Goal: Contribute content: Contribute content

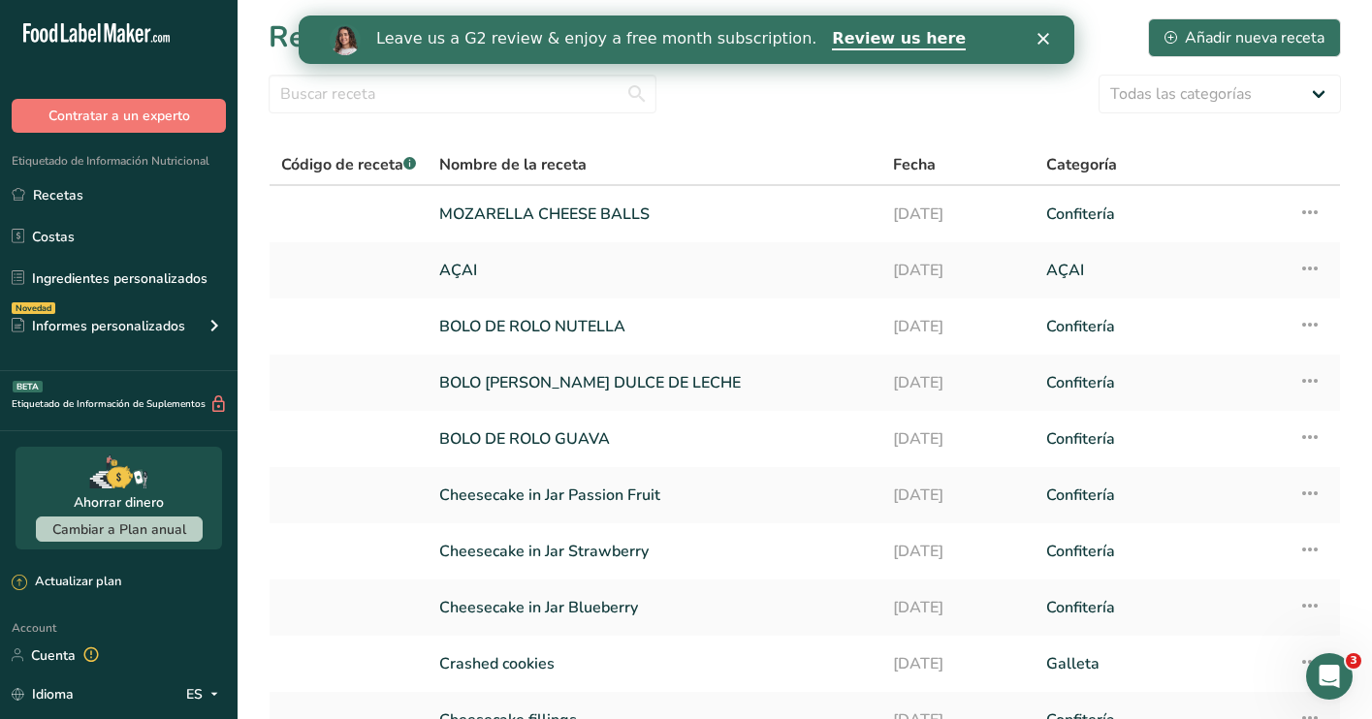
click at [1043, 36] on icon "Cerrar" at bounding box center [1043, 39] width 12 height 12
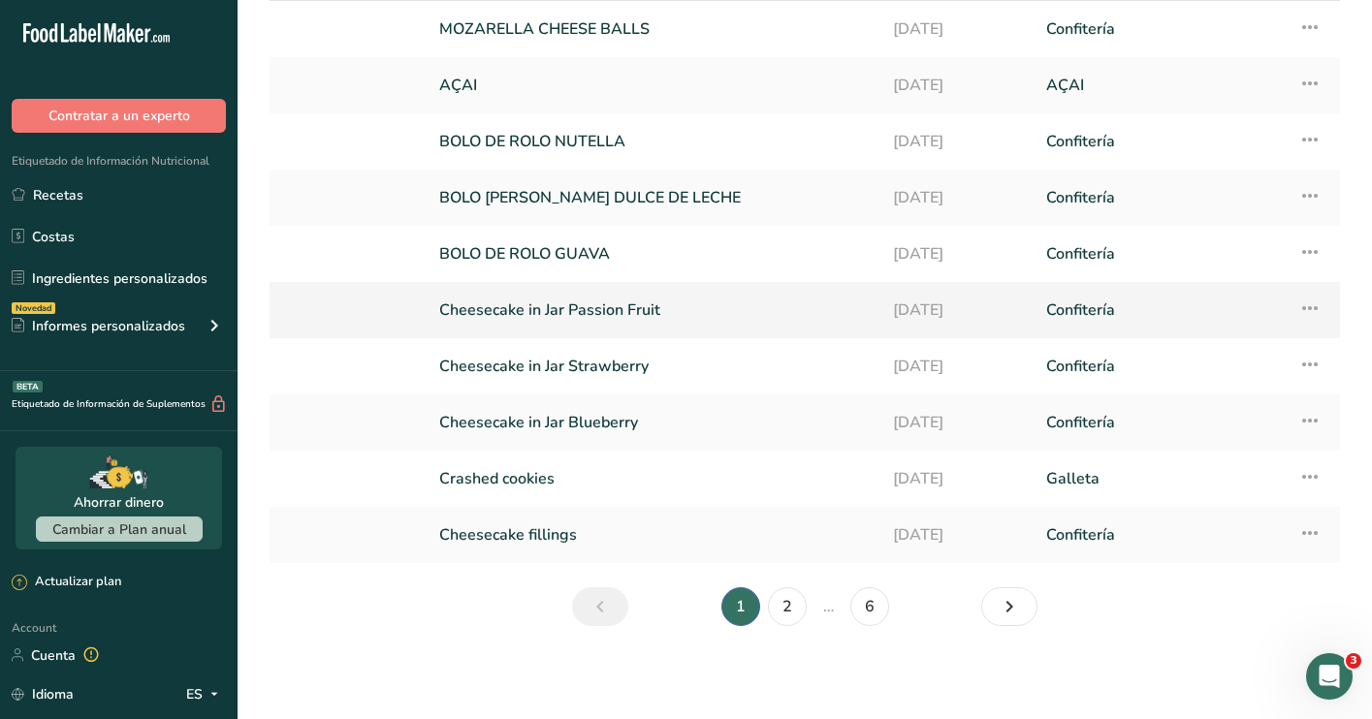
scroll to position [185, 0]
click at [64, 186] on link "Recetas" at bounding box center [119, 194] width 238 height 37
click at [789, 610] on link "2" at bounding box center [787, 607] width 39 height 39
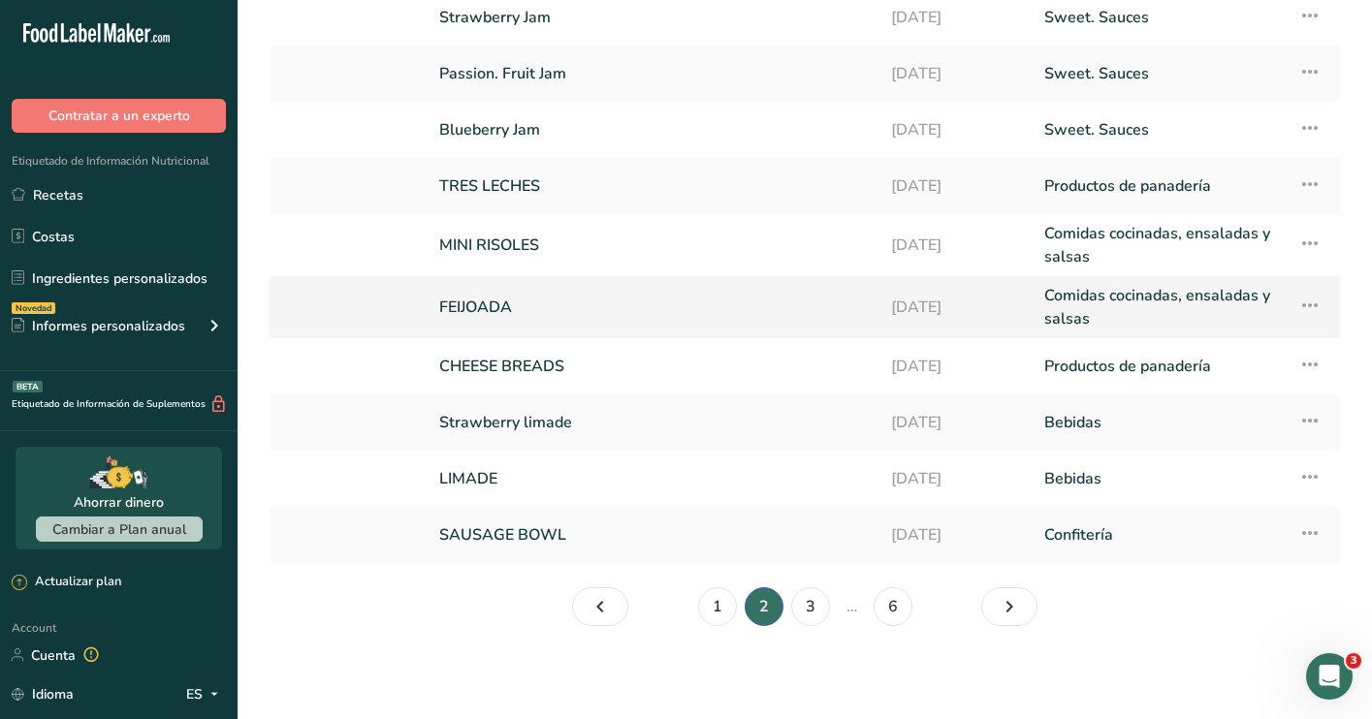
scroll to position [197, 0]
click at [811, 597] on link "3" at bounding box center [810, 607] width 39 height 39
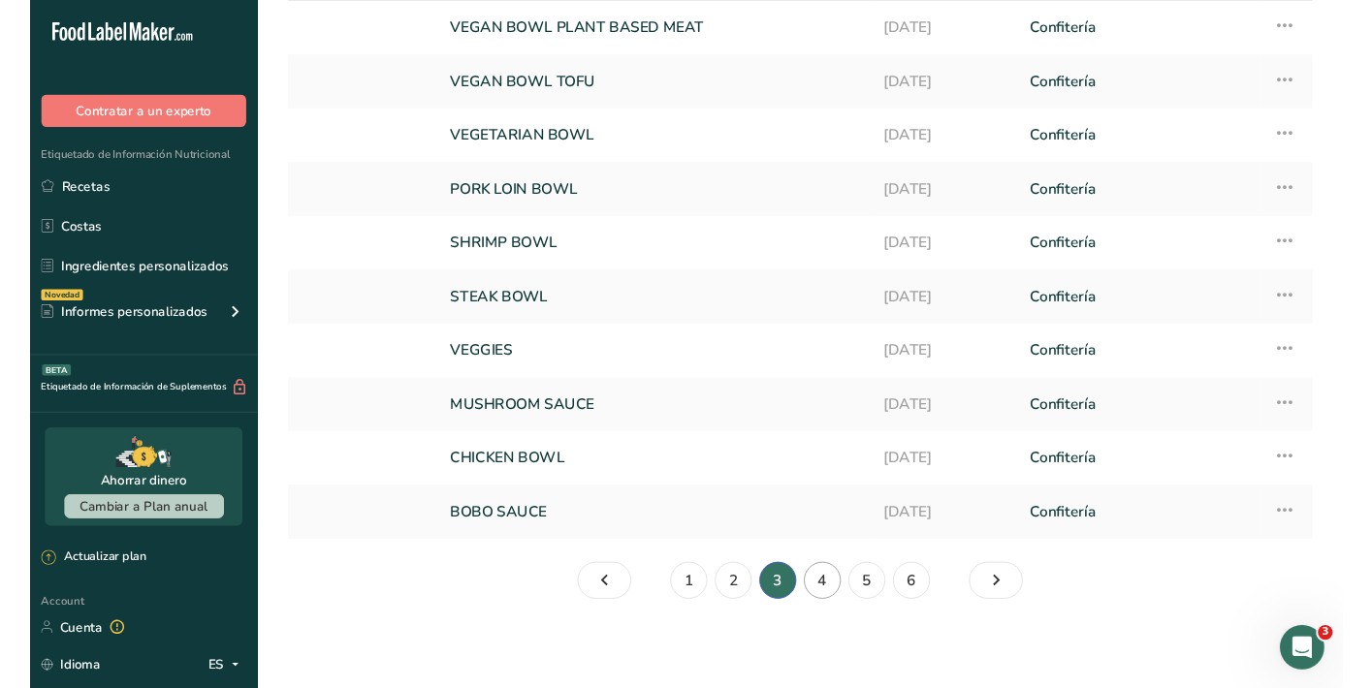
scroll to position [185, 0]
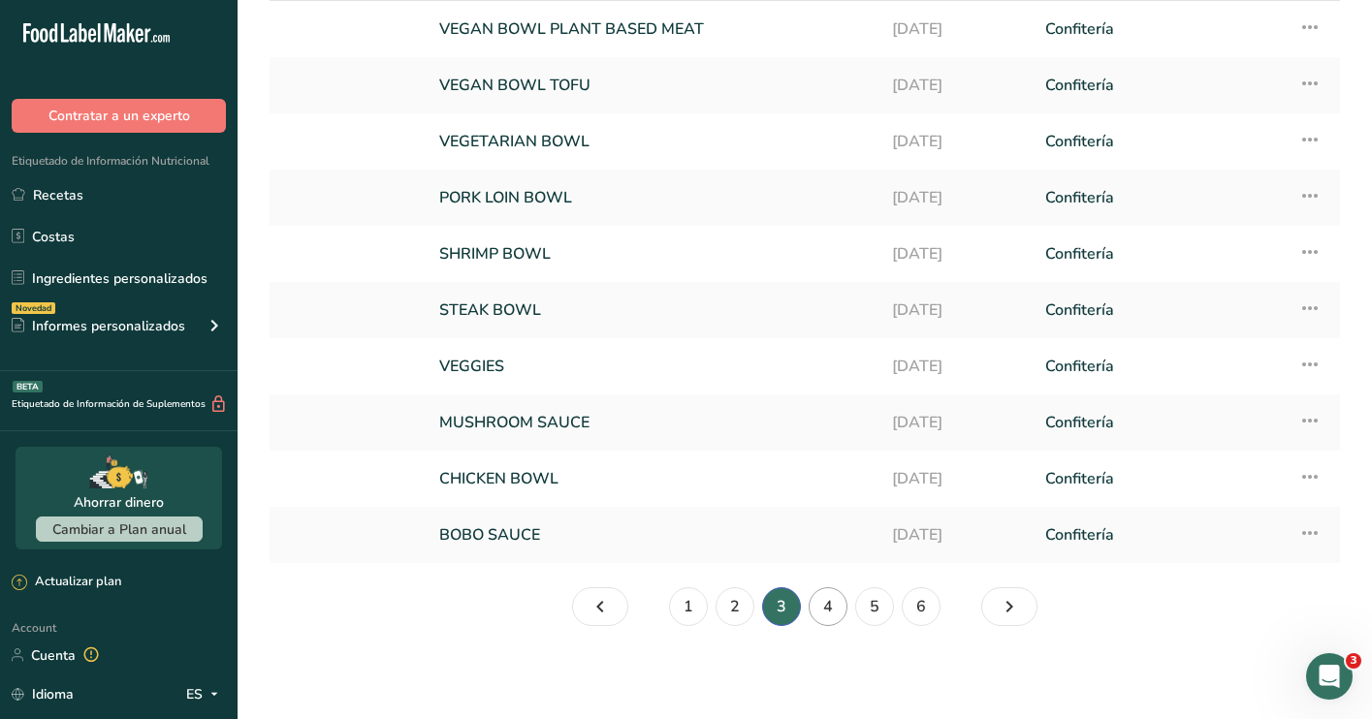
click at [824, 608] on link "4" at bounding box center [828, 607] width 39 height 39
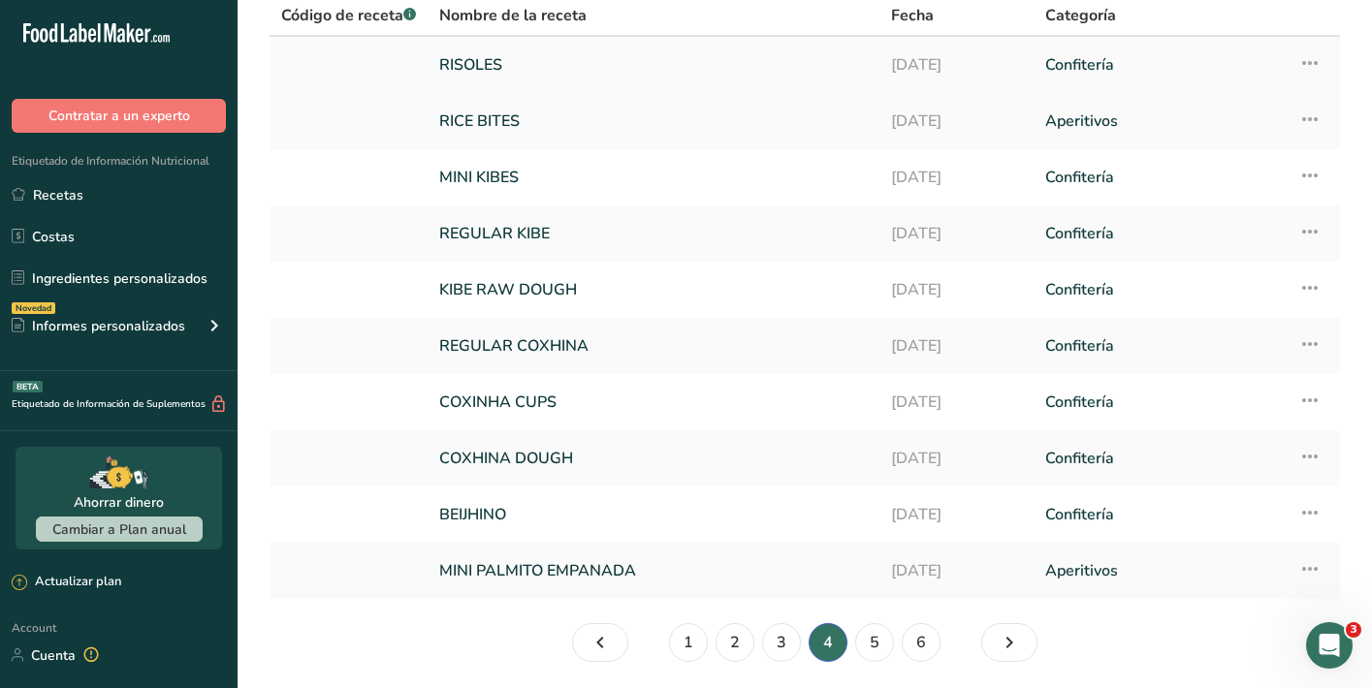
scroll to position [154, 0]
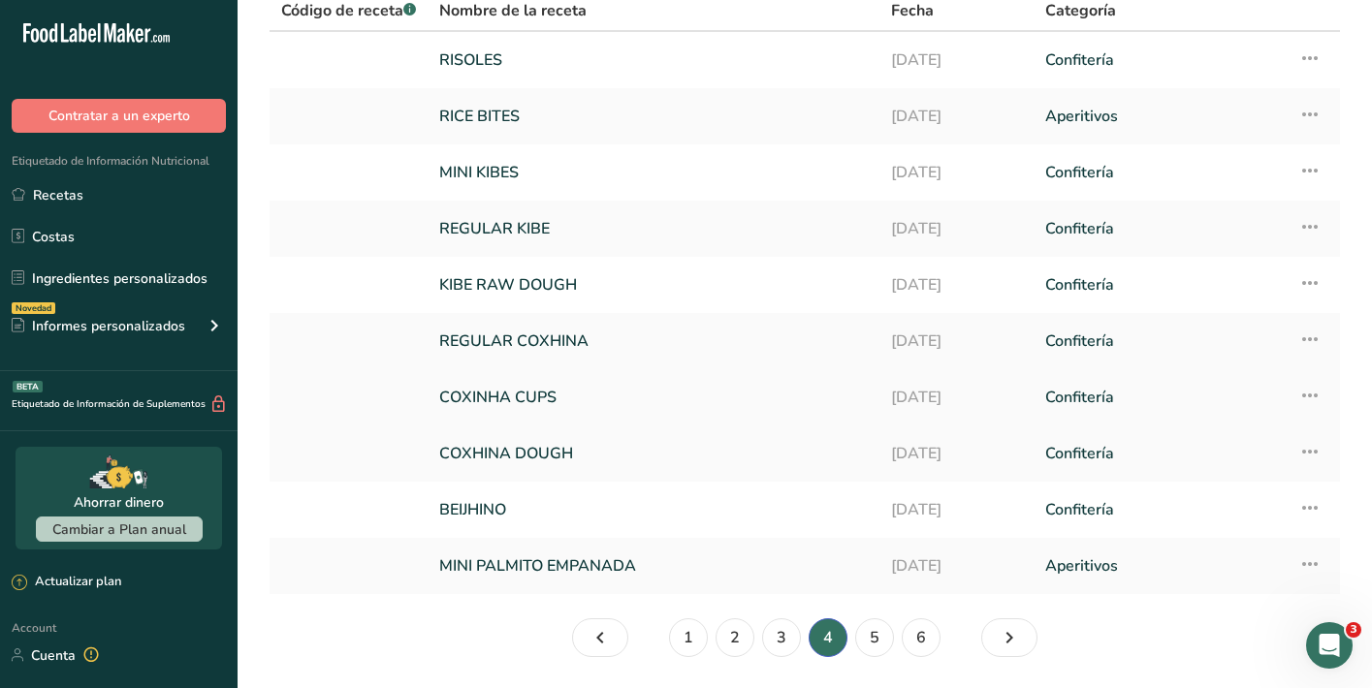
click at [577, 393] on link "COXINHA CUPS" at bounding box center [653, 397] width 429 height 41
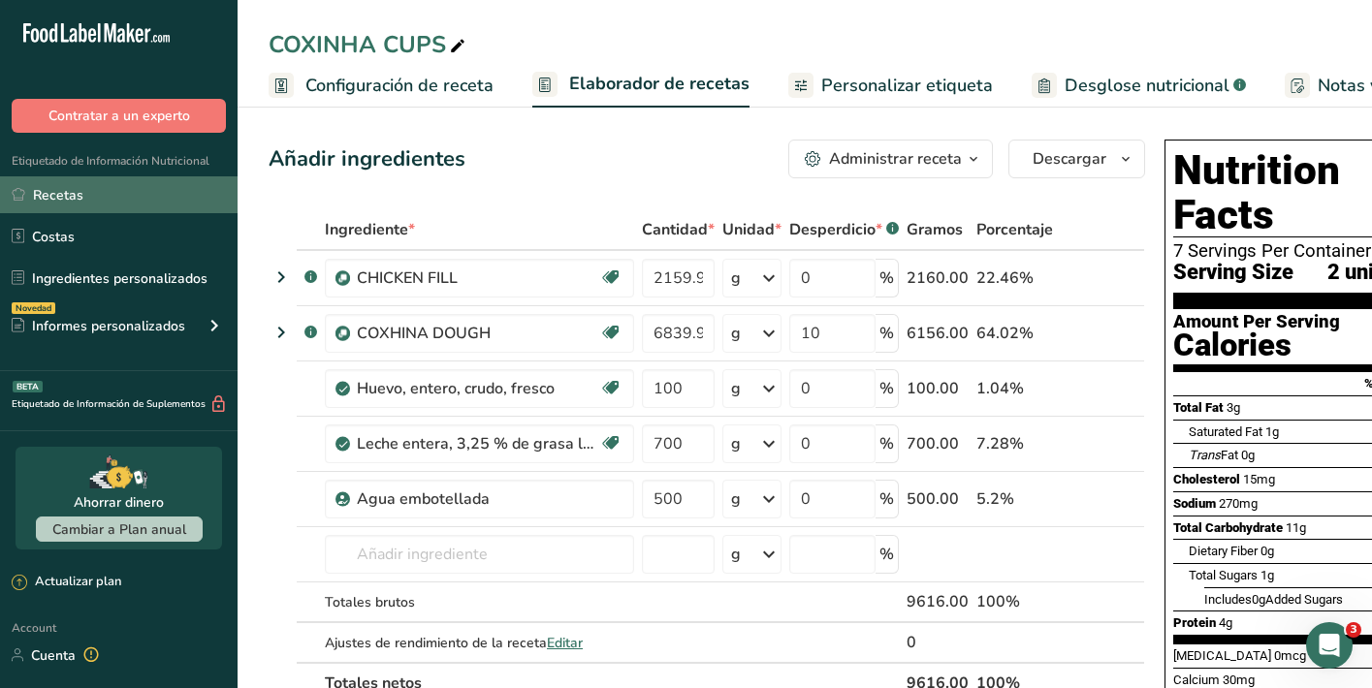
click at [140, 197] on link "Recetas" at bounding box center [119, 194] width 238 height 37
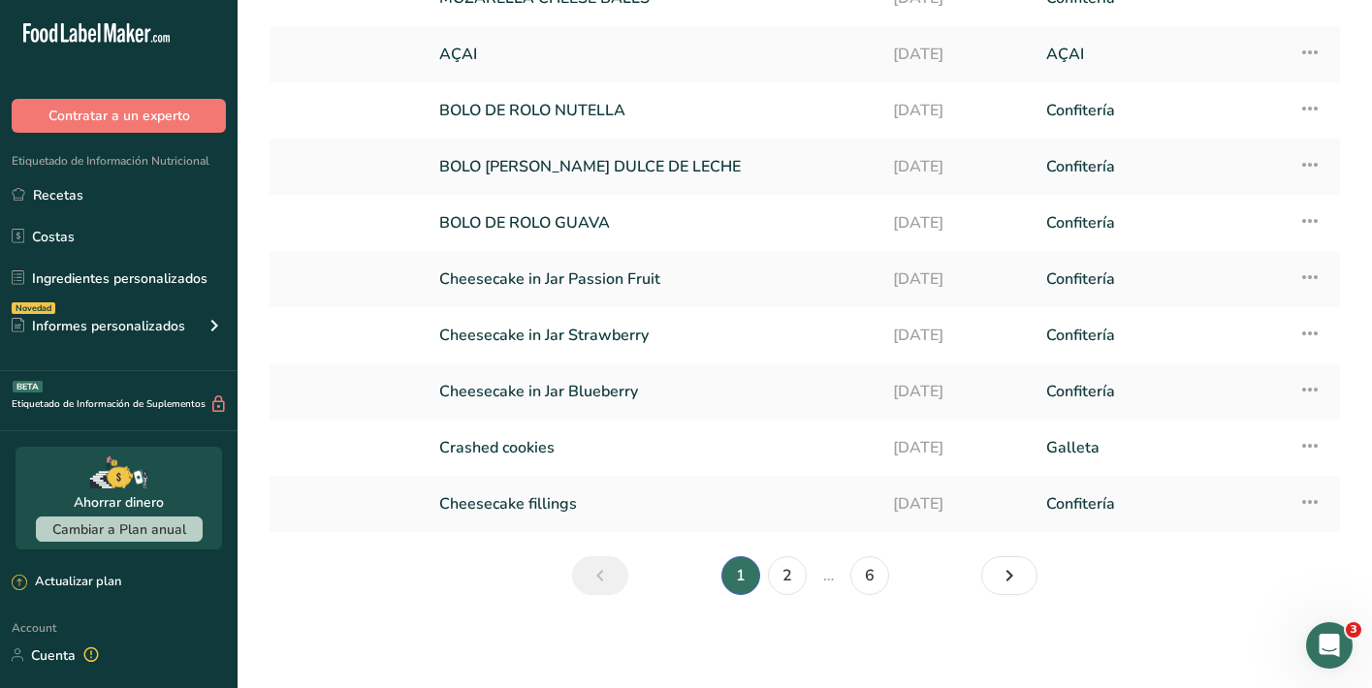
scroll to position [216, 0]
click at [1019, 580] on icon "Siguiente página" at bounding box center [1009, 576] width 23 height 35
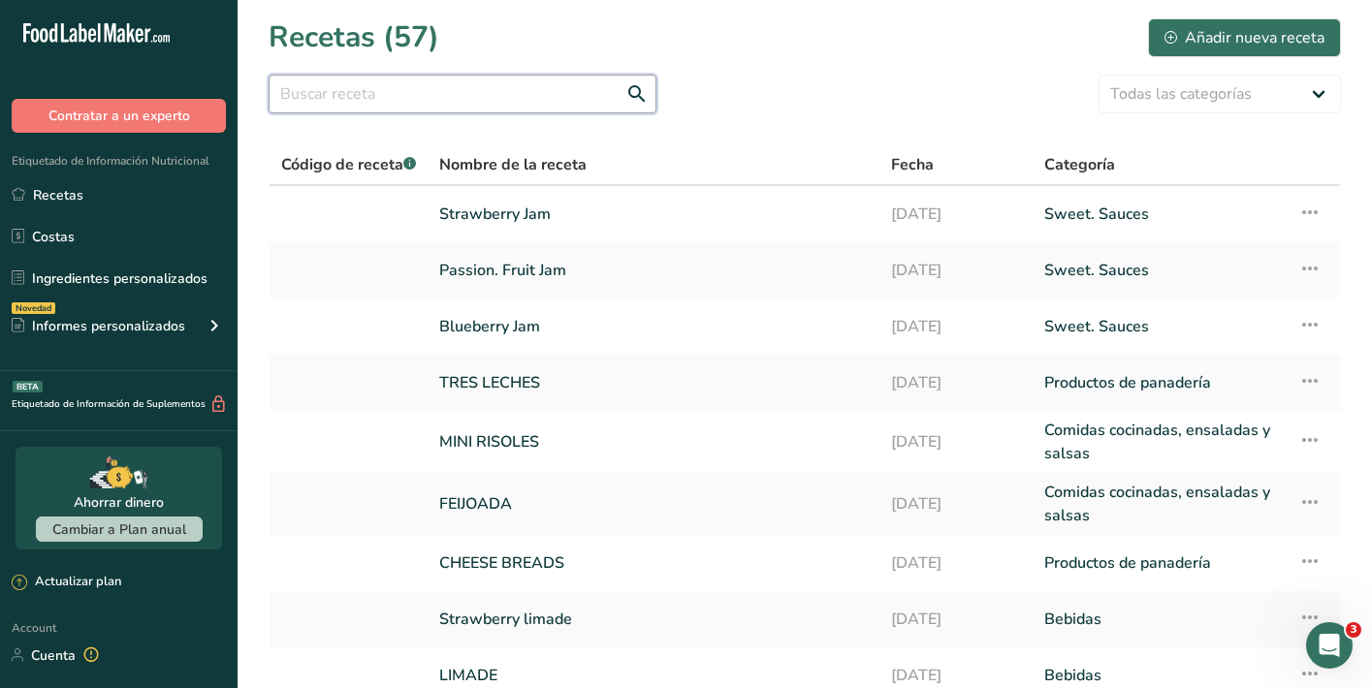
click at [473, 93] on input "text" at bounding box center [463, 94] width 388 height 39
type input "coxinha"
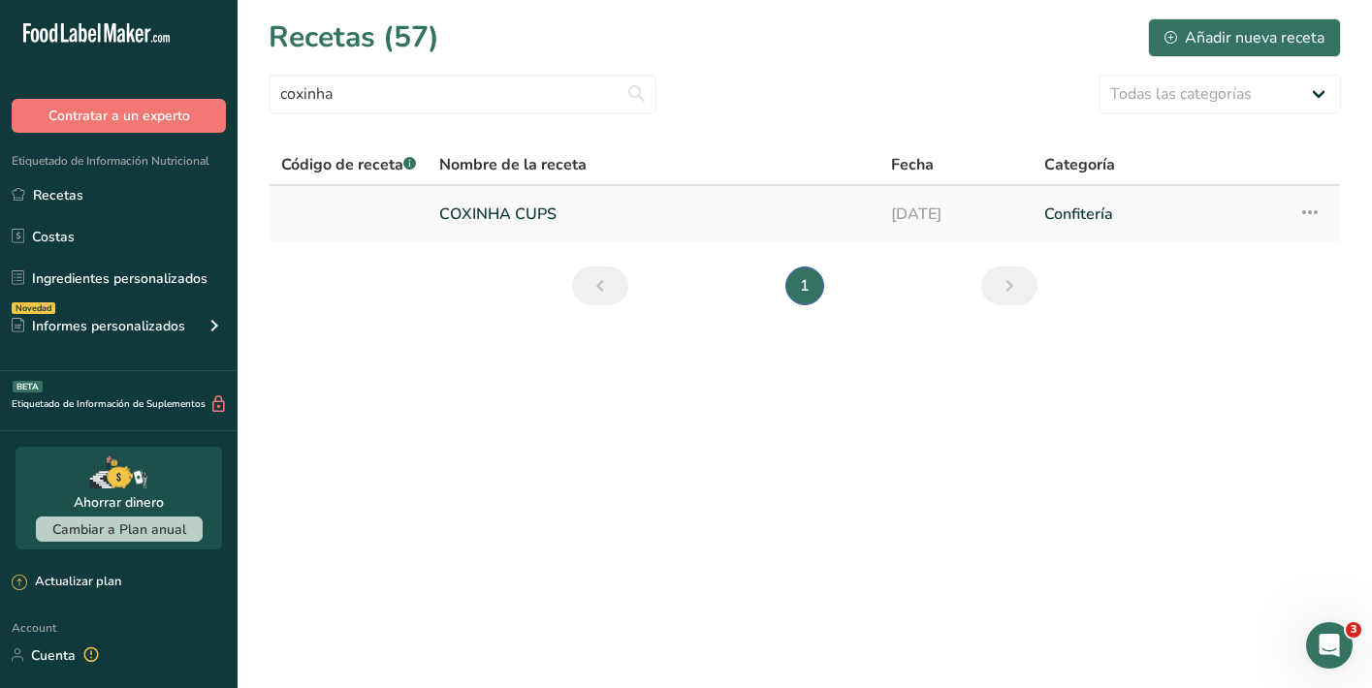
click at [531, 217] on link "COXINHA CUPS" at bounding box center [653, 214] width 429 height 41
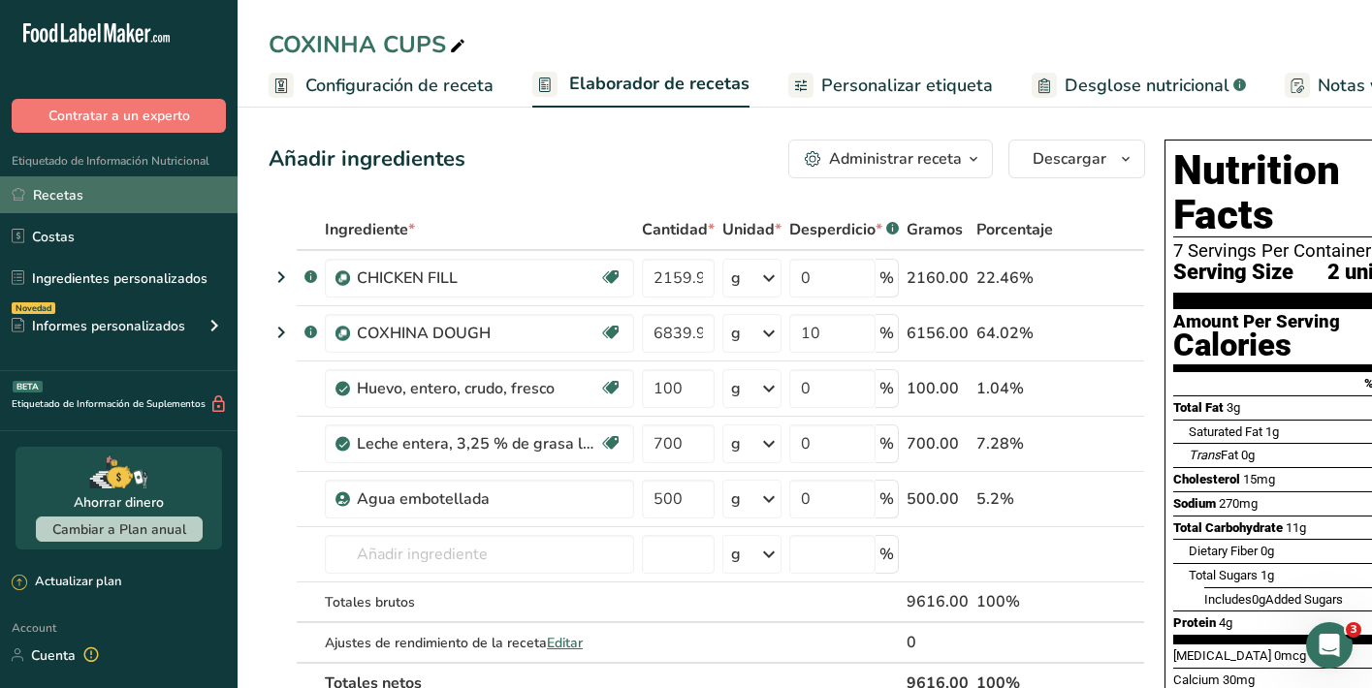
click at [107, 199] on link "Recetas" at bounding box center [119, 194] width 238 height 37
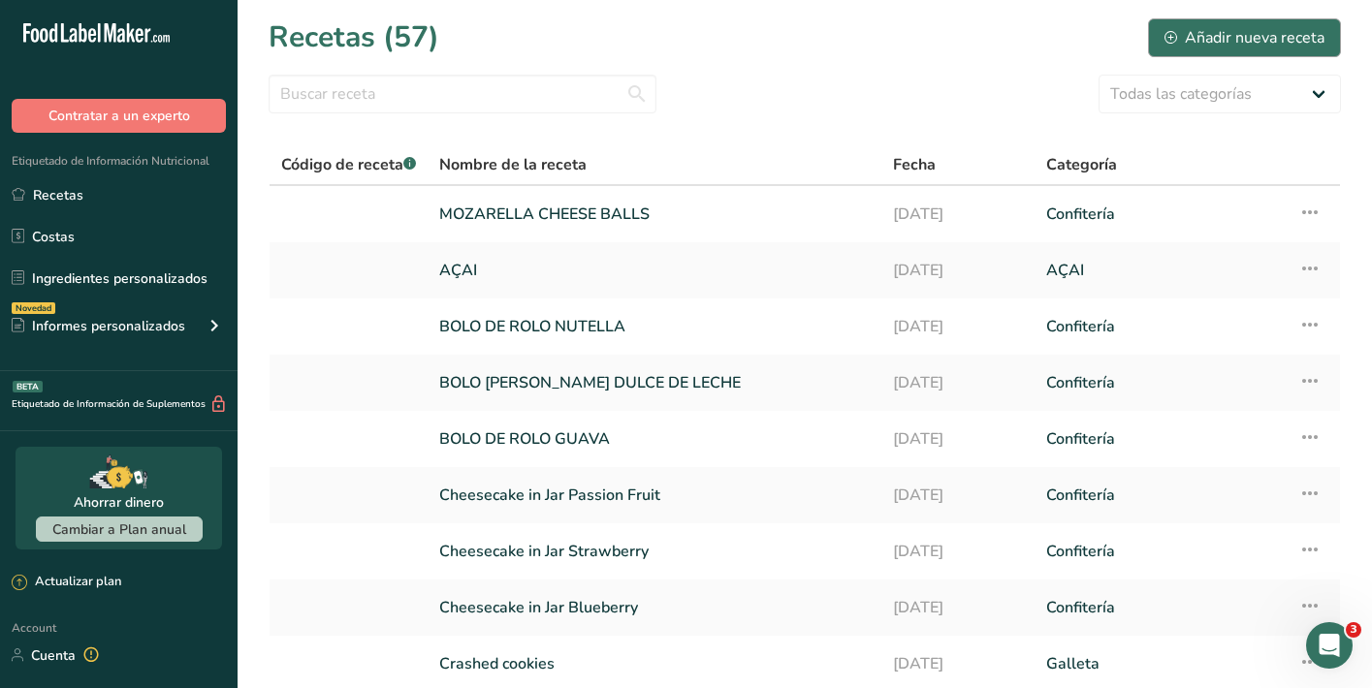
click at [1293, 38] on div "Añadir nueva receta" at bounding box center [1245, 37] width 160 height 23
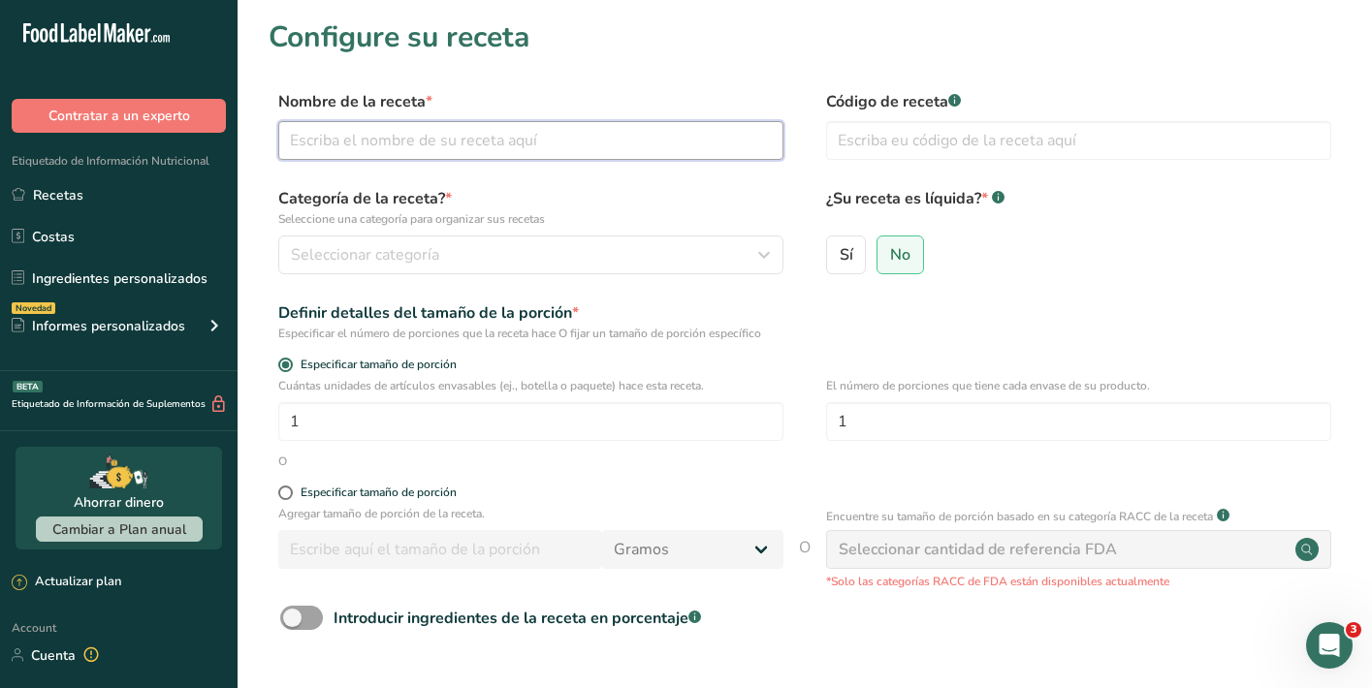
click at [517, 144] on input "text" at bounding box center [530, 140] width 505 height 39
type input "COXINHA CUPS"
click at [470, 255] on div "Seleccionar categoría" at bounding box center [525, 254] width 468 height 23
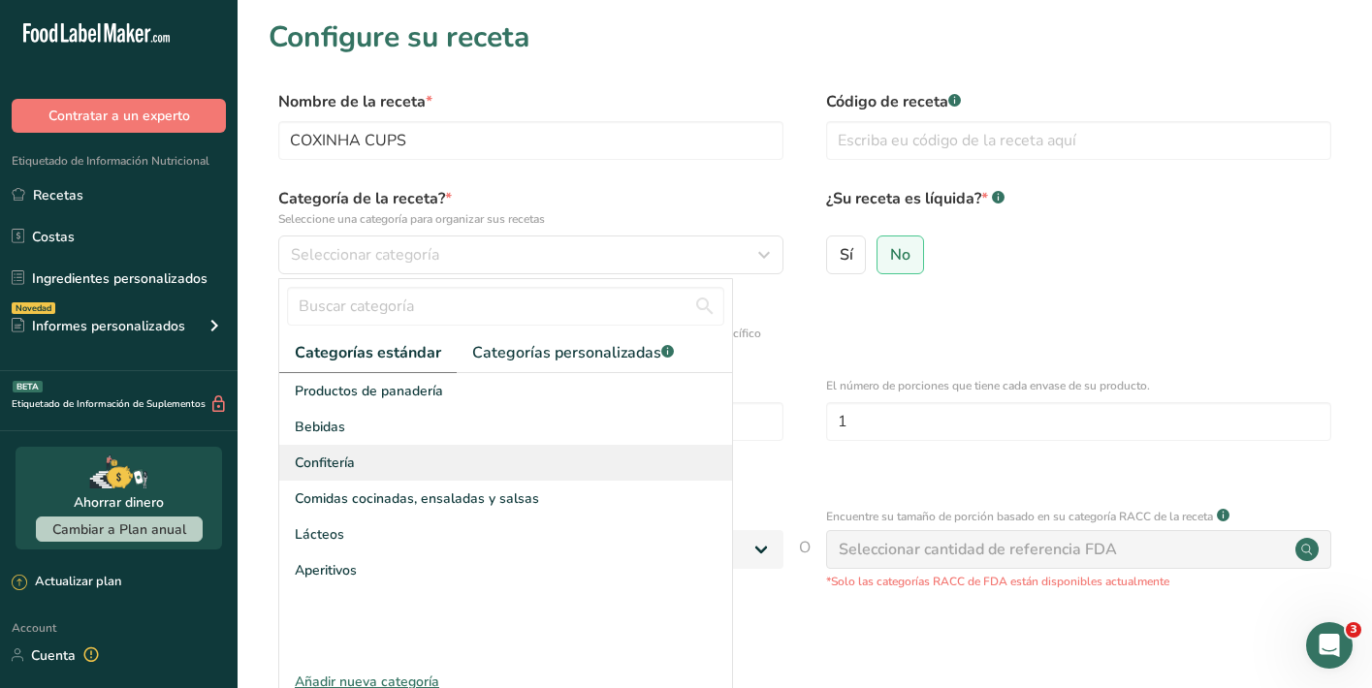
click at [465, 464] on div "Confitería" at bounding box center [505, 463] width 453 height 36
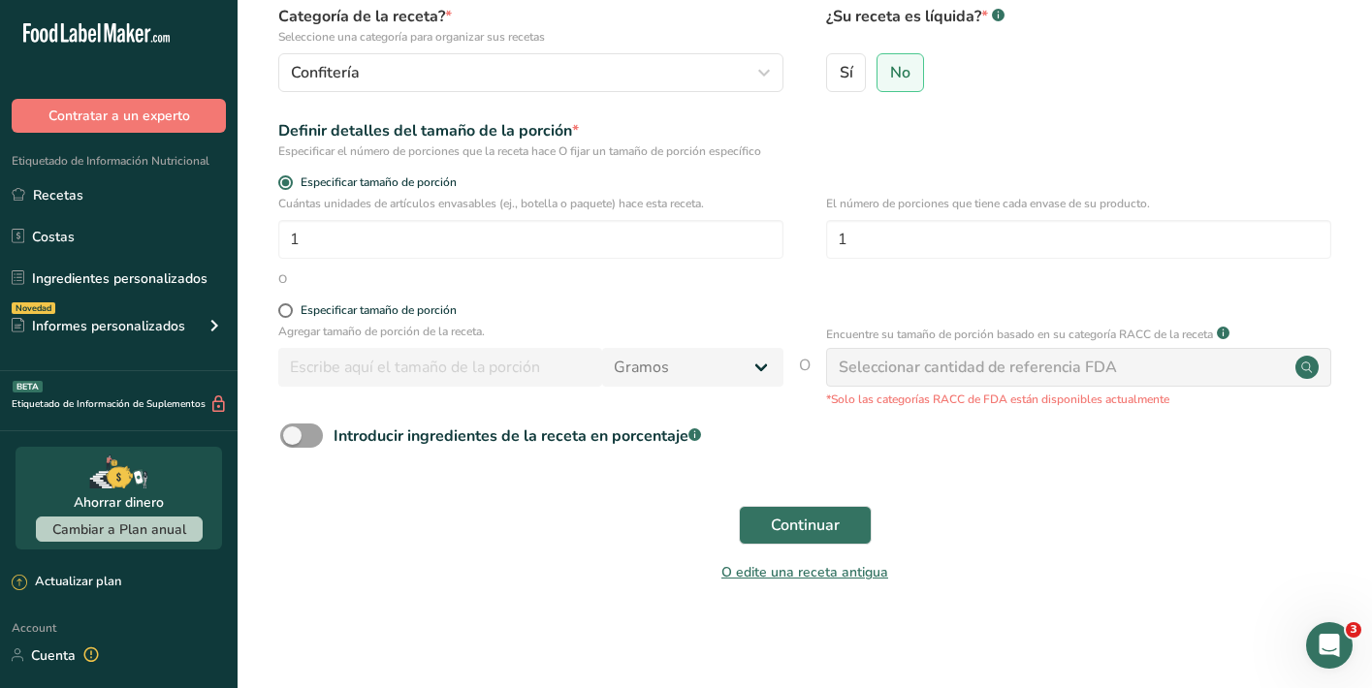
scroll to position [181, 0]
click at [653, 247] on input "1" at bounding box center [530, 240] width 505 height 39
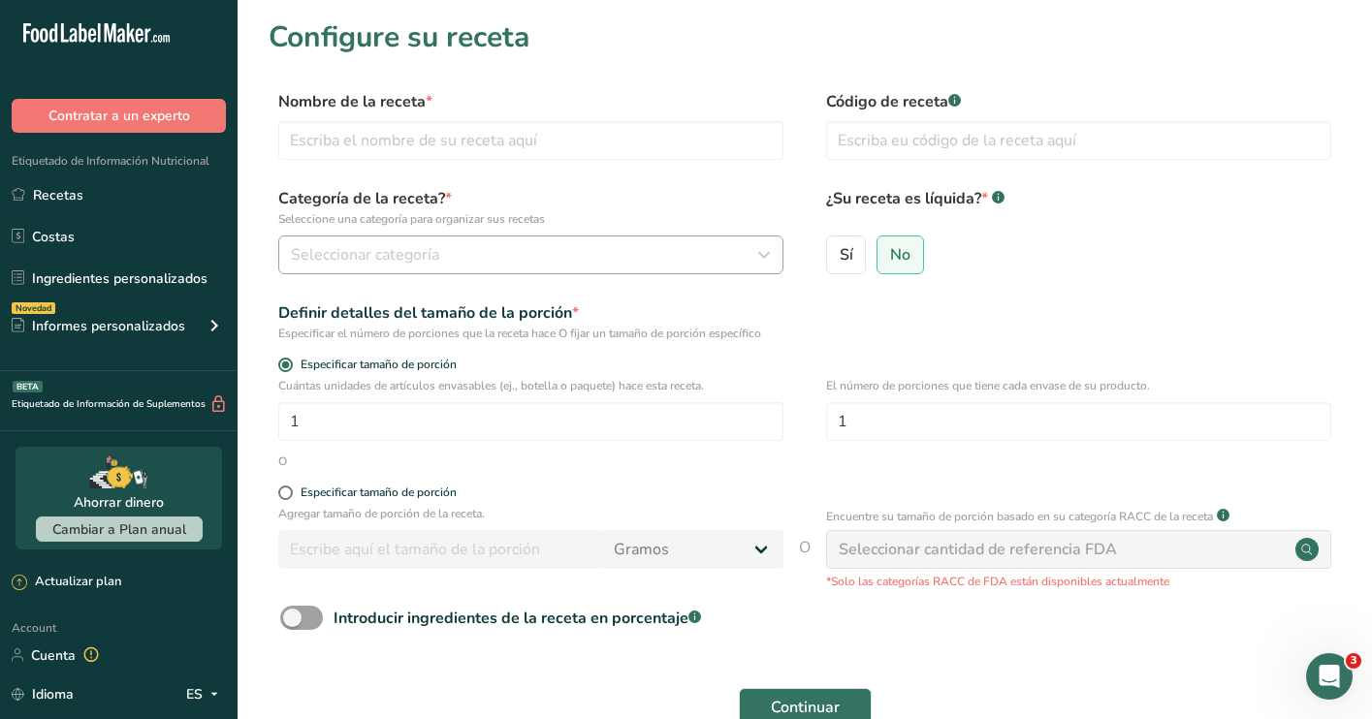
click at [599, 245] on div "Seleccionar categoría" at bounding box center [525, 254] width 468 height 23
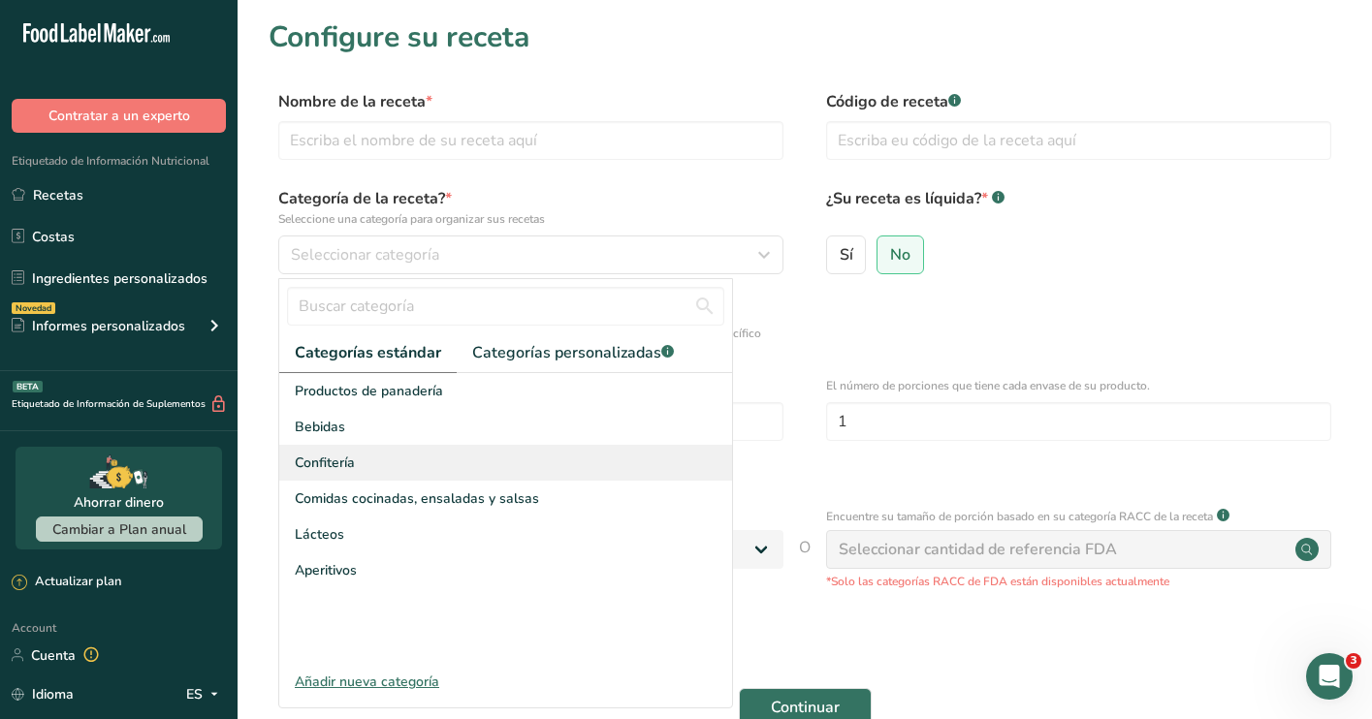
click at [486, 458] on div "Confitería" at bounding box center [505, 463] width 453 height 36
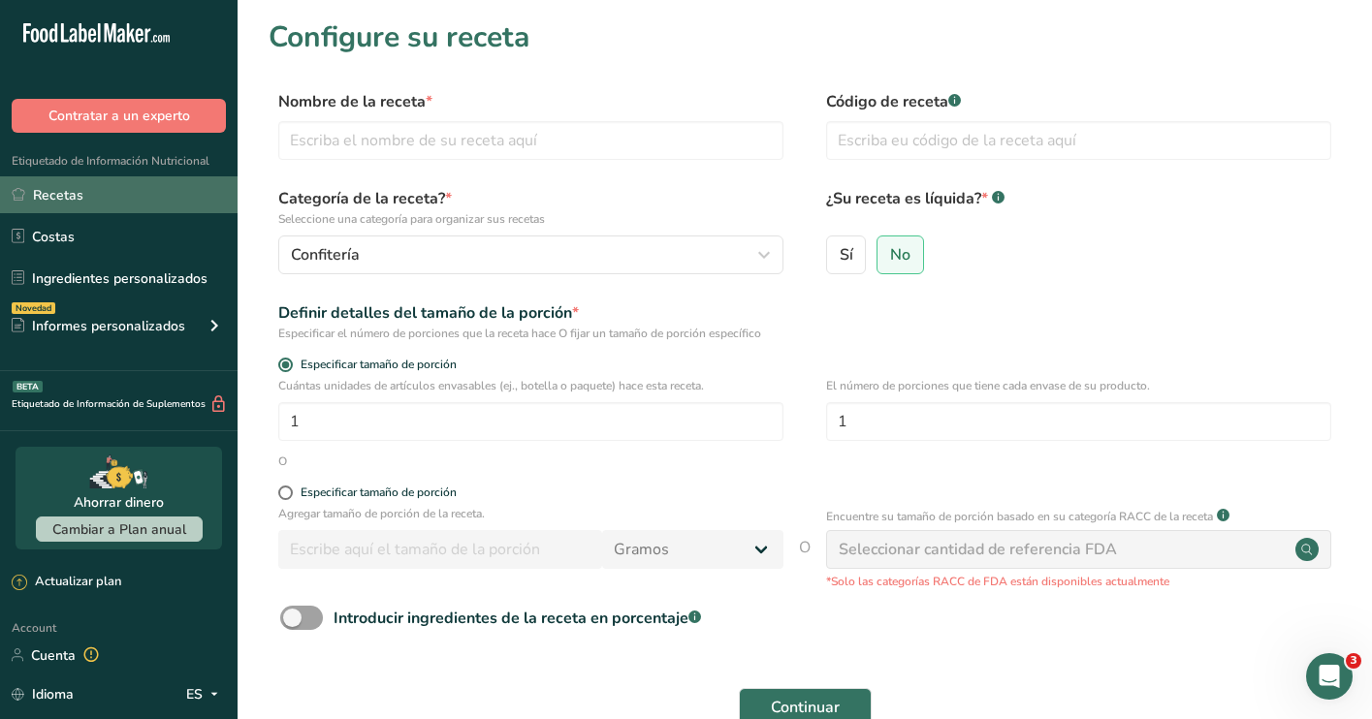
click at [143, 203] on link "Recetas" at bounding box center [119, 194] width 238 height 37
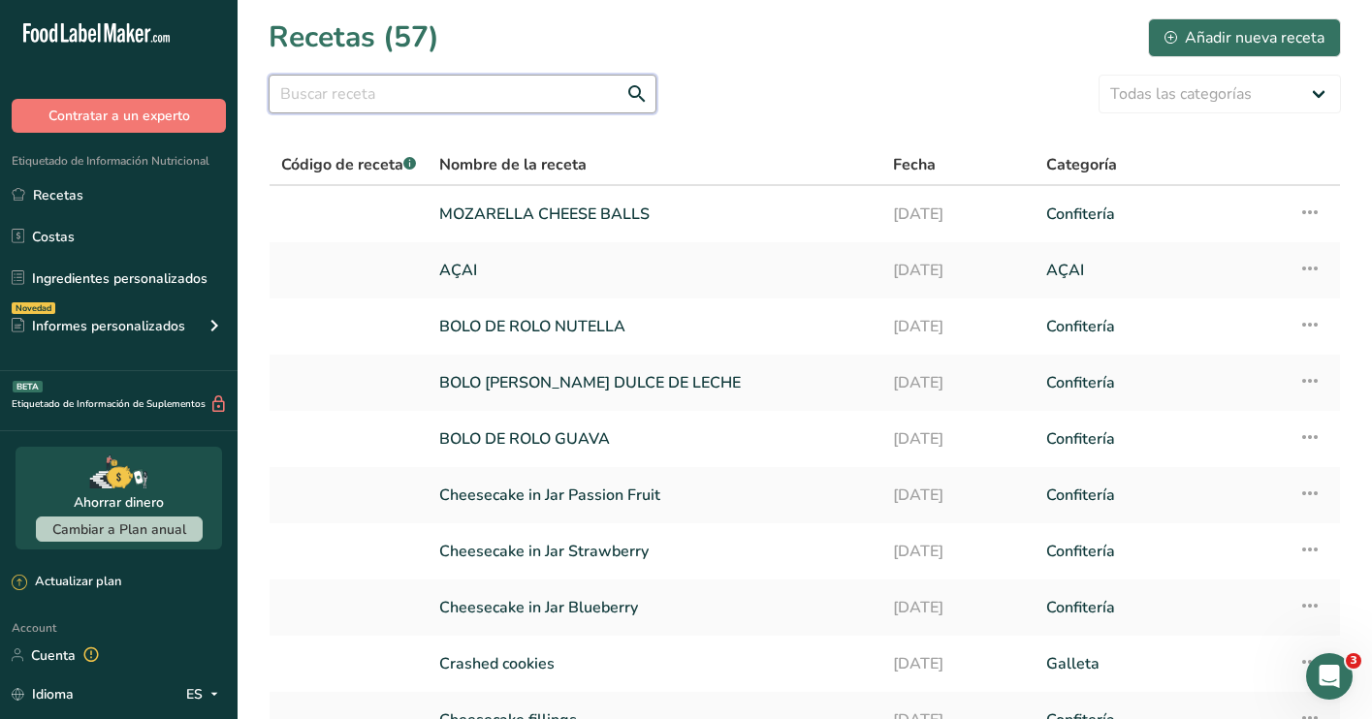
click at [566, 97] on input "text" at bounding box center [463, 94] width 388 height 39
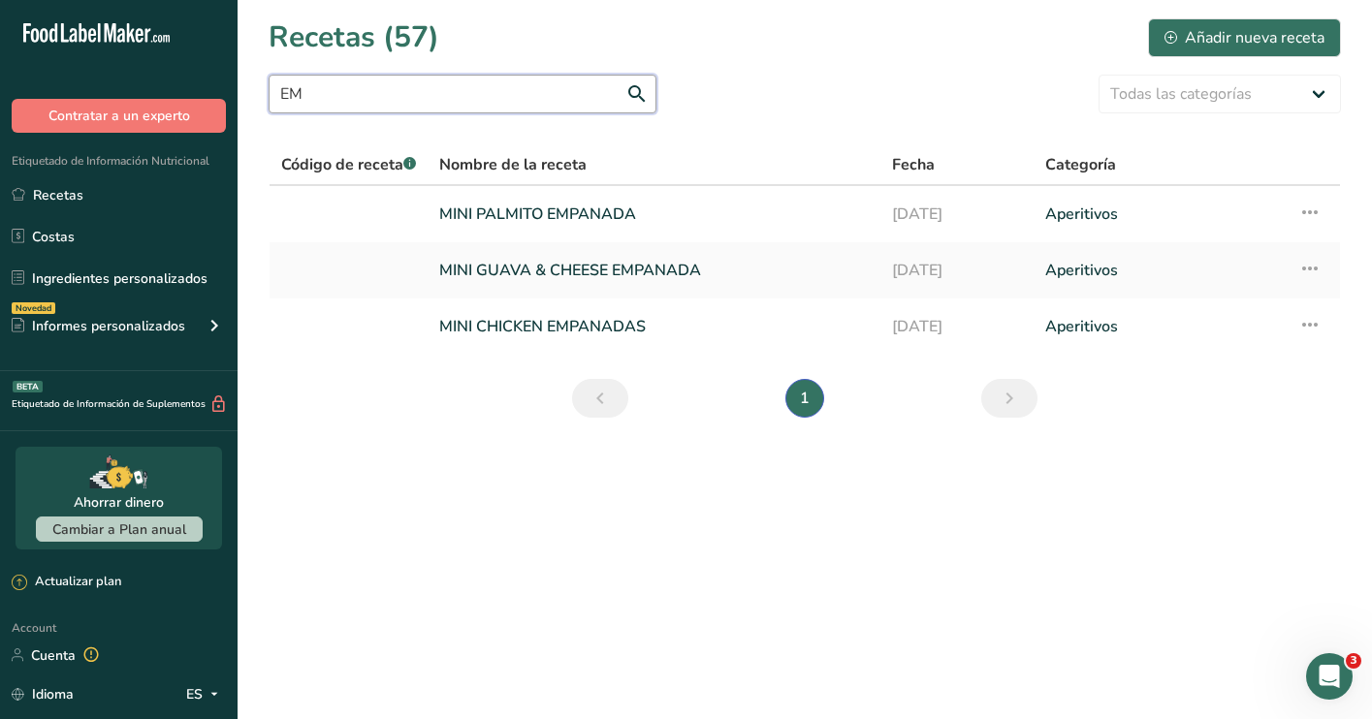
type input "E"
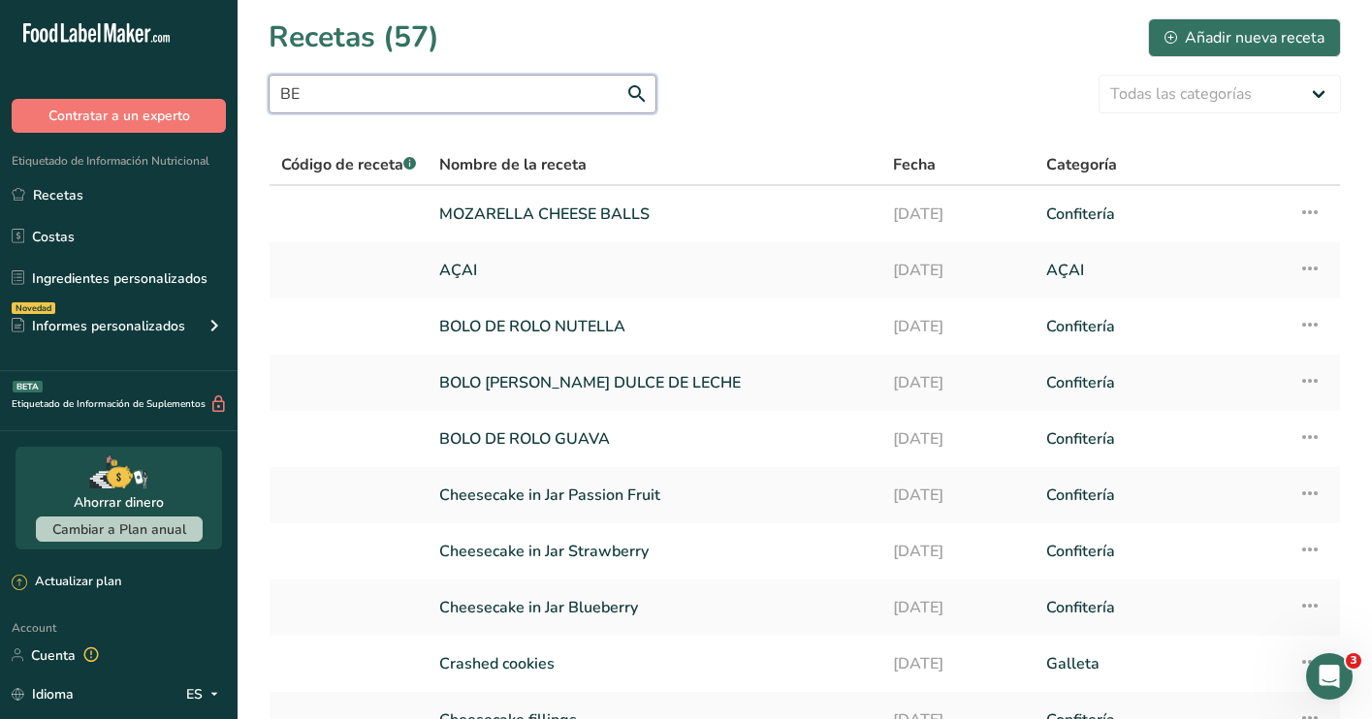
type input "B"
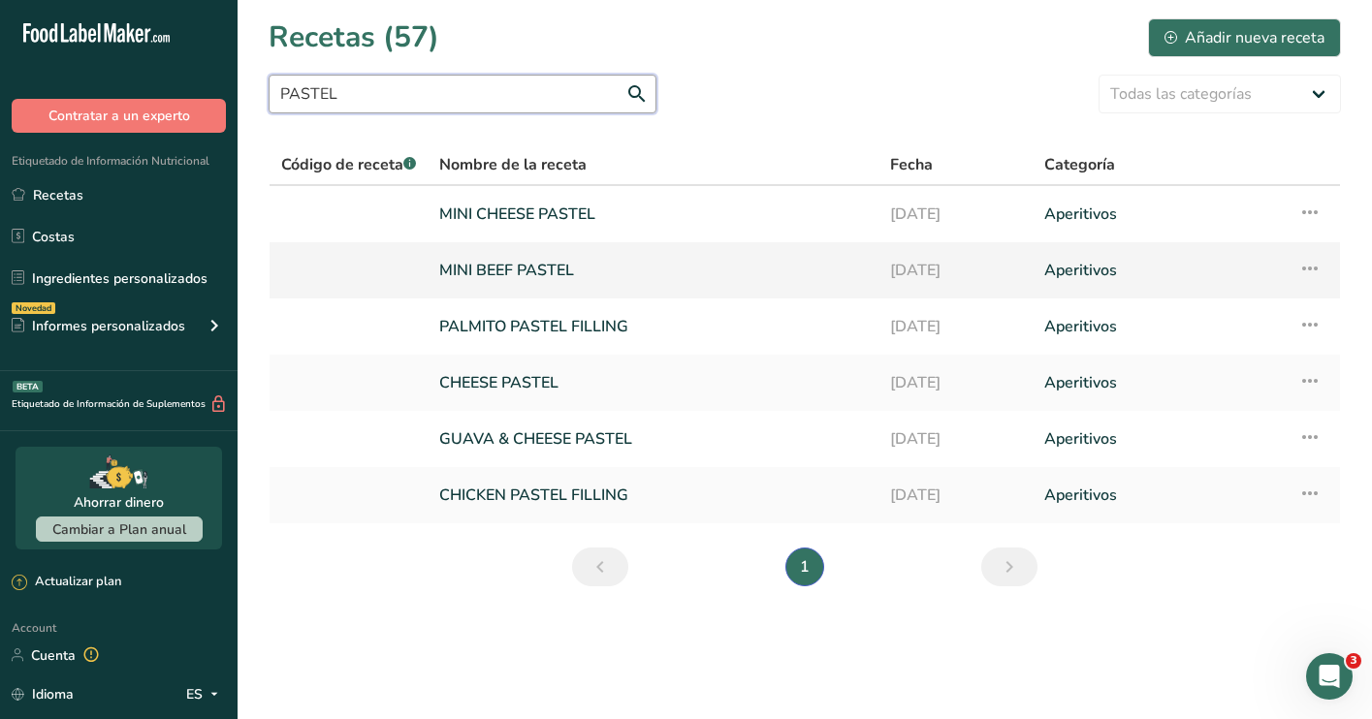
type input "PASTEL"
click at [615, 271] on link "MINI BEEF PASTEL" at bounding box center [653, 270] width 428 height 41
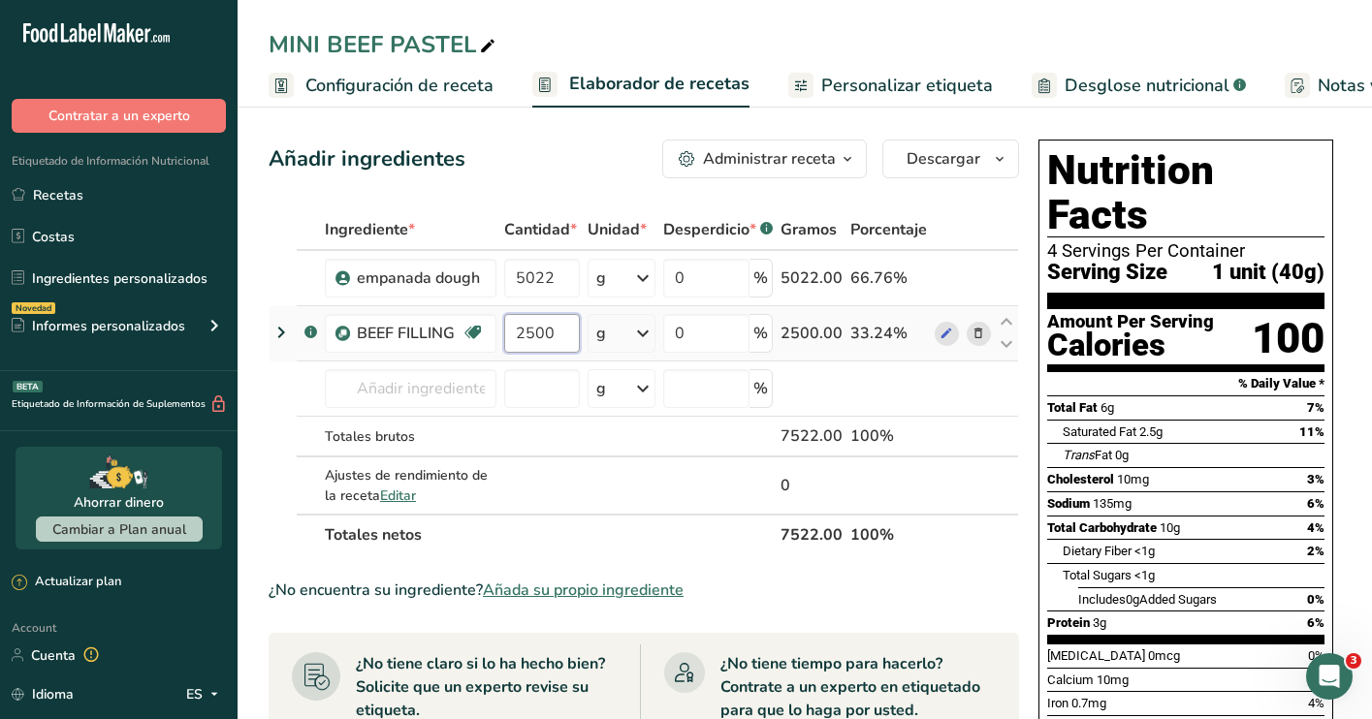
click at [560, 328] on input "2500" at bounding box center [542, 333] width 76 height 39
type input "2"
type input "5240"
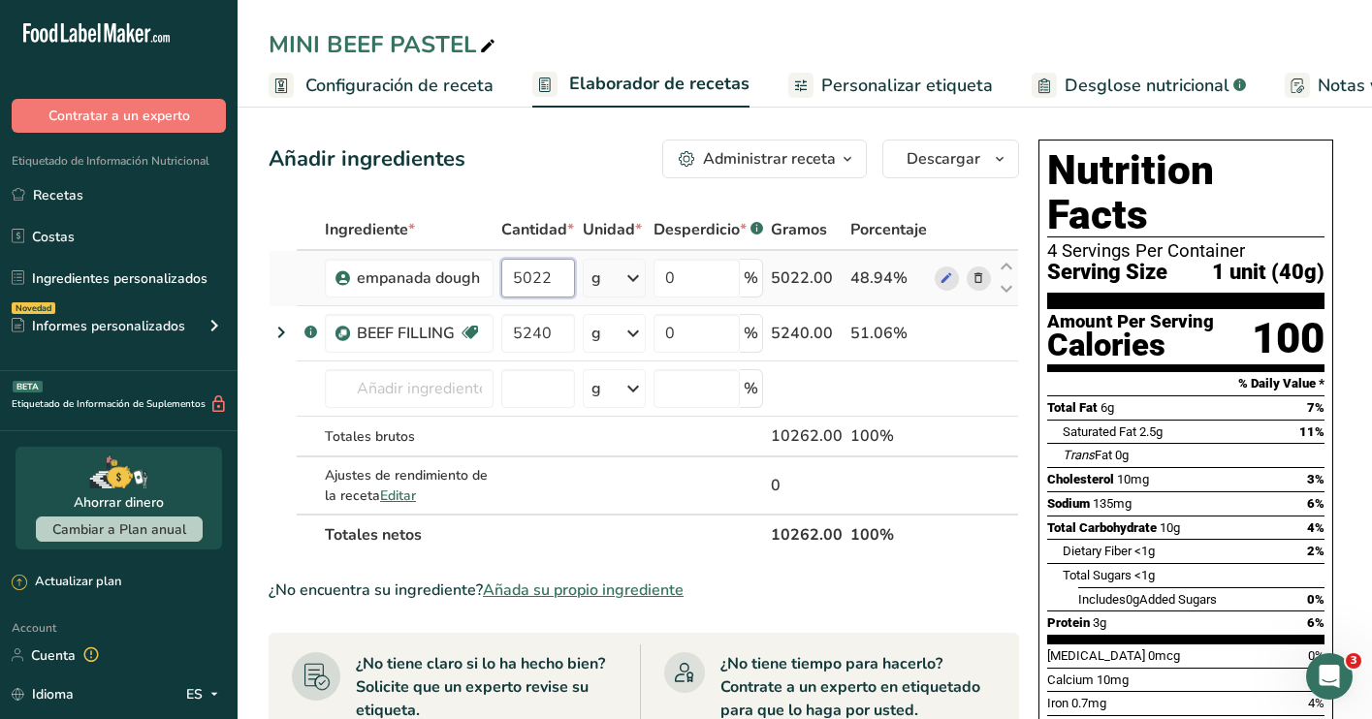
click at [559, 286] on div "Ingrediente * Cantidad * Unidad * Desperdicio * .a-a{fill:#347362;}.b-a{fill:#f…" at bounding box center [644, 382] width 751 height 346
type input "5194"
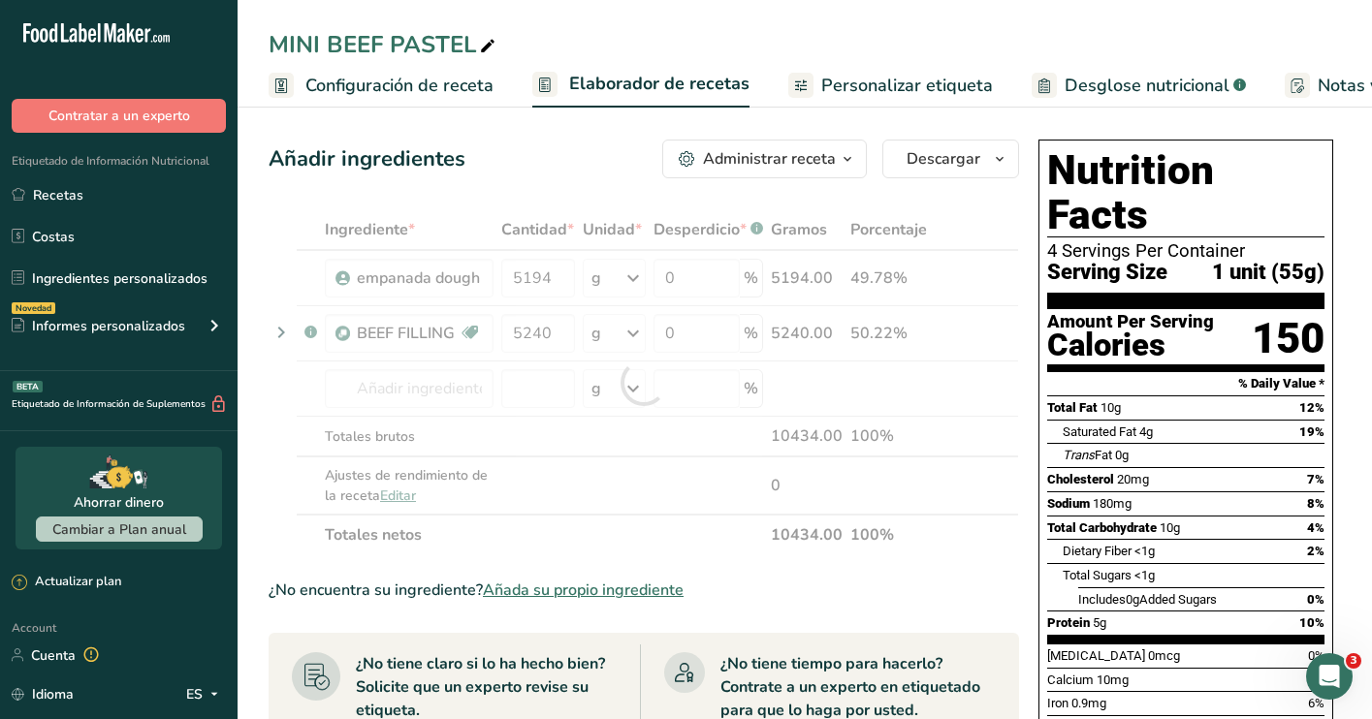
click at [576, 156] on div "Añadir ingredientes Administrar receta Eliminar receta Duplicar receta Escalar …" at bounding box center [644, 159] width 751 height 39
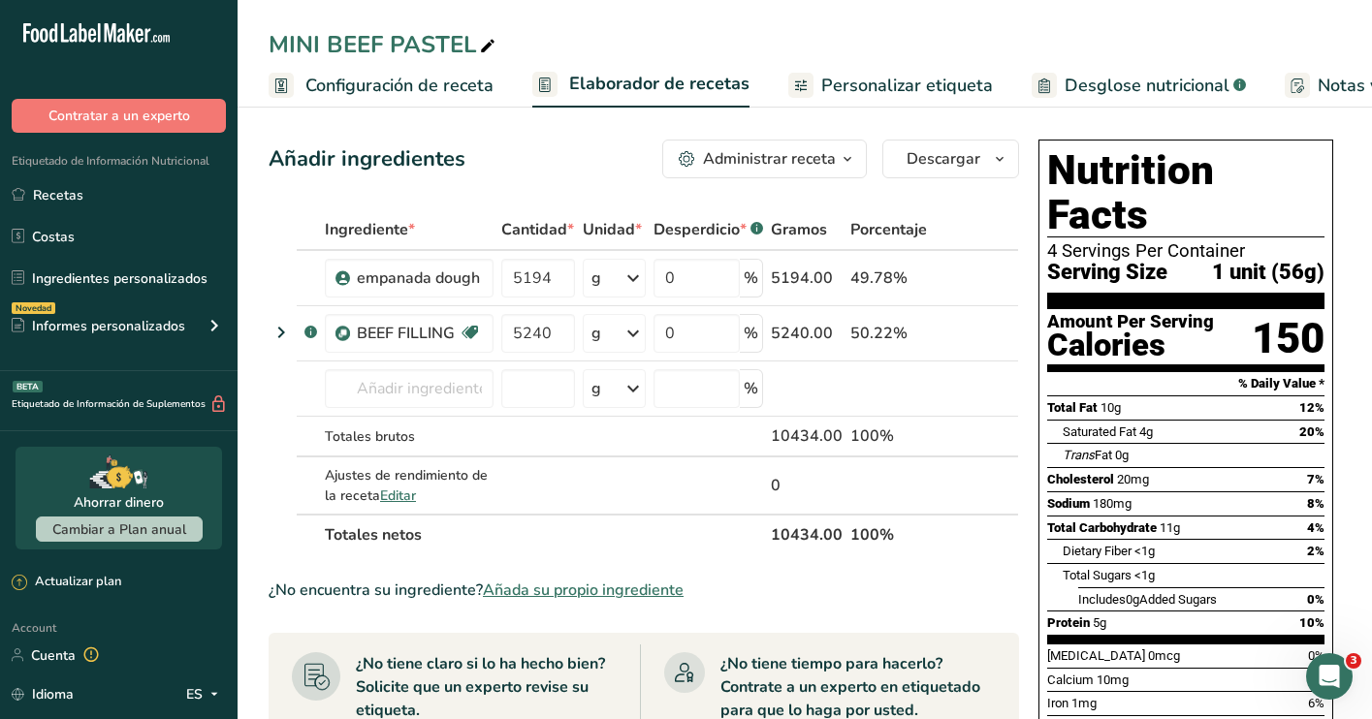
click at [439, 84] on span "Configuración de receta" at bounding box center [399, 86] width 188 height 26
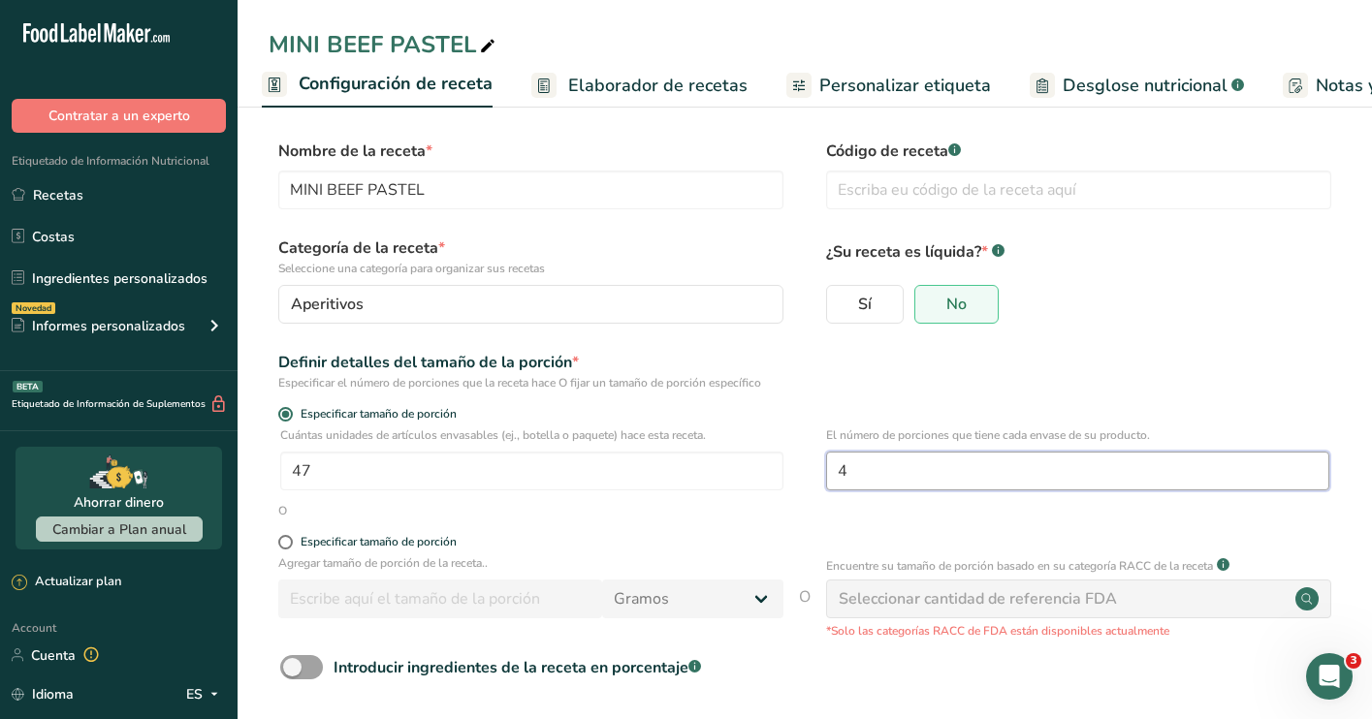
click at [925, 472] on input "4" at bounding box center [1077, 471] width 503 height 39
type input "1"
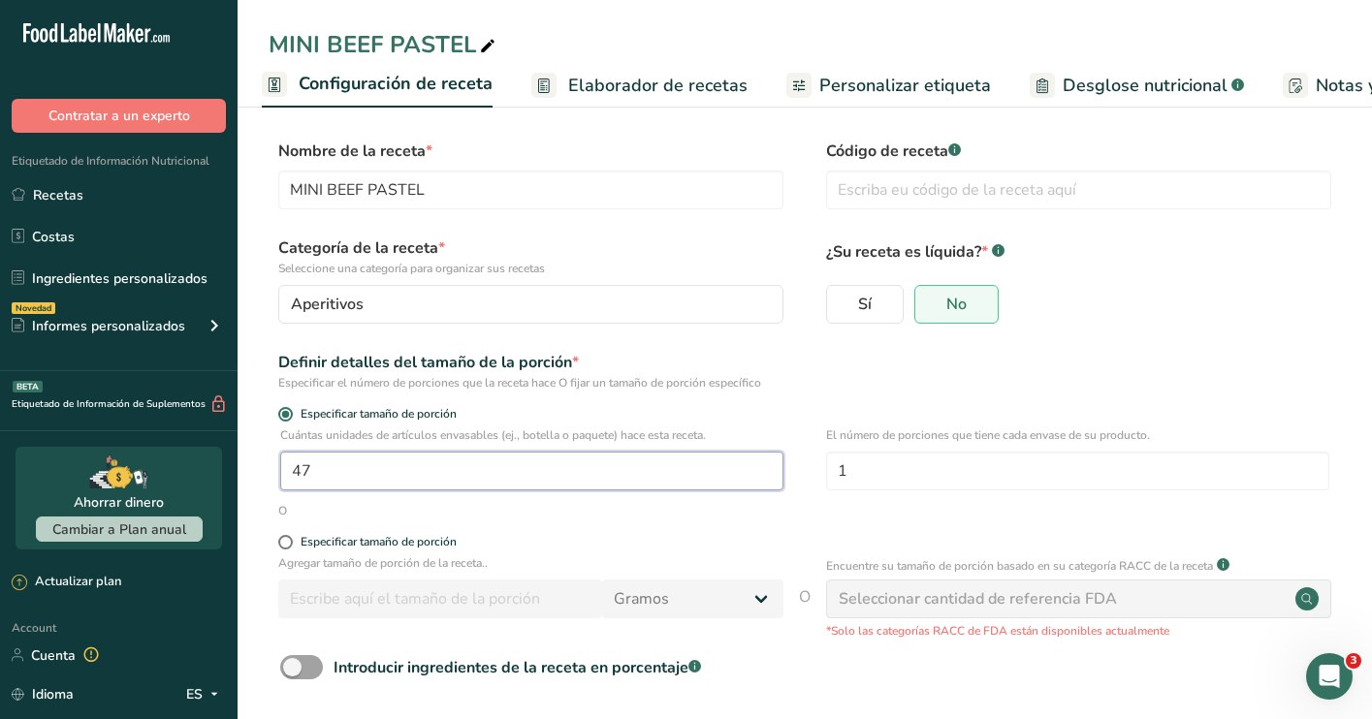
click at [608, 479] on input "47" at bounding box center [531, 471] width 503 height 39
type input "1"
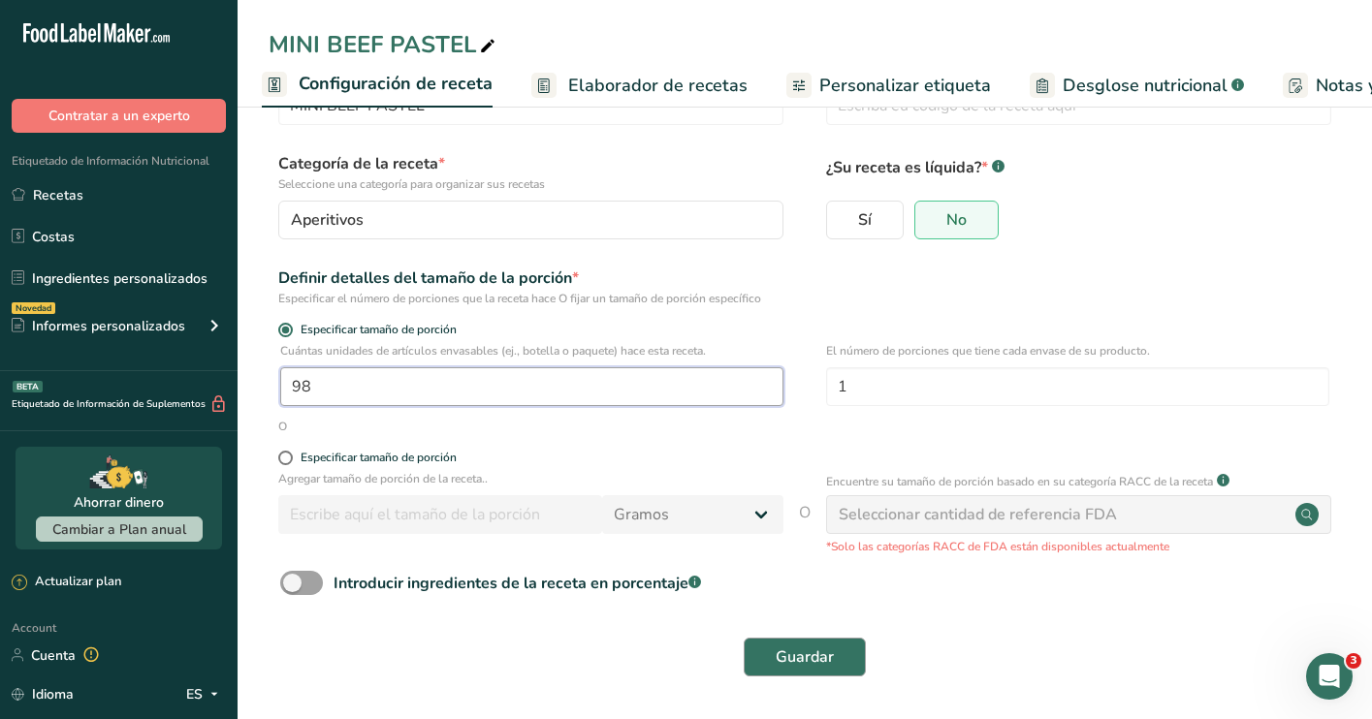
scroll to position [83, 0]
type input "98"
click at [791, 666] on span "Guardar" at bounding box center [805, 658] width 58 height 23
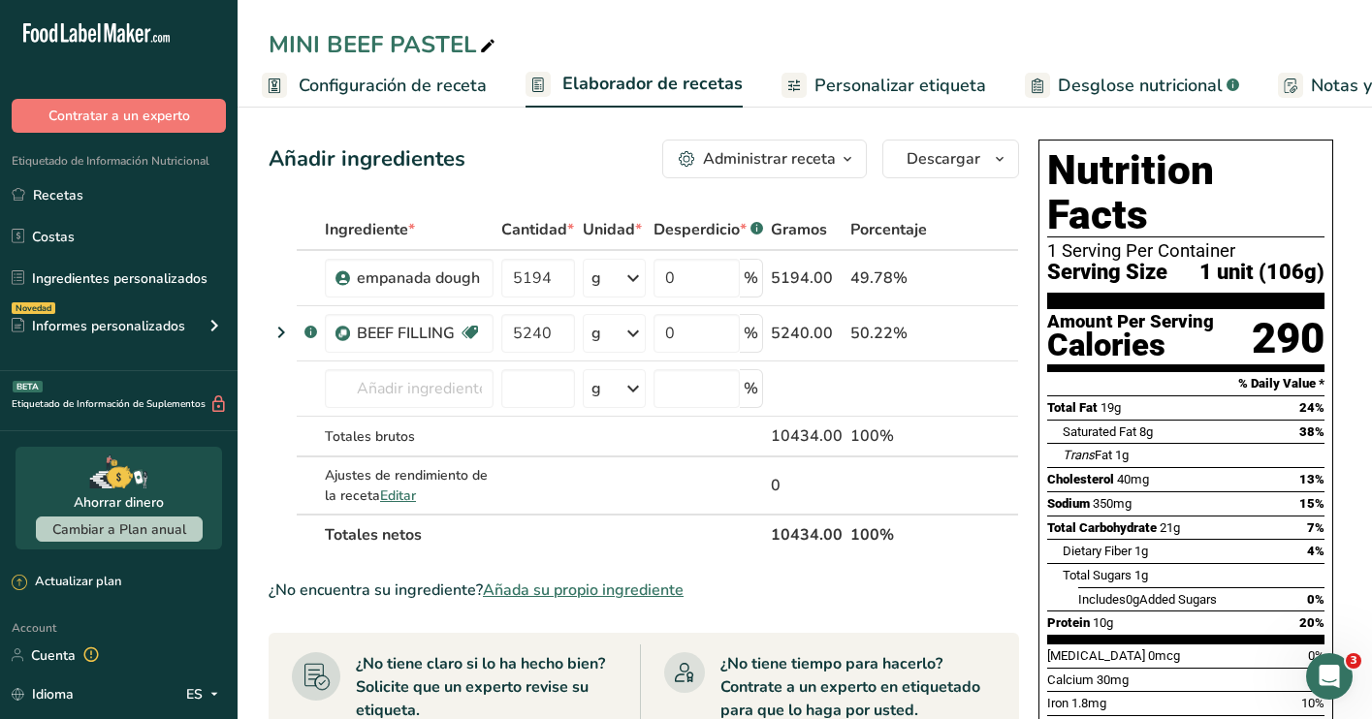
click at [400, 91] on span "Configuración de receta" at bounding box center [393, 86] width 188 height 26
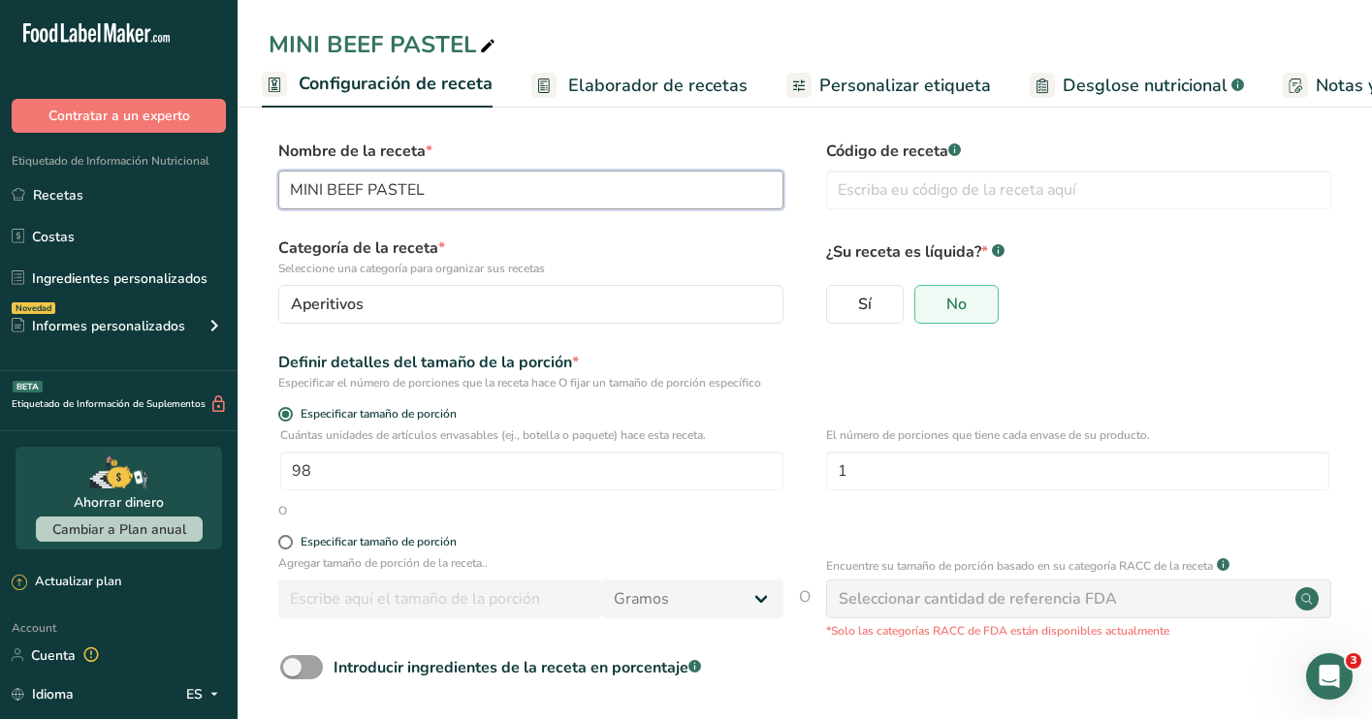
drag, startPoint x: 324, startPoint y: 192, endPoint x: 247, endPoint y: 192, distance: 76.6
click at [247, 192] on section "Nombre de la receta * MINI BEEF PASTEL Código de receta .a-a{fill:#347362;}.b-a…" at bounding box center [805, 452] width 1134 height 703
type input "BEEF PASTEL"
click at [714, 121] on section "Nombre de la receta * BEEF PASTEL Código de receta .a-a{fill:#347362;}.b-a{fill…" at bounding box center [805, 452] width 1134 height 703
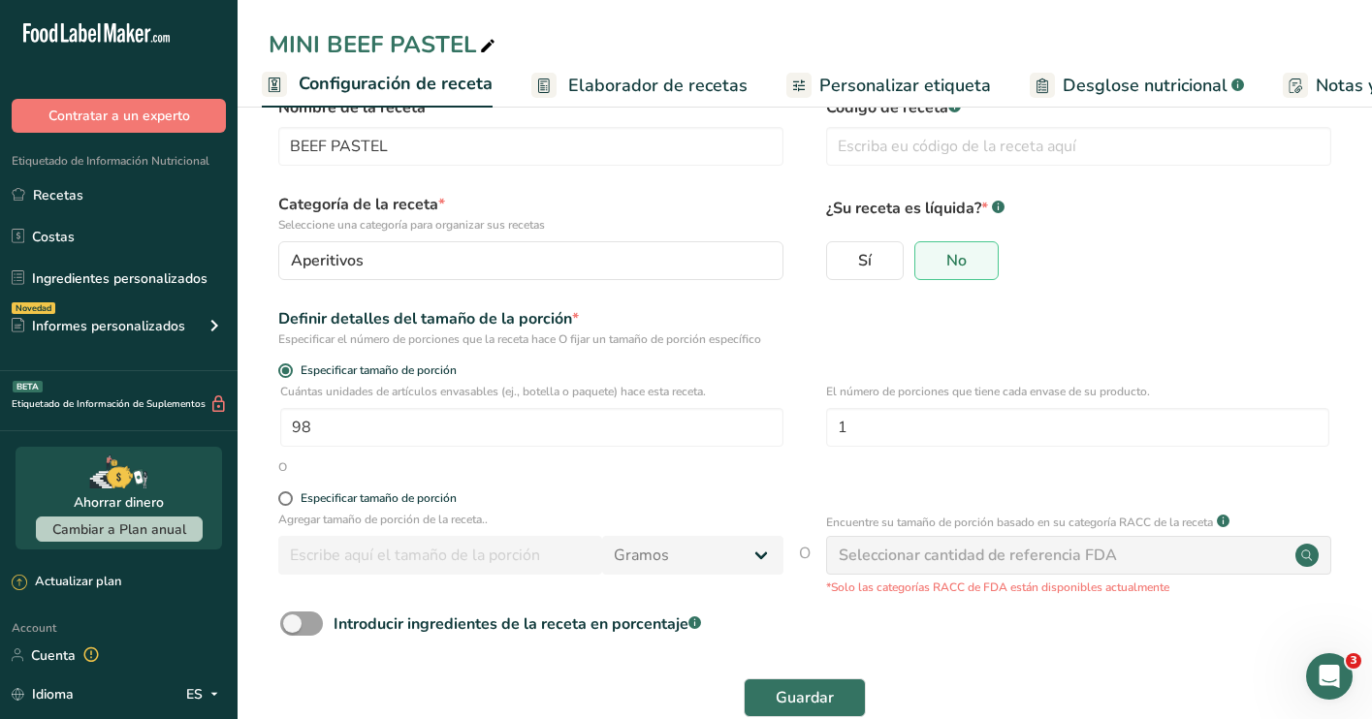
scroll to position [48, 0]
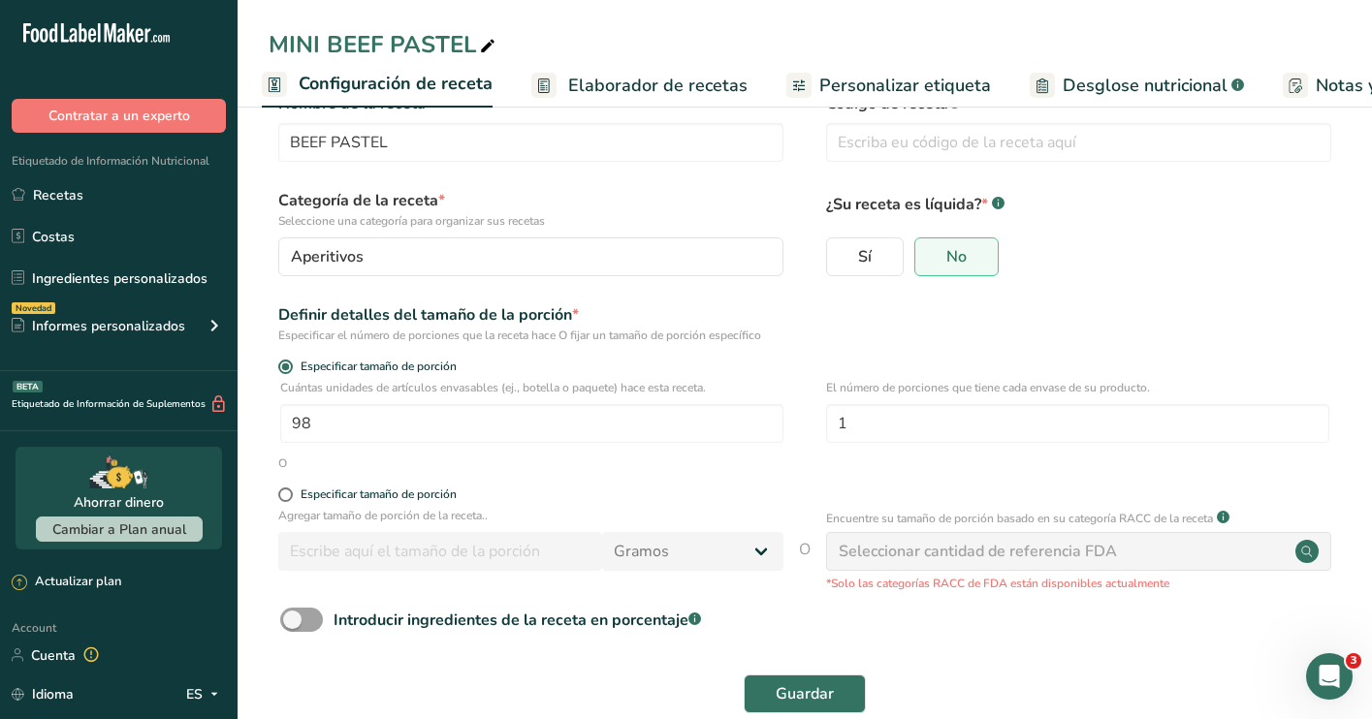
click at [708, 95] on span "Elaborador de recetas" at bounding box center [657, 86] width 179 height 26
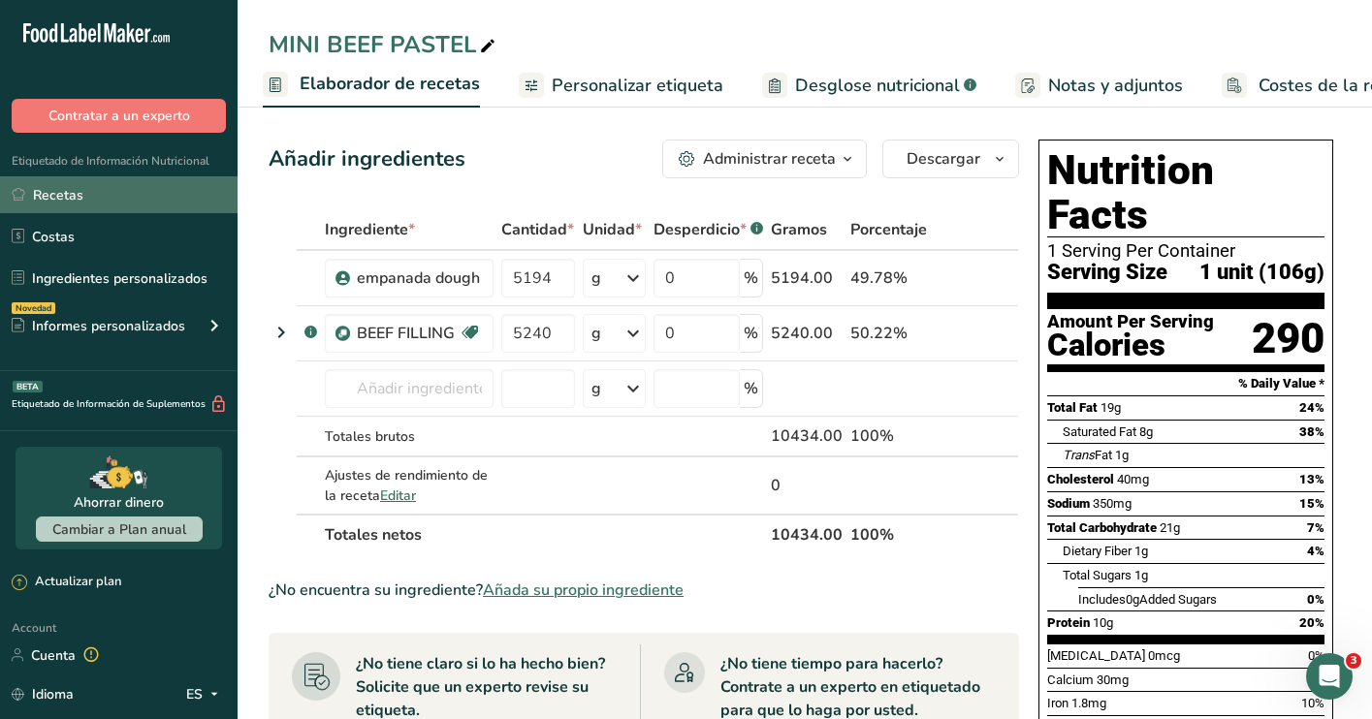
click at [99, 194] on link "Recetas" at bounding box center [119, 194] width 238 height 37
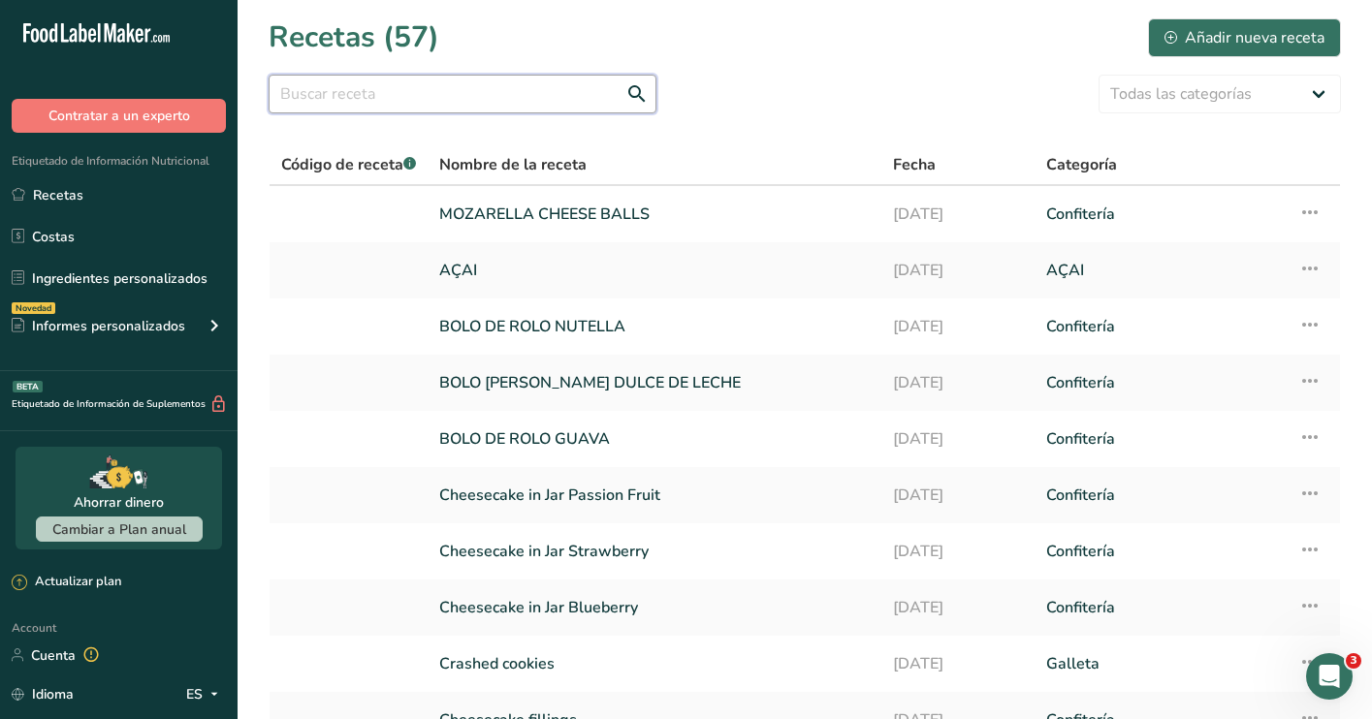
click at [544, 94] on input "text" at bounding box center [463, 94] width 388 height 39
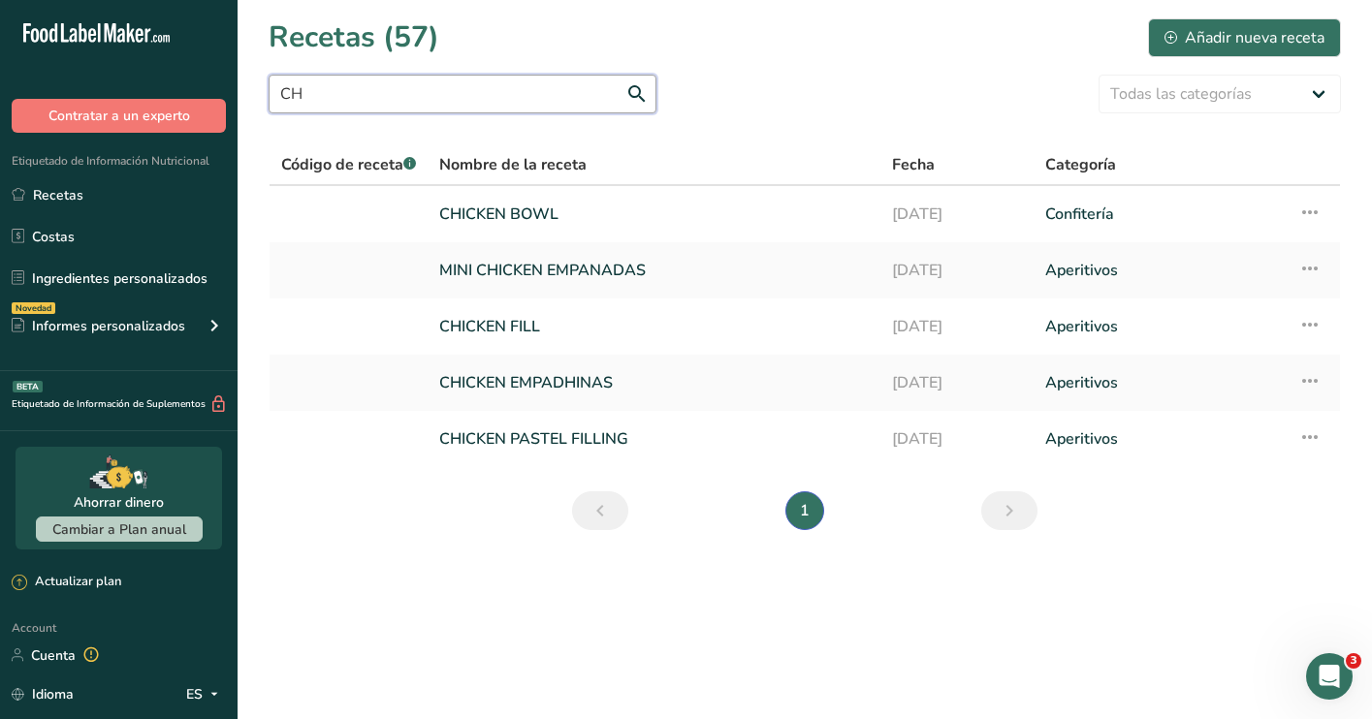
type input "C"
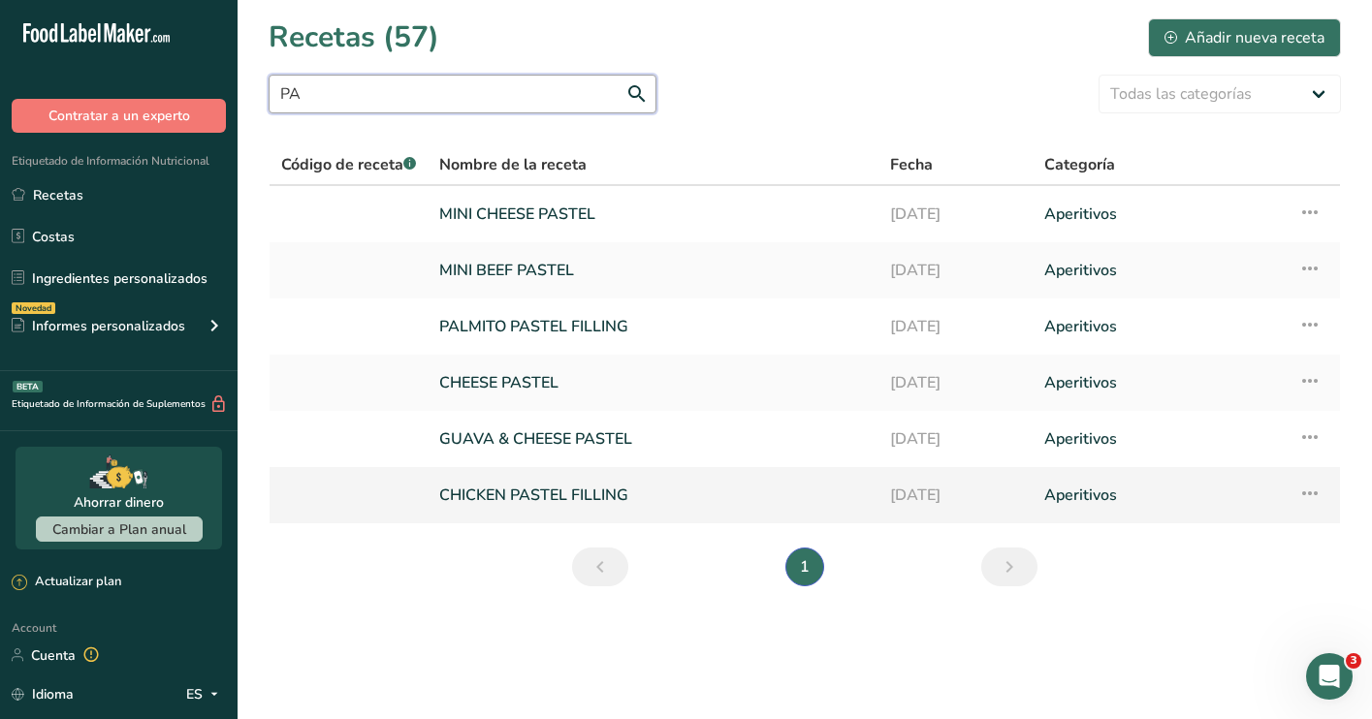
type input "P"
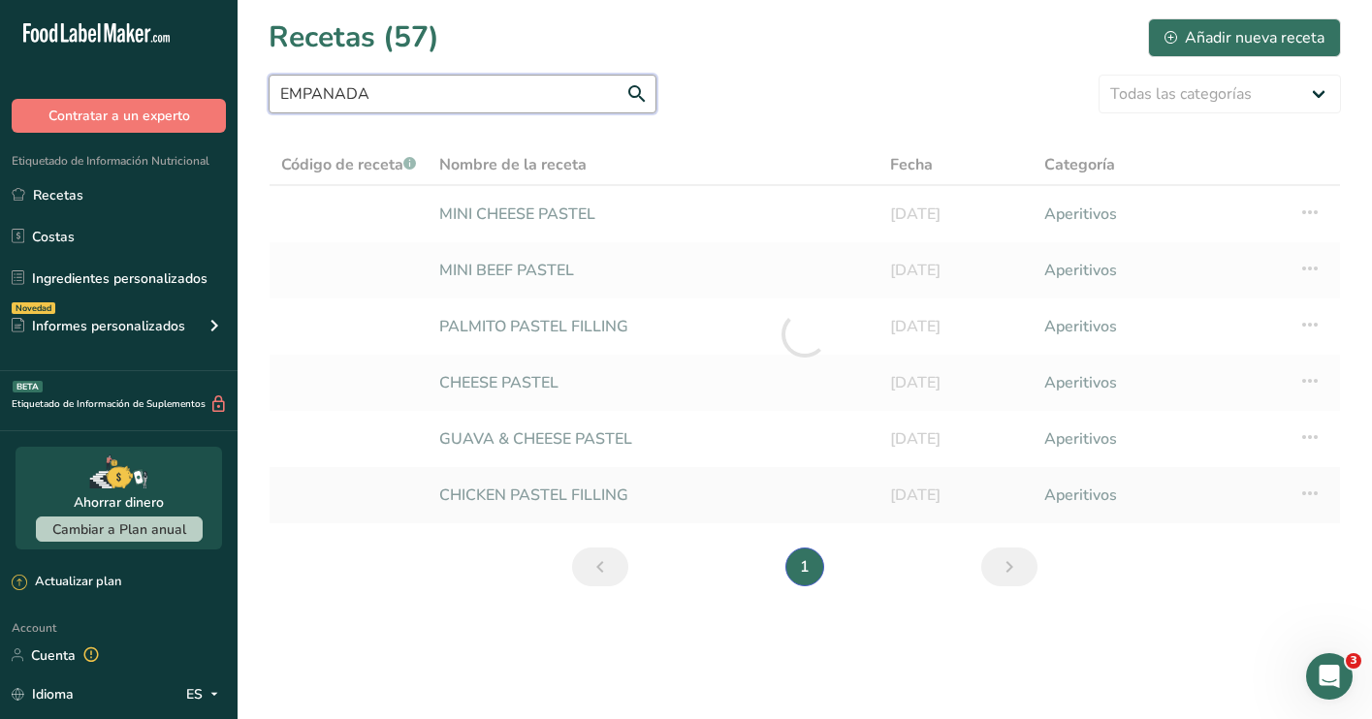
type input "EMPANADA"
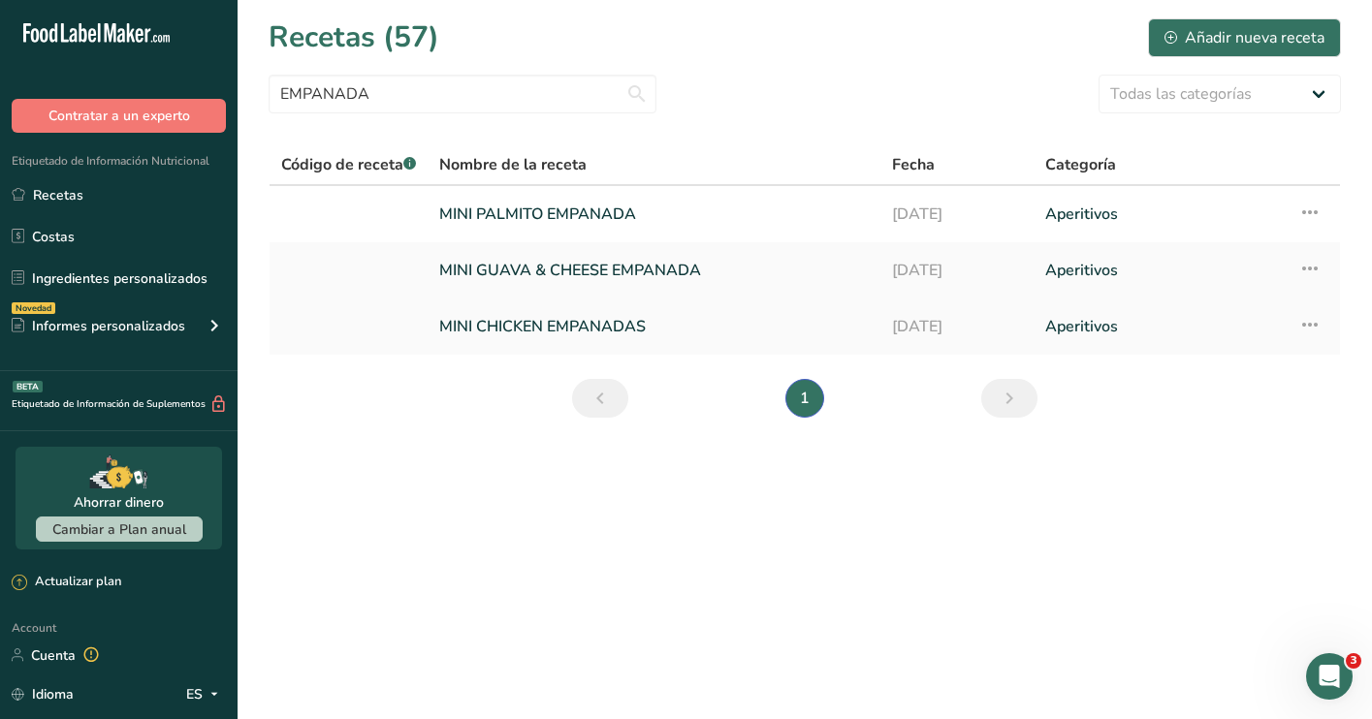
click at [680, 337] on link "MINI CHICKEN EMPANADAS" at bounding box center [654, 326] width 430 height 41
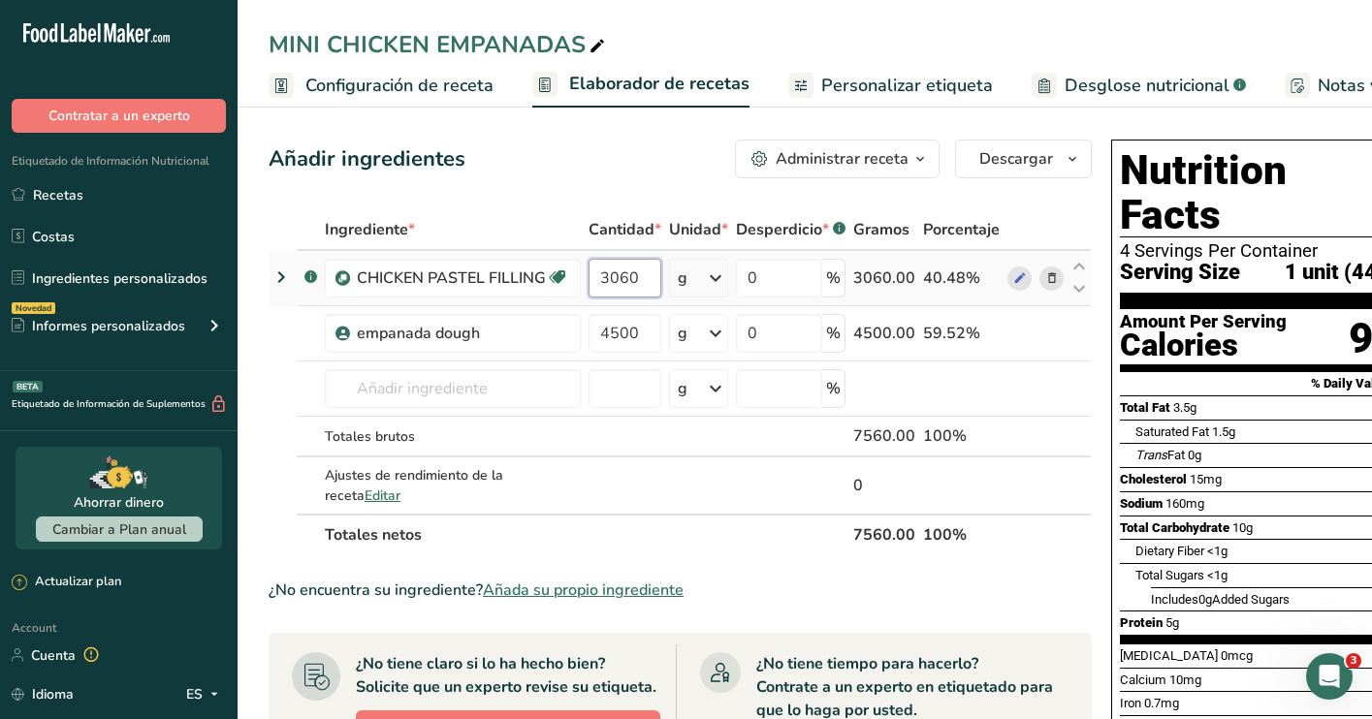
click at [647, 282] on input "3060" at bounding box center [625, 278] width 73 height 39
type input "3980"
click at [637, 331] on div "Ingrediente * Cantidad * Unidad * Desperdicio * .a-a{fill:#347362;}.b-a{fill:#f…" at bounding box center [680, 382] width 823 height 346
type input "4"
type input "3640"
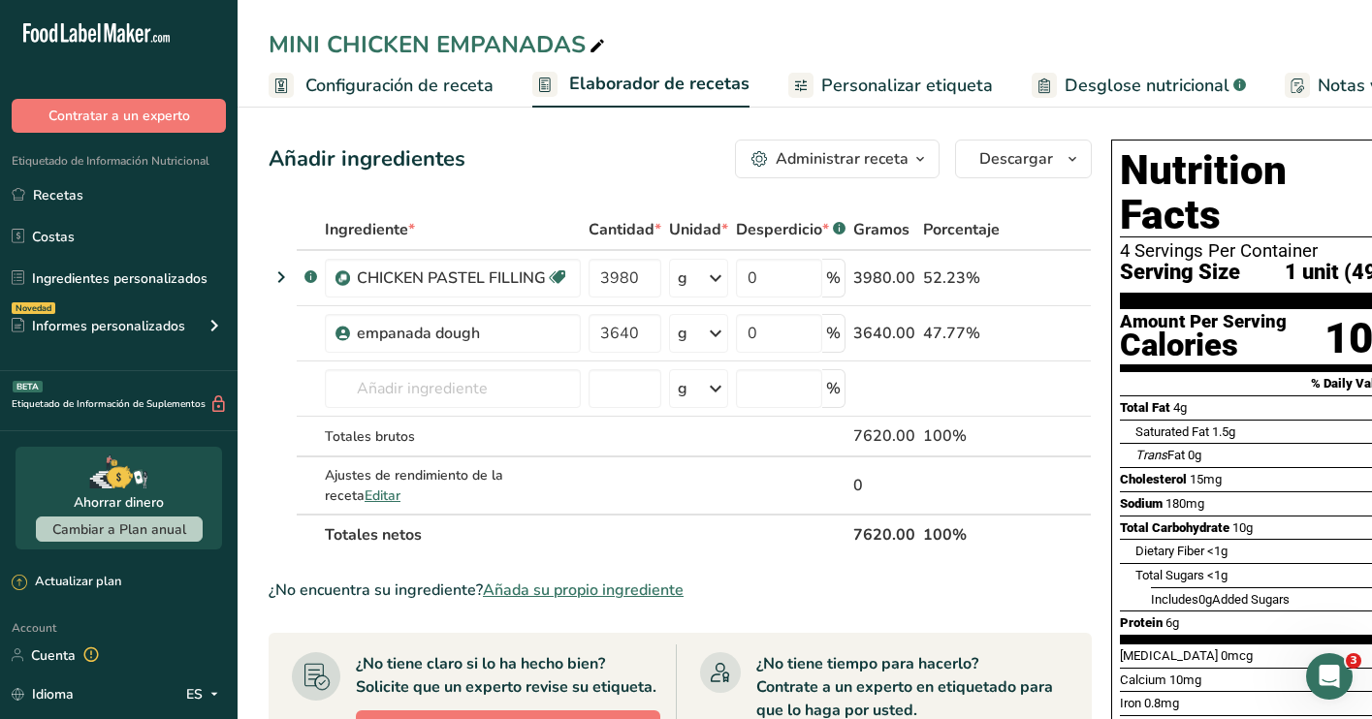
click at [1074, 561] on section "Ingrediente * Cantidad * Unidad * Desperdicio * .a-a{fill:#347362;}.b-a{fill:#f…" at bounding box center [680, 705] width 823 height 993
click at [422, 84] on span "Configuración de receta" at bounding box center [399, 86] width 188 height 26
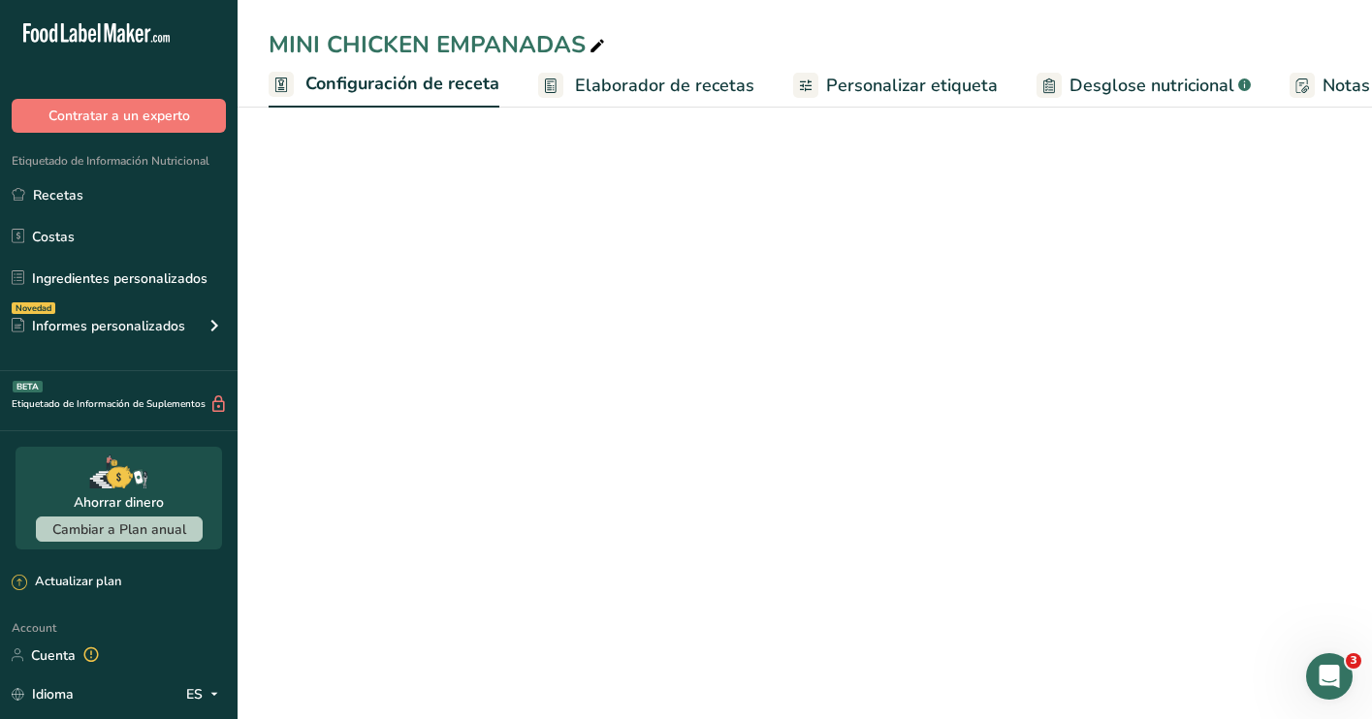
scroll to position [0, 7]
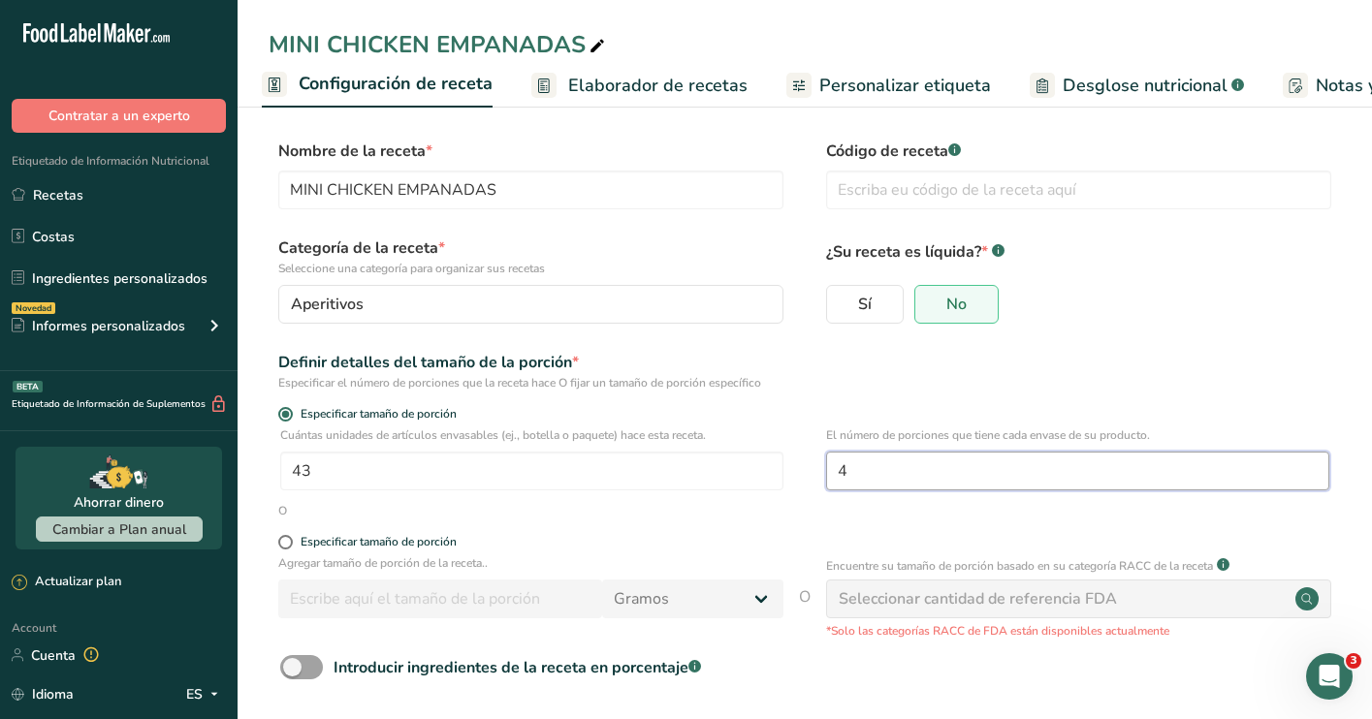
click at [910, 481] on input "4" at bounding box center [1077, 471] width 503 height 39
type input "1"
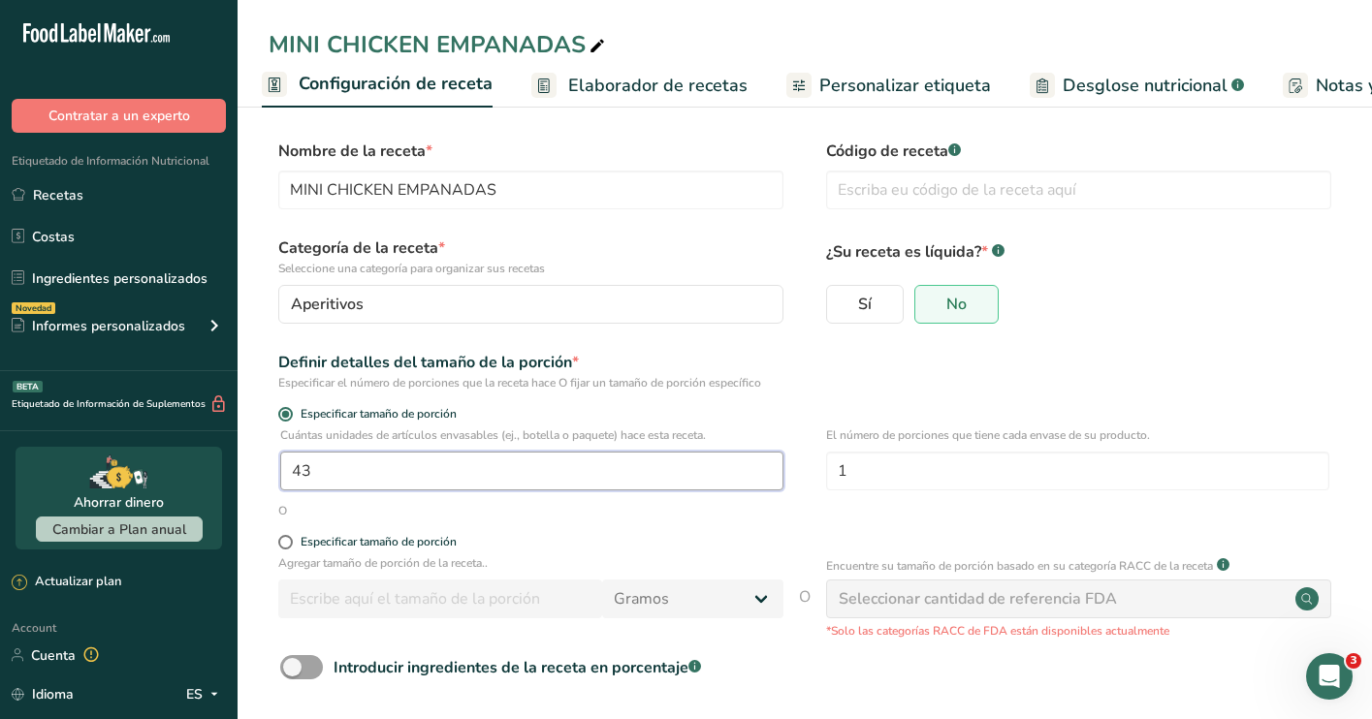
click at [516, 454] on input "43" at bounding box center [531, 471] width 503 height 39
type input "1"
type input "68"
click at [1140, 372] on div "Definir detalles del tamaño de la porción * Especificar el número de porciones …" at bounding box center [805, 371] width 1072 height 41
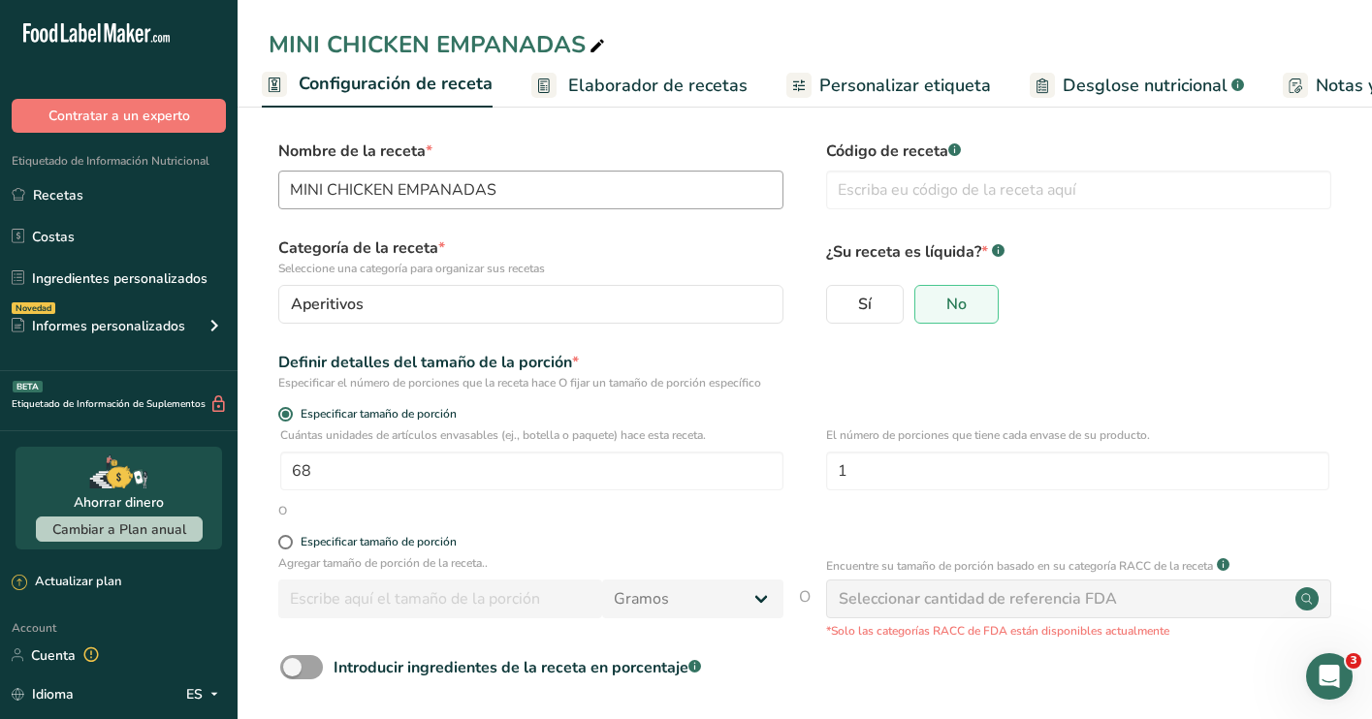
scroll to position [0, 0]
drag, startPoint x: 323, startPoint y: 189, endPoint x: 240, endPoint y: 183, distance: 83.6
click at [240, 183] on section "Nombre de la receta * MINI CHICKEN EMPANADAS Código de receta .a-a{fill:#347362…" at bounding box center [805, 452] width 1134 height 703
type input "CHICKEN EMPANADAS"
click at [663, 85] on span "Elaborador de recetas" at bounding box center [657, 86] width 179 height 26
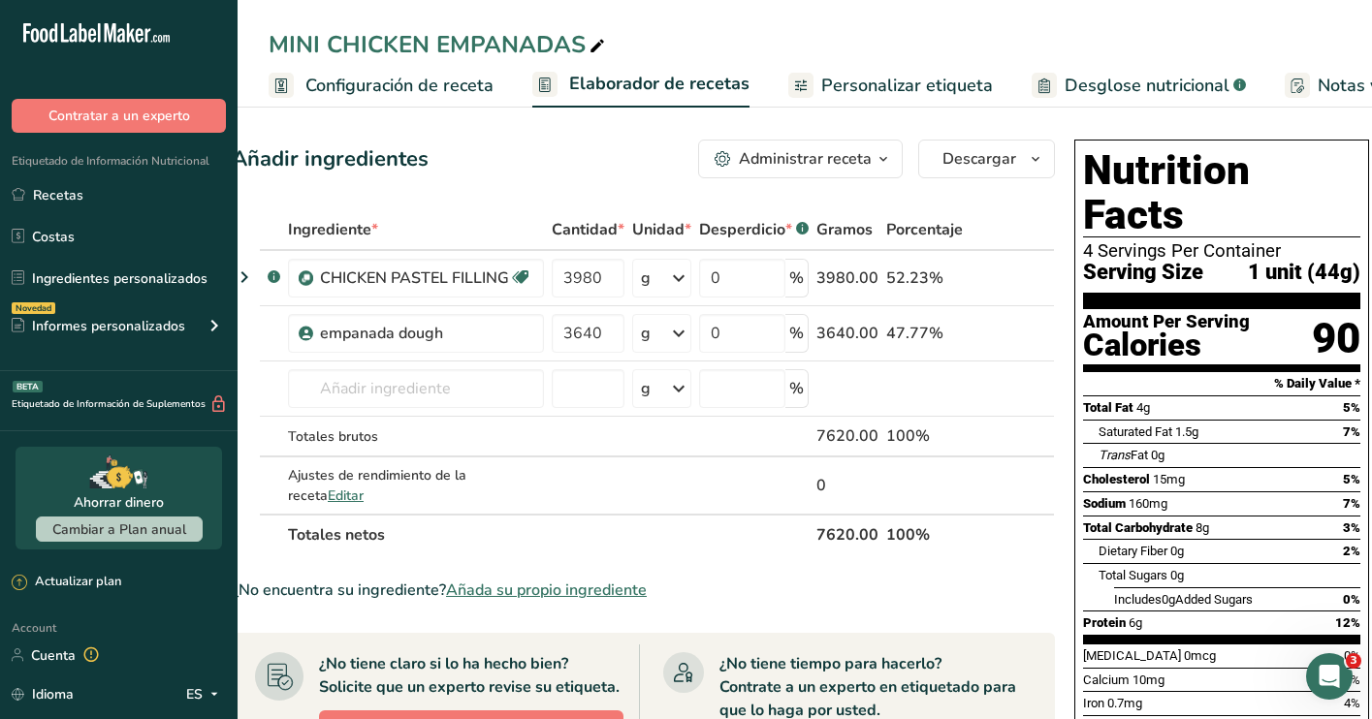
click at [375, 82] on span "Configuración de receta" at bounding box center [399, 86] width 188 height 26
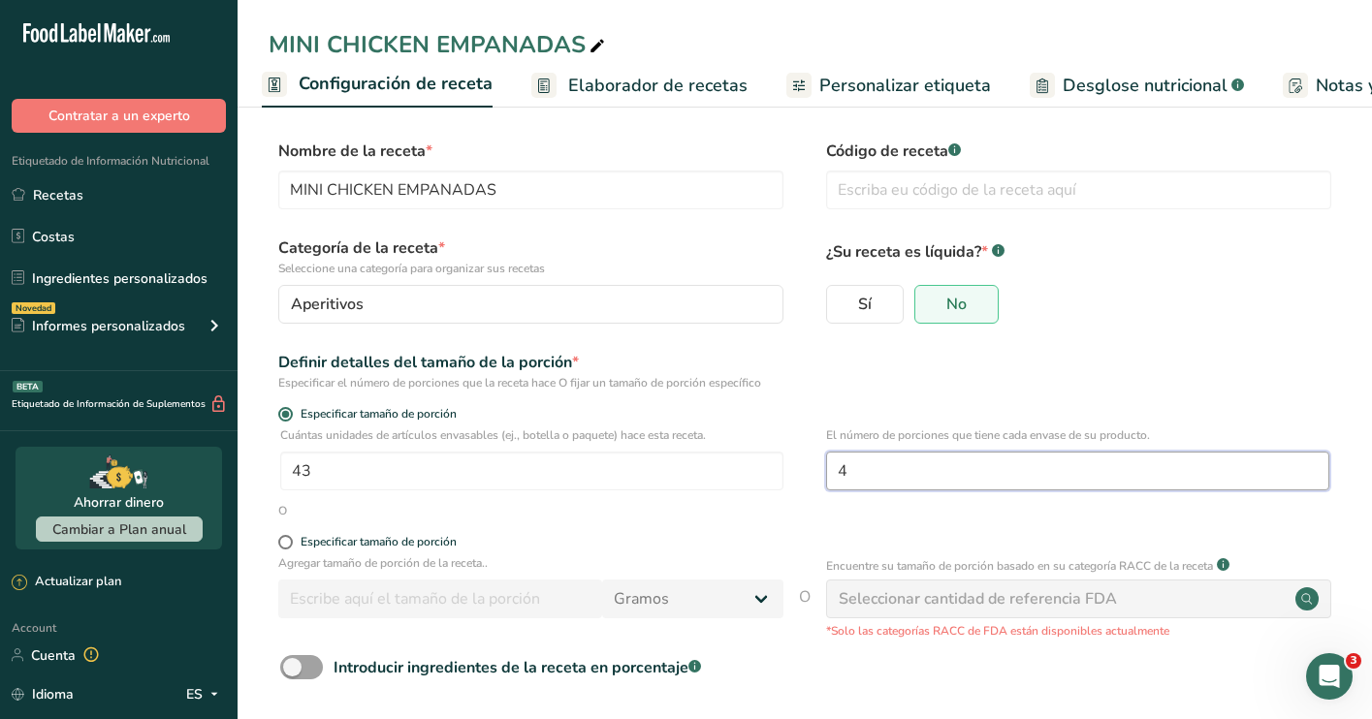
click at [895, 464] on input "4" at bounding box center [1077, 471] width 503 height 39
type input "1"
click at [1020, 352] on div "Definir detalles del tamaño de la porción * Especificar el número de porciones …" at bounding box center [805, 371] width 1072 height 41
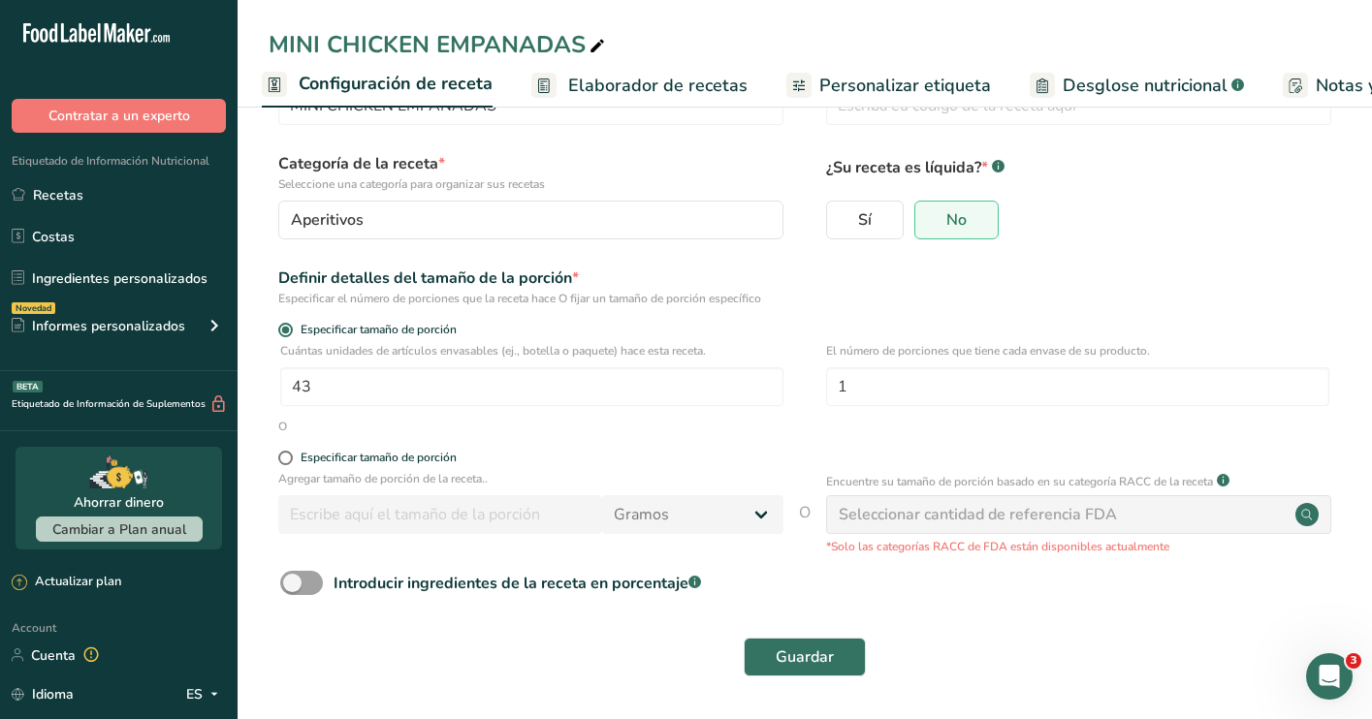
scroll to position [83, 0]
click at [789, 664] on span "Guardar" at bounding box center [805, 658] width 58 height 23
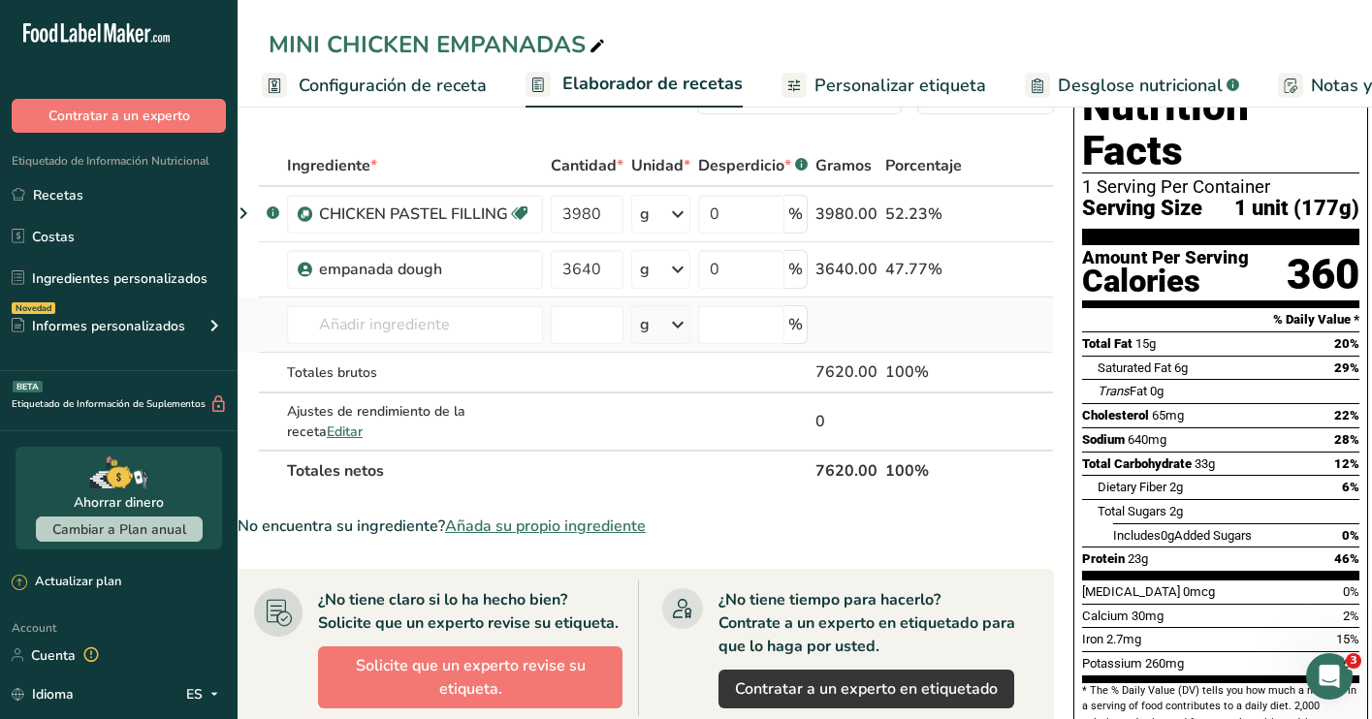
scroll to position [0, 37]
click at [612, 212] on input "3980" at bounding box center [588, 214] width 73 height 39
type input "3970"
click at [1010, 496] on section "Ingrediente * Cantidad * Unidad * Desperdicio * .a-a{fill:#347362;}.b-a{fill:#f…" at bounding box center [643, 641] width 823 height 993
click at [612, 258] on input "3640" at bounding box center [588, 269] width 73 height 39
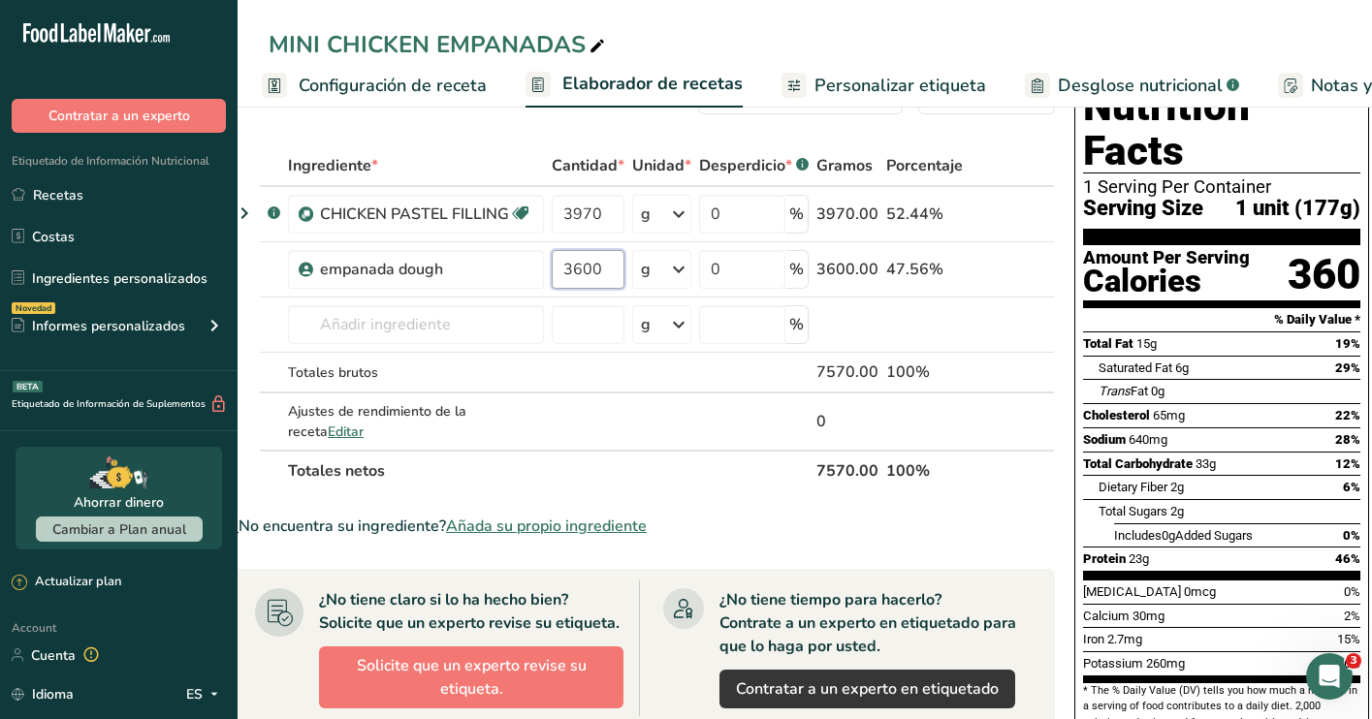
type input "3600"
click at [691, 473] on div "Ingrediente * Cantidad * Unidad * Desperdicio * .a-a{fill:#347362;}.b-a{fill:#f…" at bounding box center [643, 318] width 823 height 346
click at [457, 89] on span "Configuración de receta" at bounding box center [393, 86] width 188 height 26
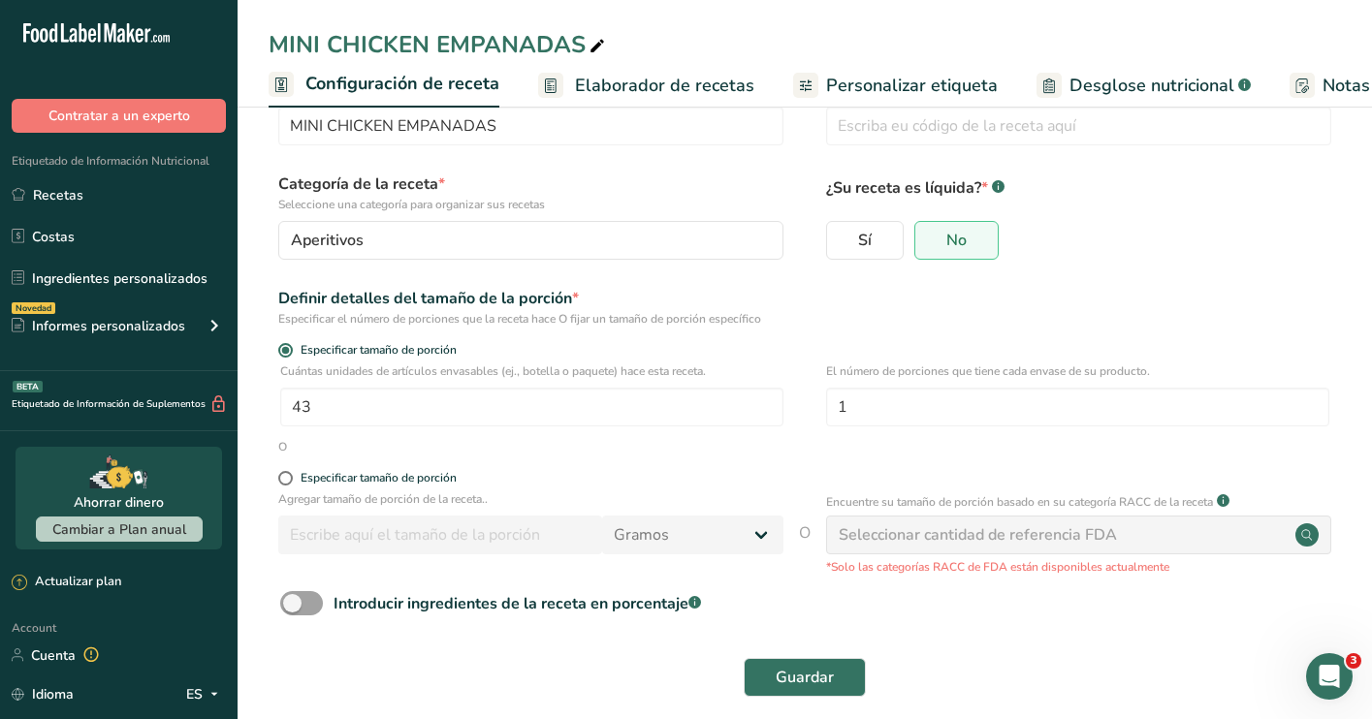
click at [422, 84] on span "Configuración de receta" at bounding box center [402, 84] width 194 height 26
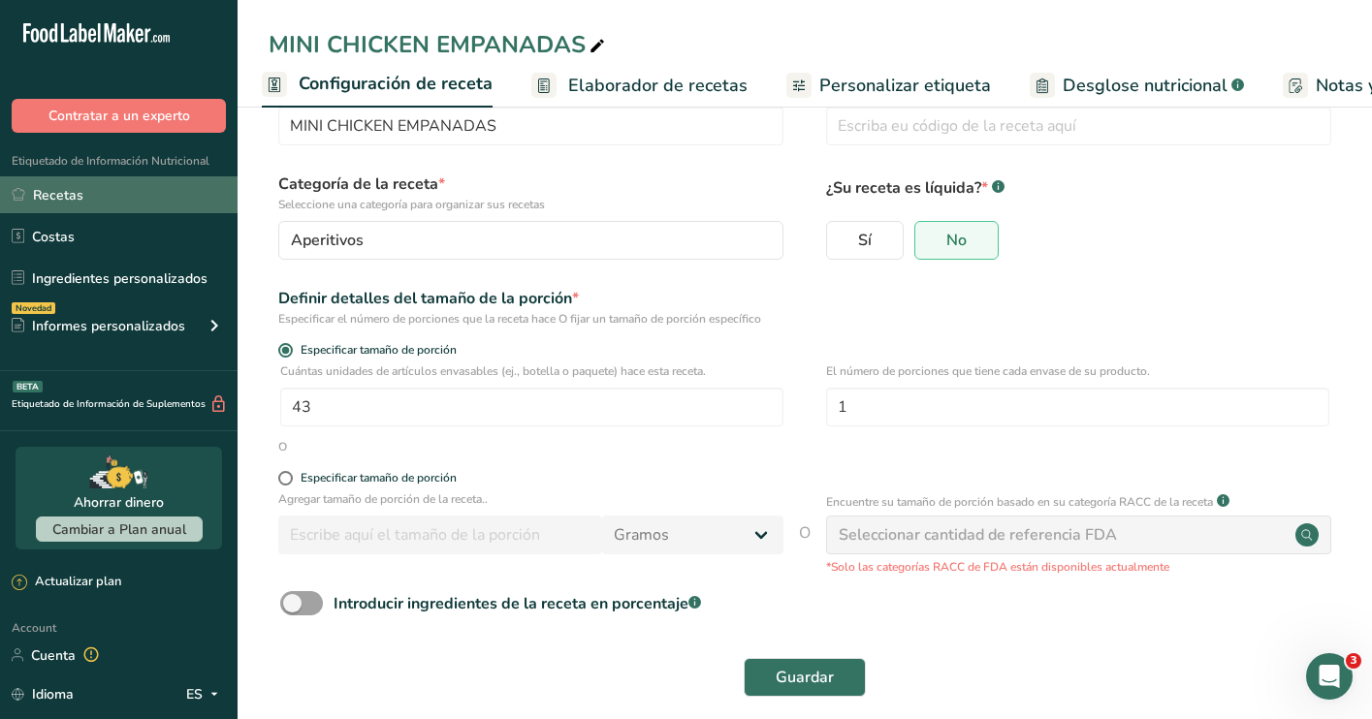
click at [123, 202] on link "Recetas" at bounding box center [119, 194] width 238 height 37
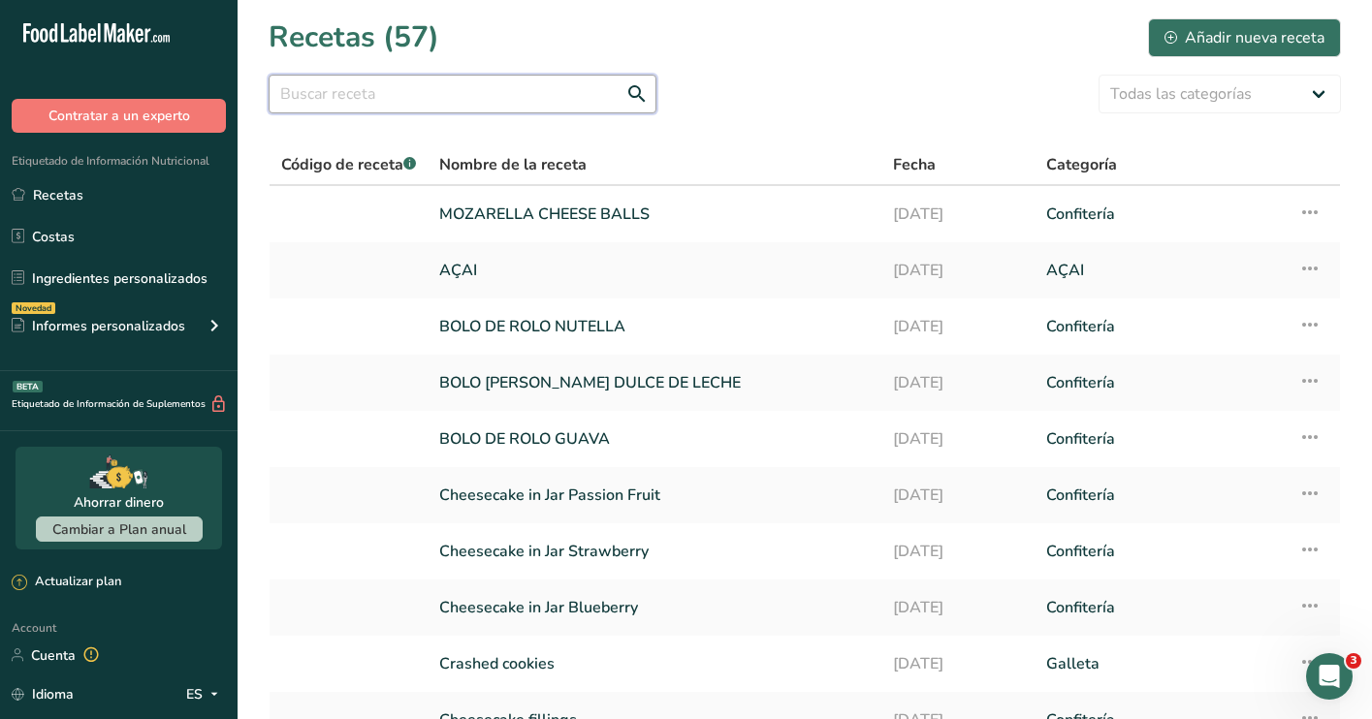
click at [542, 96] on input "text" at bounding box center [463, 94] width 388 height 39
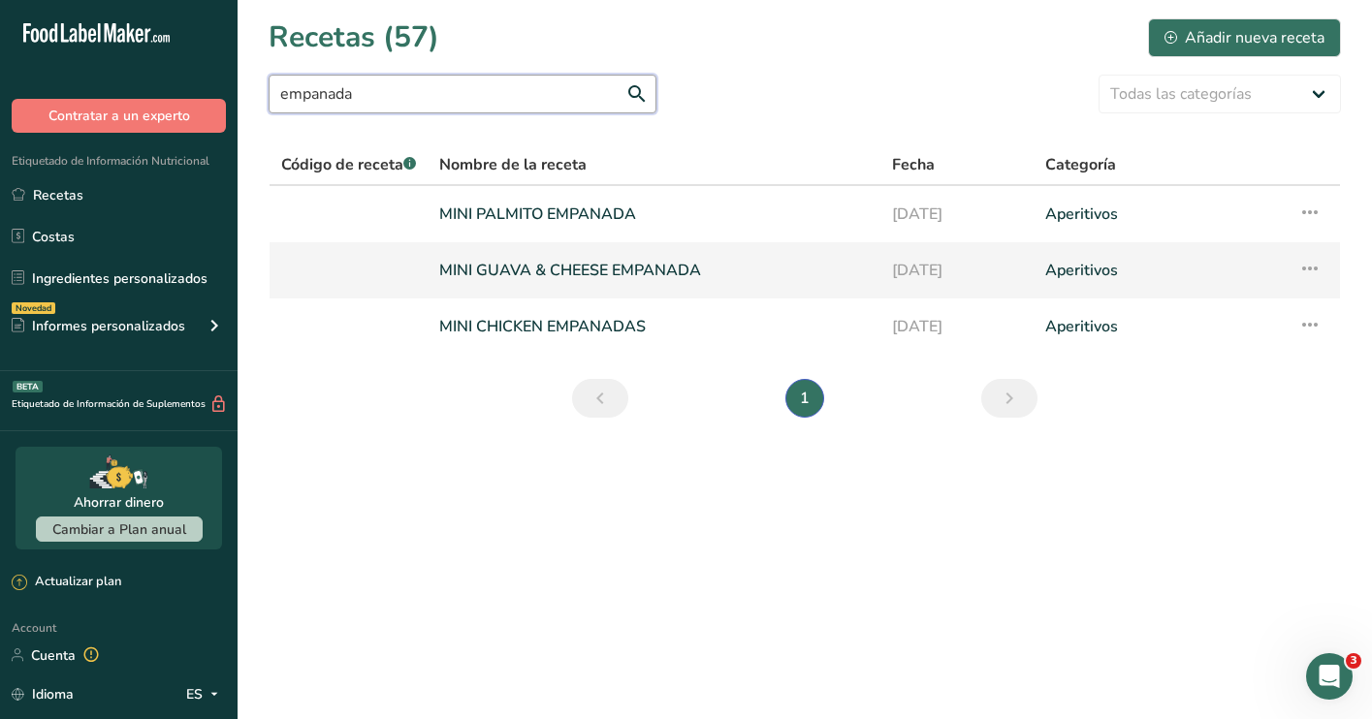
type input "empanada"
click at [399, 258] on link at bounding box center [348, 270] width 135 height 41
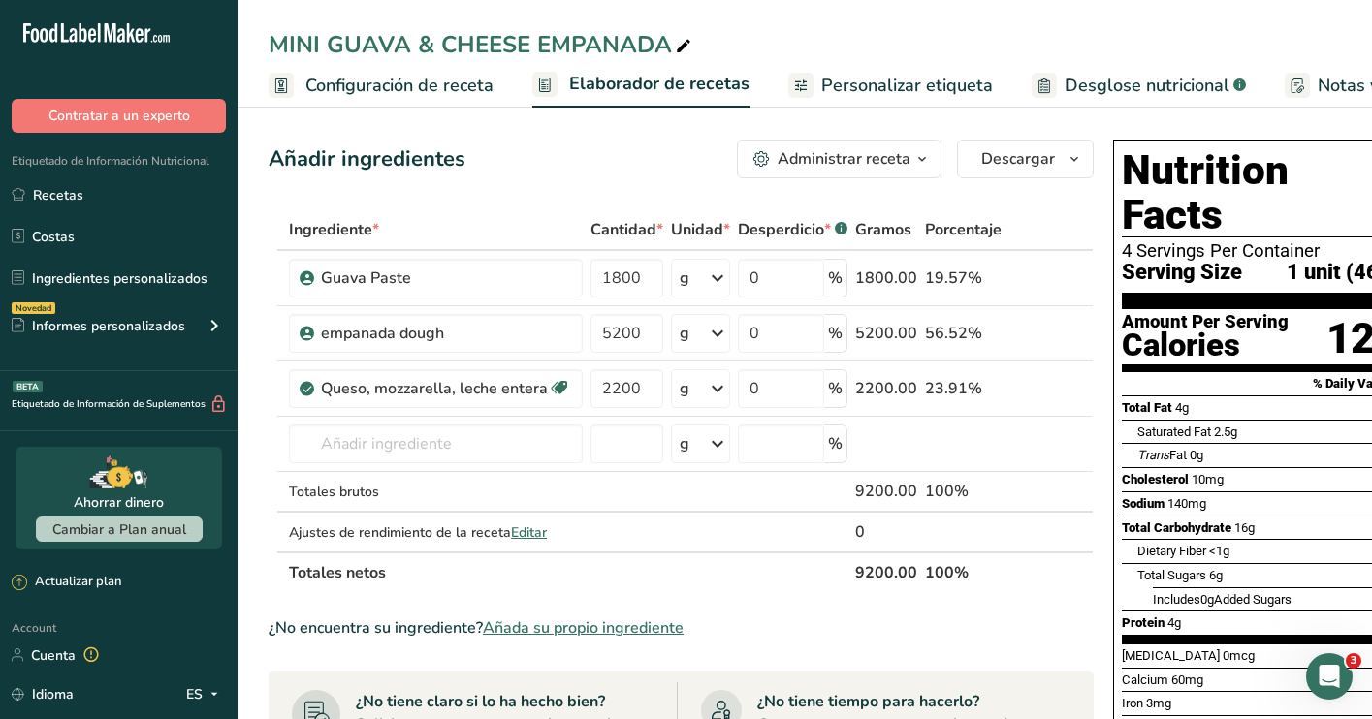
click at [402, 92] on span "Configuración de receta" at bounding box center [399, 86] width 188 height 26
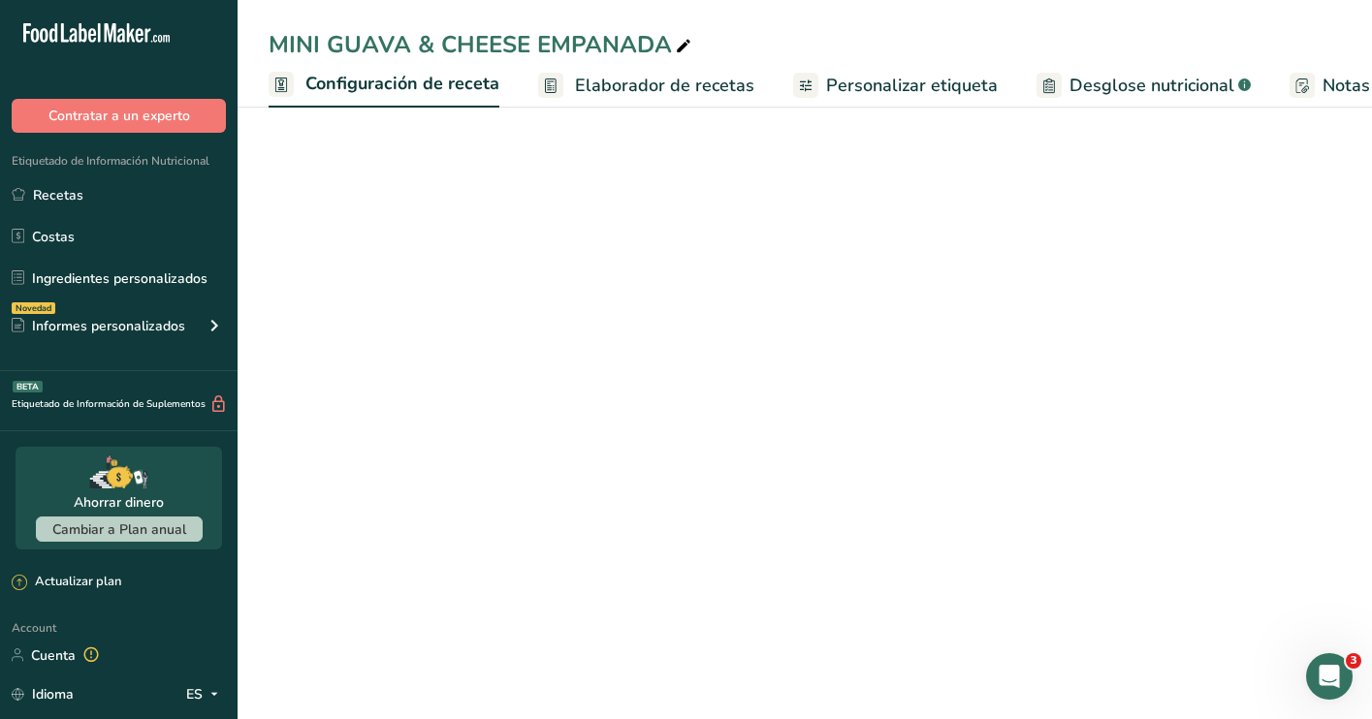
scroll to position [0, 7]
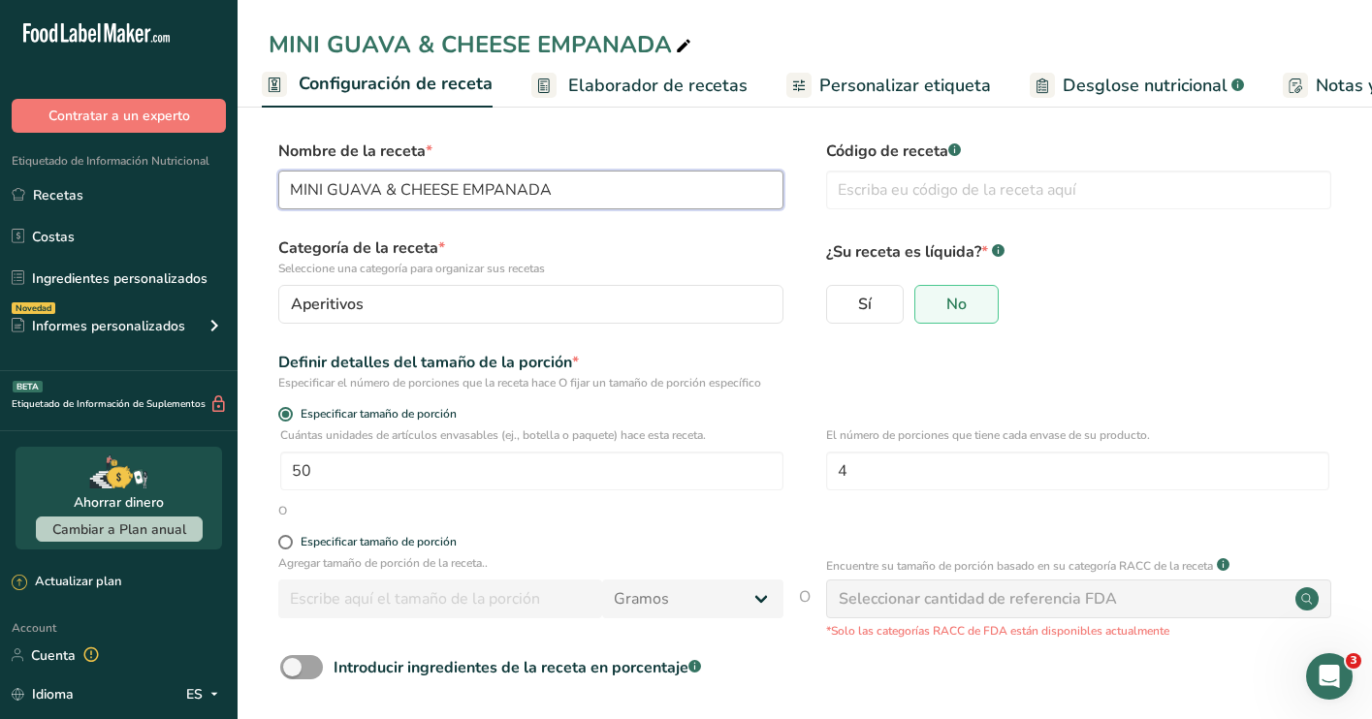
drag, startPoint x: 326, startPoint y: 188, endPoint x: 271, endPoint y: 188, distance: 54.3
click at [271, 188] on div "Nombre de la receta * MINI GUAVA & CHEESE EMPANADA Código de receta .a-a{fill:#…" at bounding box center [805, 180] width 1072 height 81
type input "GUAVA & CHEESE EMPANADA"
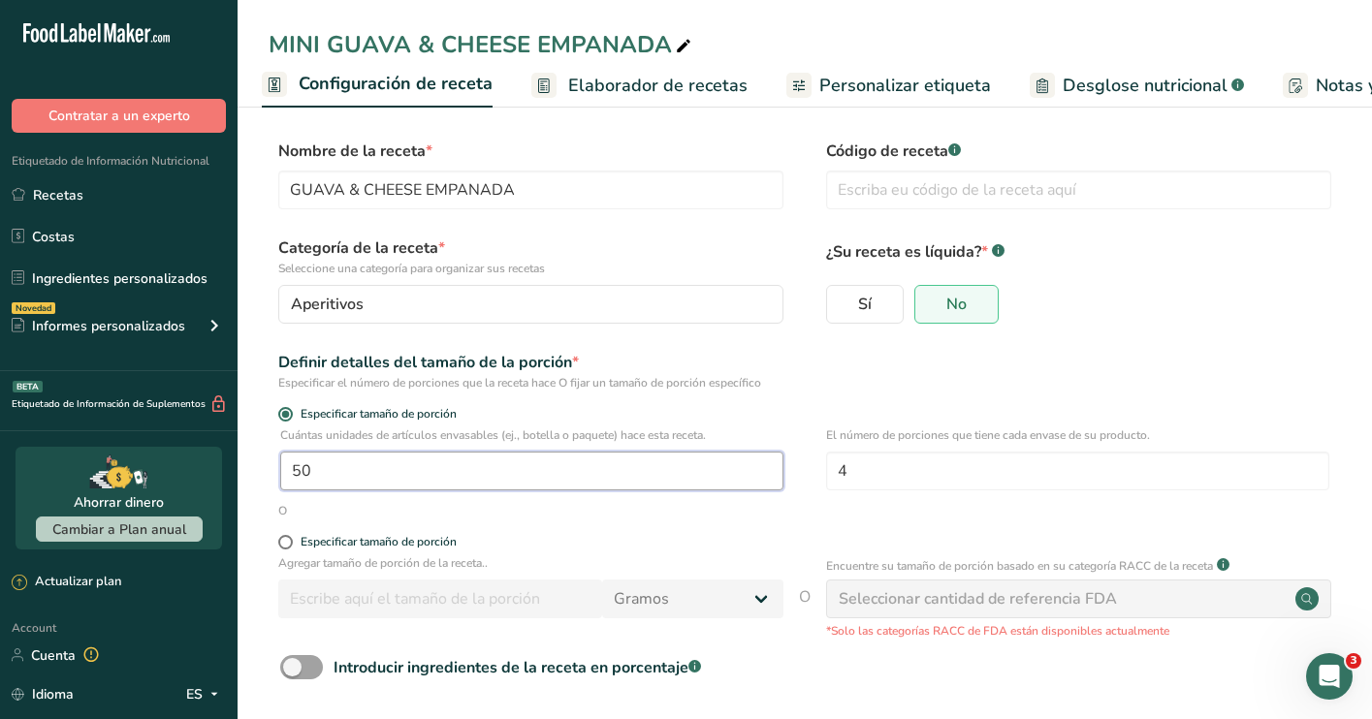
click at [380, 464] on input "50" at bounding box center [531, 471] width 503 height 39
type input "1"
type input "130"
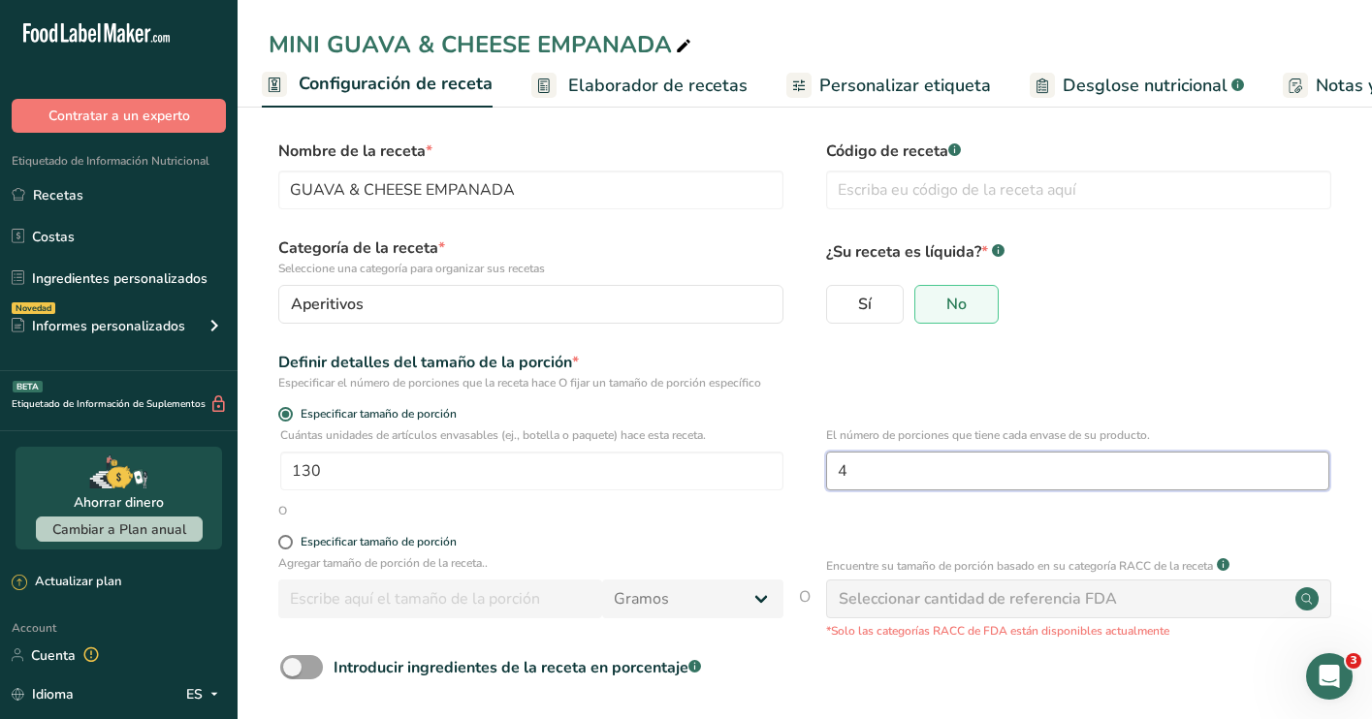
click at [935, 475] on input "4" at bounding box center [1077, 471] width 503 height 39
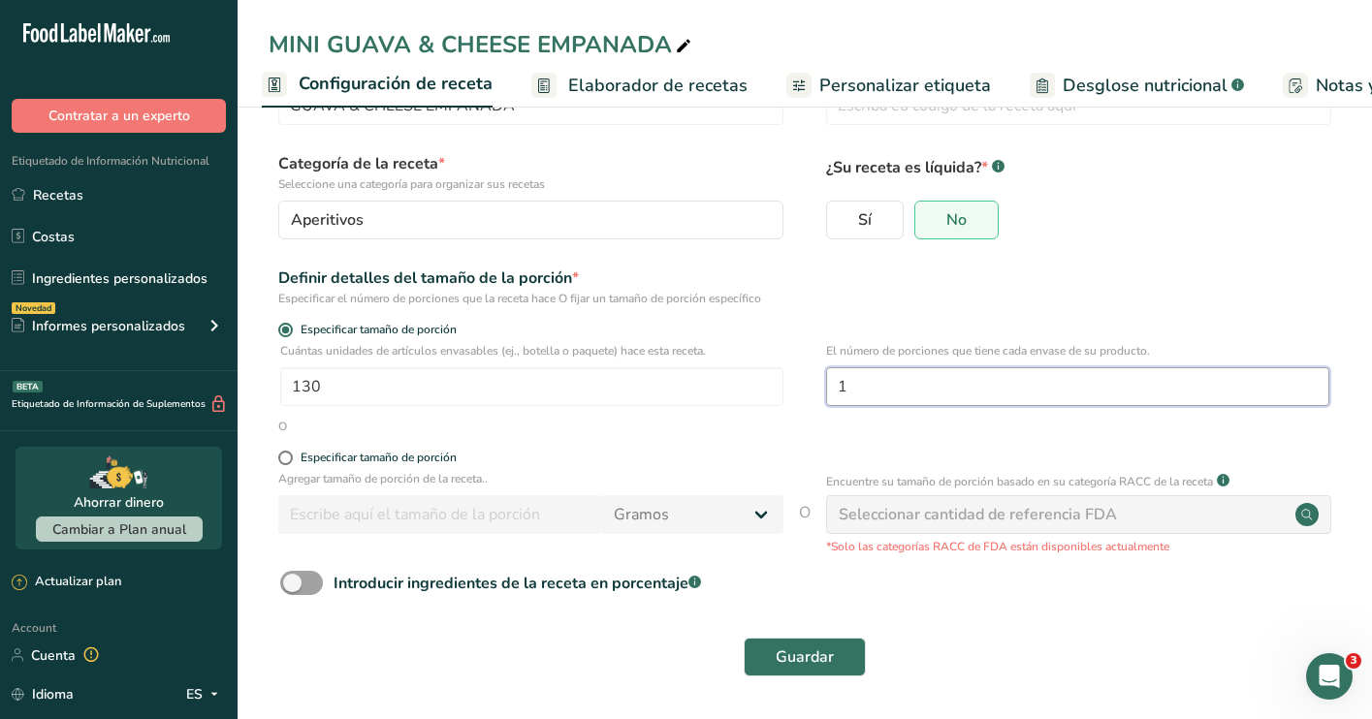
scroll to position [83, 0]
type input "1"
click at [816, 647] on span "Guardar" at bounding box center [805, 658] width 58 height 23
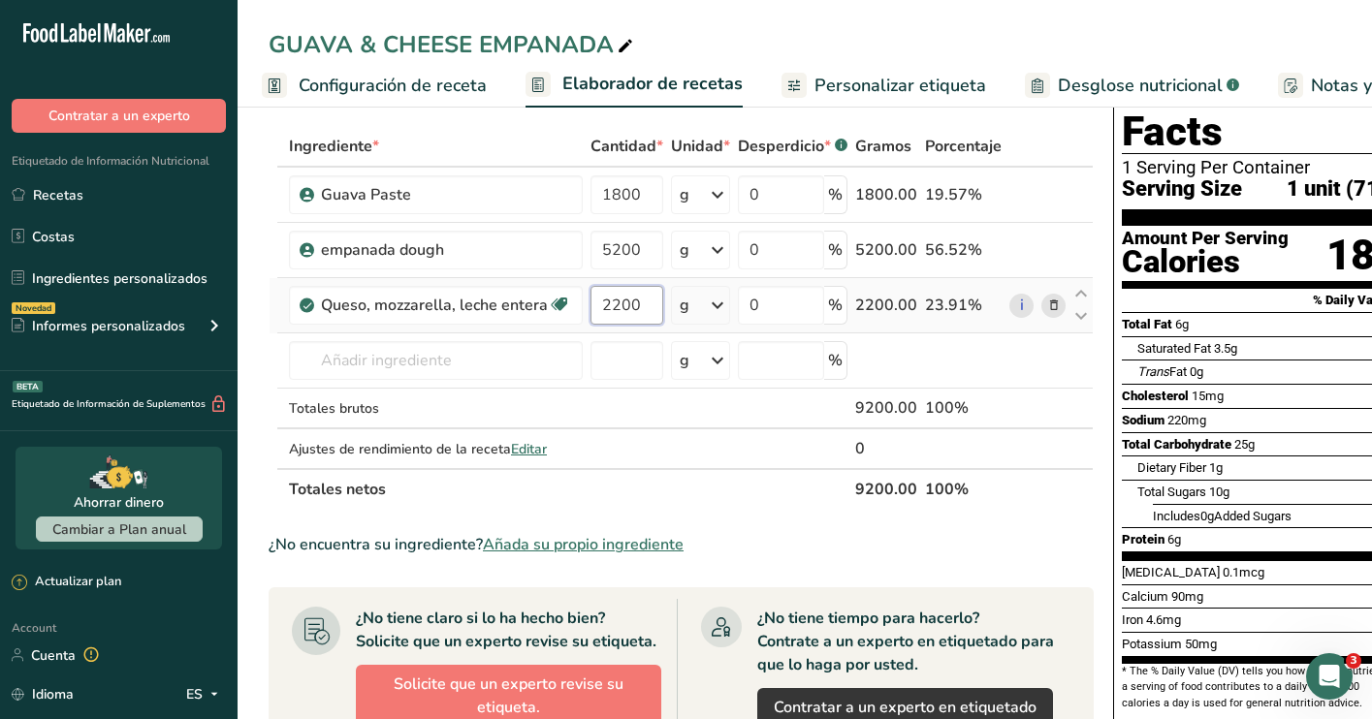
click at [651, 309] on input "2200" at bounding box center [627, 305] width 73 height 39
type input "2300"
click at [639, 199] on div "Ingrediente * Cantidad * Unidad * Desperdicio * .a-a{fill:#347362;}.b-a{fill:#f…" at bounding box center [681, 318] width 825 height 384
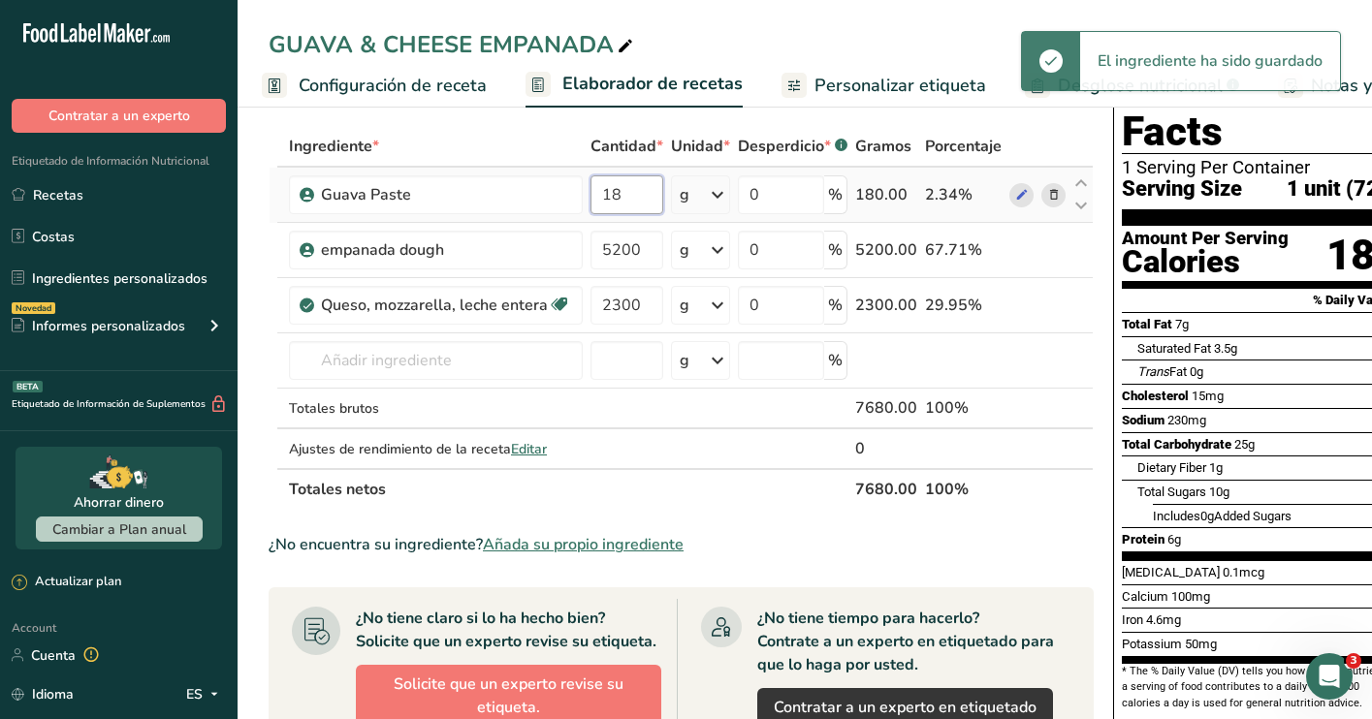
type input "1"
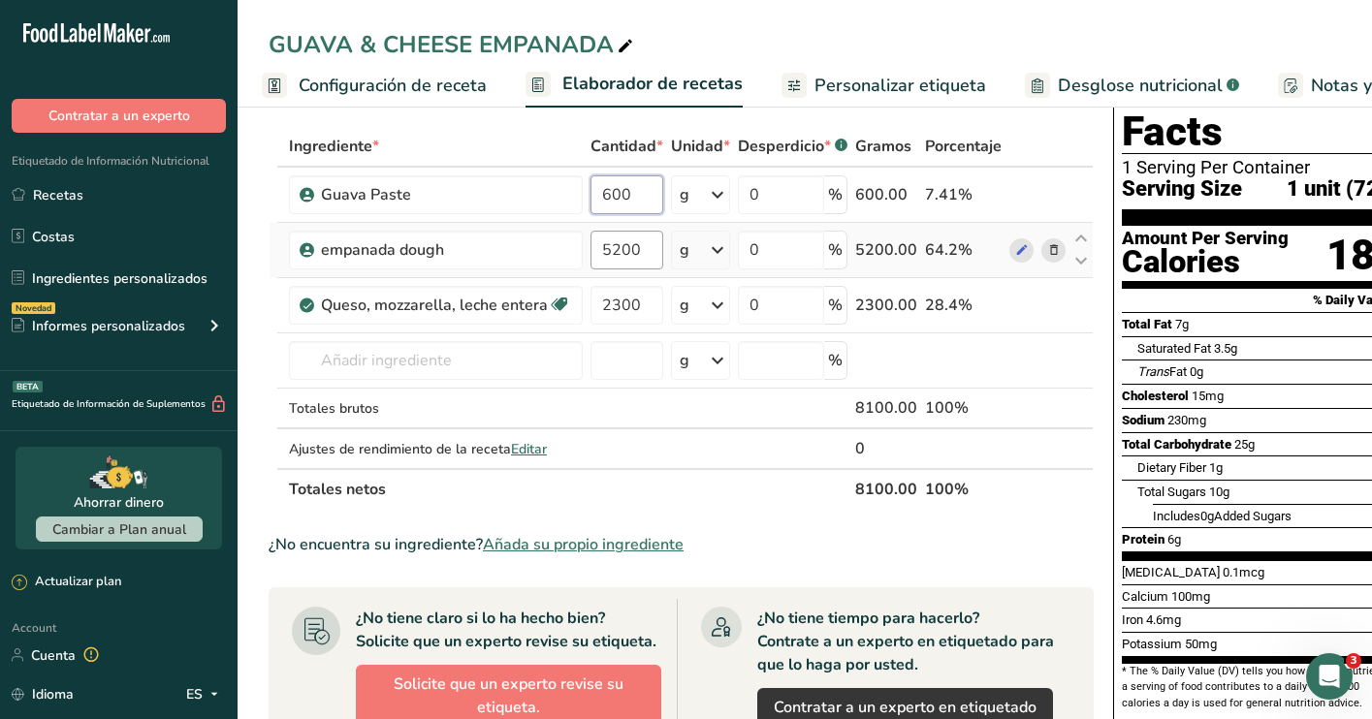
type input "600"
click at [646, 254] on div "Ingrediente * Cantidad * Unidad * Desperdicio * .a-a{fill:#347362;}.b-a{fill:#f…" at bounding box center [681, 318] width 825 height 384
type input "5"
type input "6890"
click at [758, 518] on section "Ingrediente * Cantidad * Unidad * Desperdicio * .a-a{fill:#347362;}.b-a{fill:#f…" at bounding box center [681, 641] width 825 height 1031
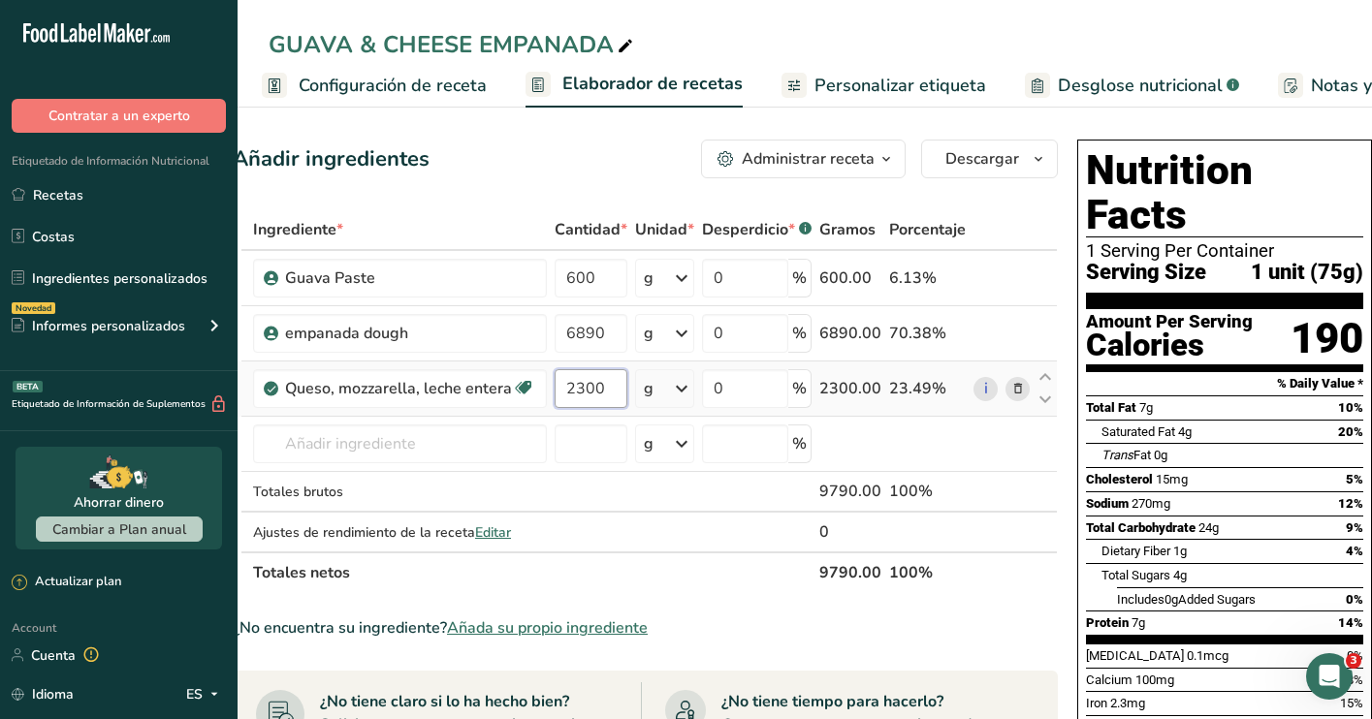
click at [603, 386] on input "2300" at bounding box center [591, 388] width 73 height 39
type input "2"
type input "884"
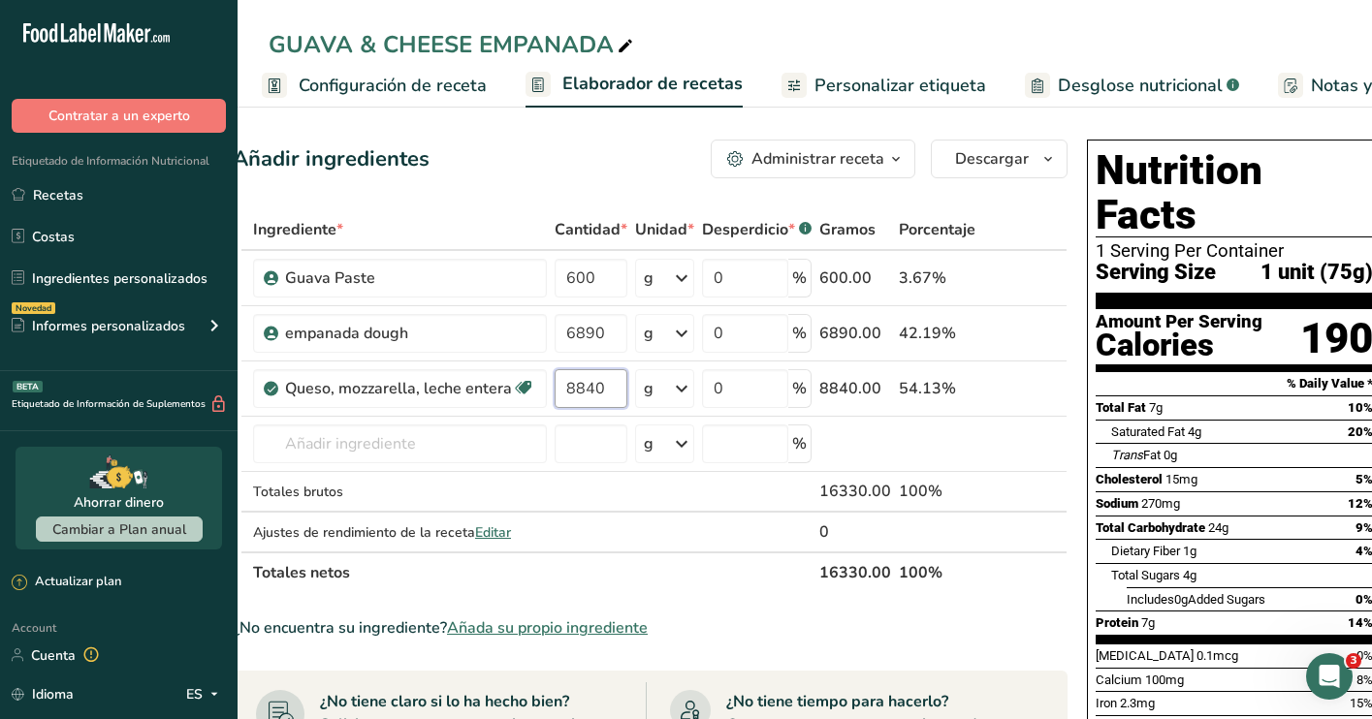
type input "8840"
click at [1061, 215] on div "Añadir ingredientes Administrar receta Eliminar receta Duplicar receta Escalar …" at bounding box center [656, 701] width 846 height 1139
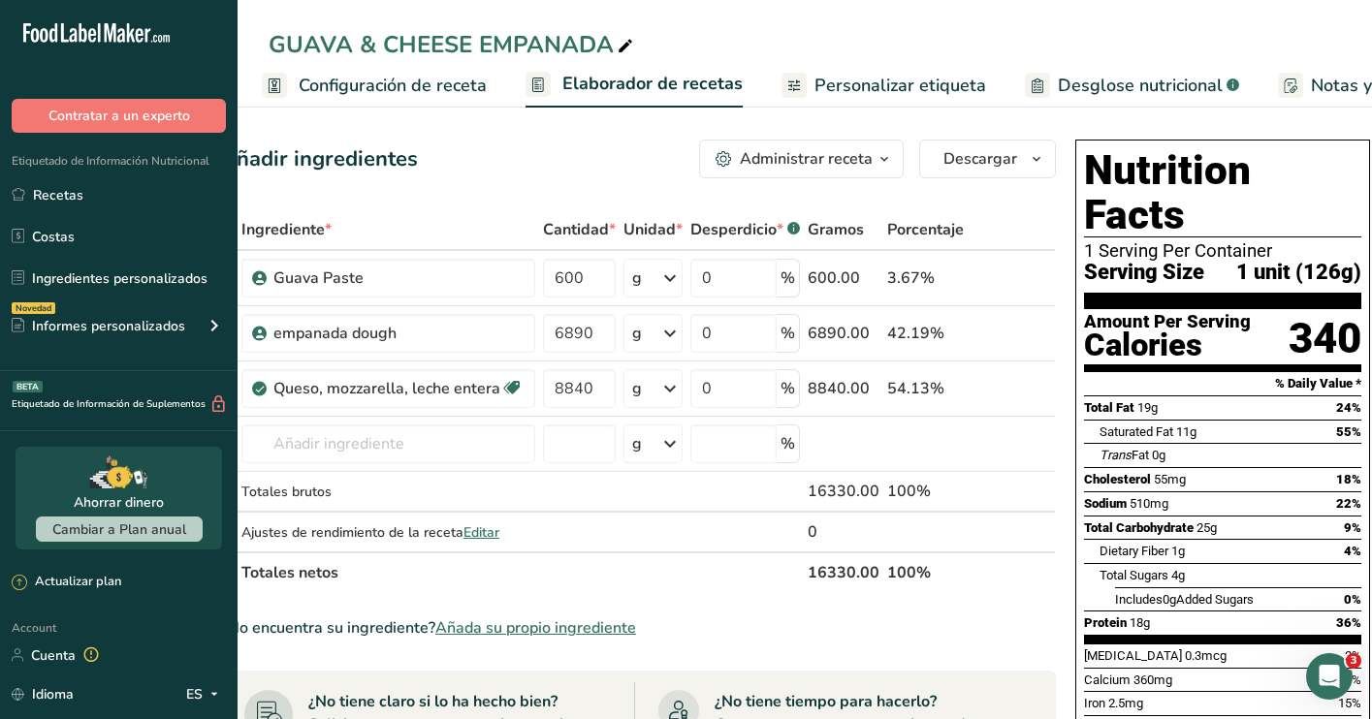
scroll to position [0, 46]
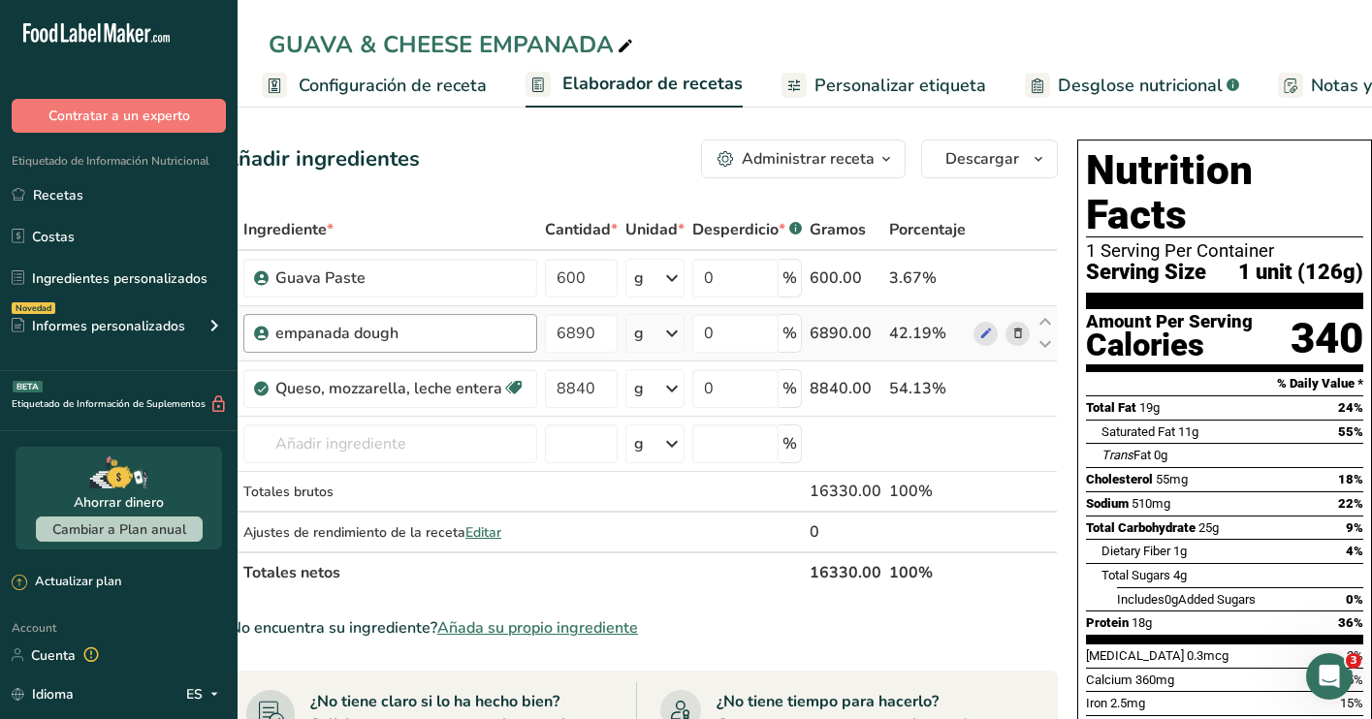
click at [478, 337] on div "empanada dough" at bounding box center [396, 333] width 242 height 23
click at [593, 335] on input "6890" at bounding box center [581, 333] width 73 height 39
click at [607, 325] on input "6890" at bounding box center [581, 333] width 73 height 39
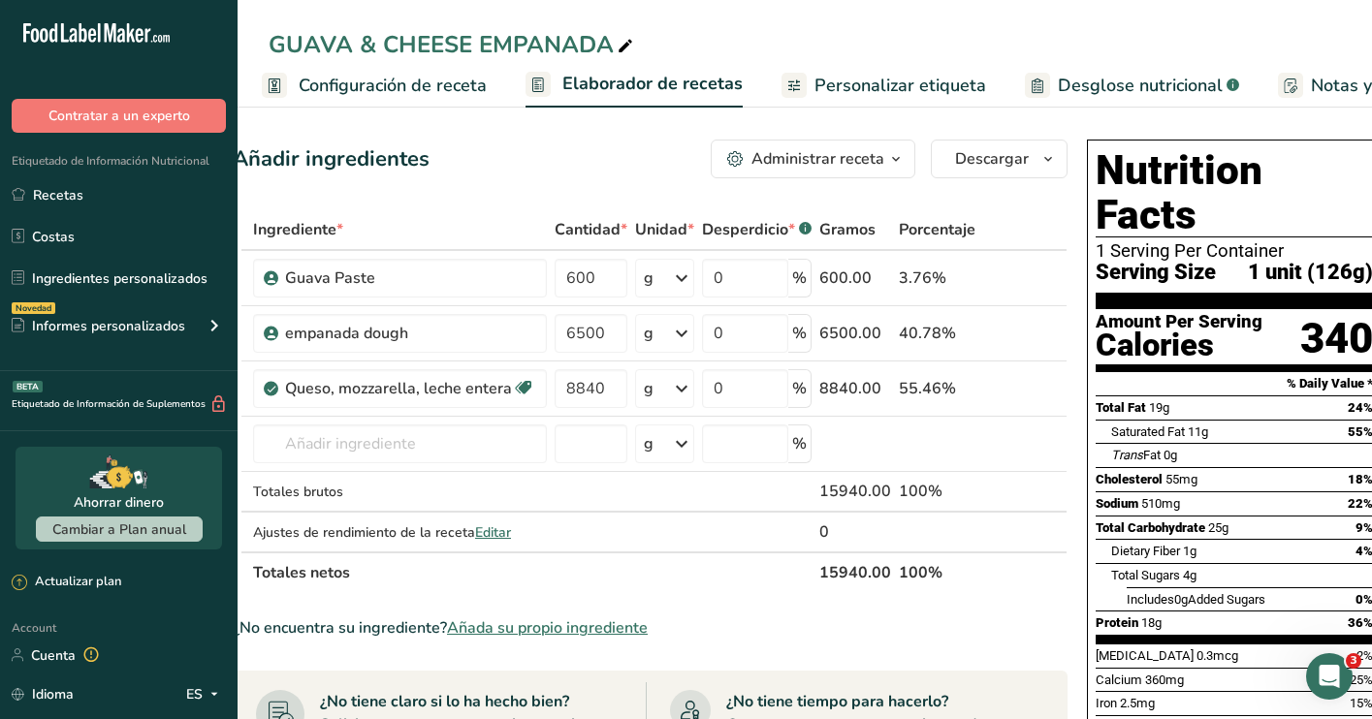
click at [669, 558] on div "Ingrediente * Cantidad * Unidad * Desperdicio * .a-a{fill:#347362;}.b-a{fill:#f…" at bounding box center [650, 401] width 835 height 384
click at [613, 335] on input "6500" at bounding box center [591, 333] width 73 height 39
type input "6"
type input "5850"
click at [1036, 629] on div "¿No encuentra su ingrediente? Añada su propio ingrediente" at bounding box center [650, 628] width 835 height 23
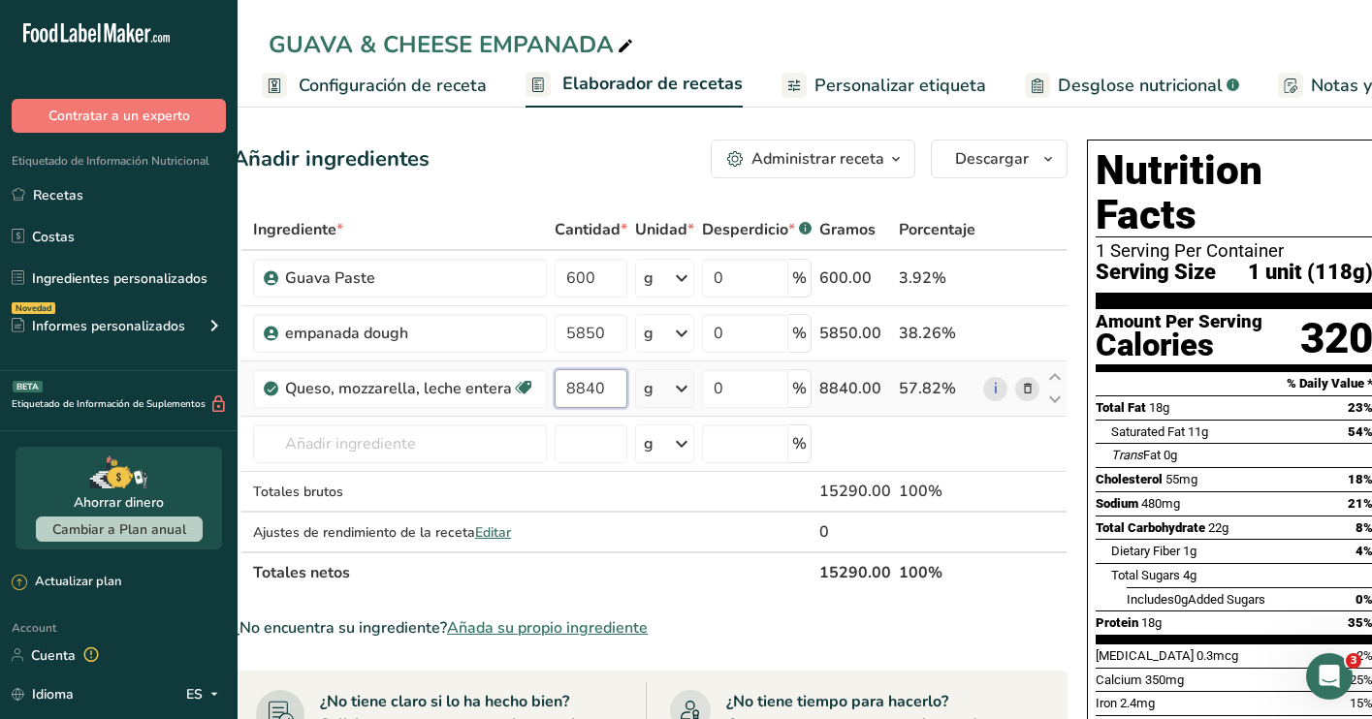
click at [617, 392] on input "8840" at bounding box center [591, 388] width 73 height 39
type input "8800"
click at [846, 571] on div "Ingrediente * Cantidad * Unidad * Desperdicio * .a-a{fill:#347362;}.b-a{fill:#f…" at bounding box center [650, 401] width 835 height 384
click at [610, 275] on input "600" at bounding box center [591, 278] width 73 height 39
type input "6"
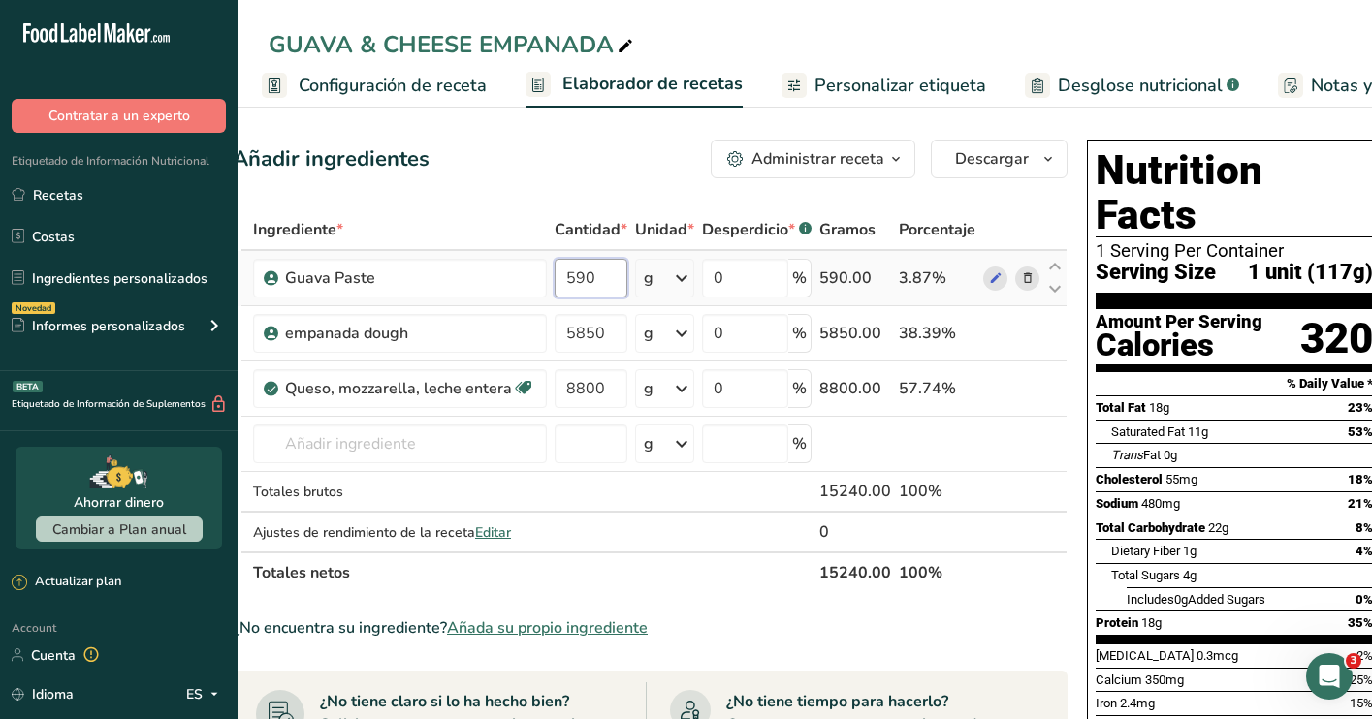
type input "590"
click at [1022, 214] on div "Ingrediente * Cantidad * Unidad * Desperdicio * .a-a{fill:#347362;}.b-a{fill:#f…" at bounding box center [650, 401] width 835 height 384
click at [394, 81] on span "Configuración de receta" at bounding box center [393, 86] width 188 height 26
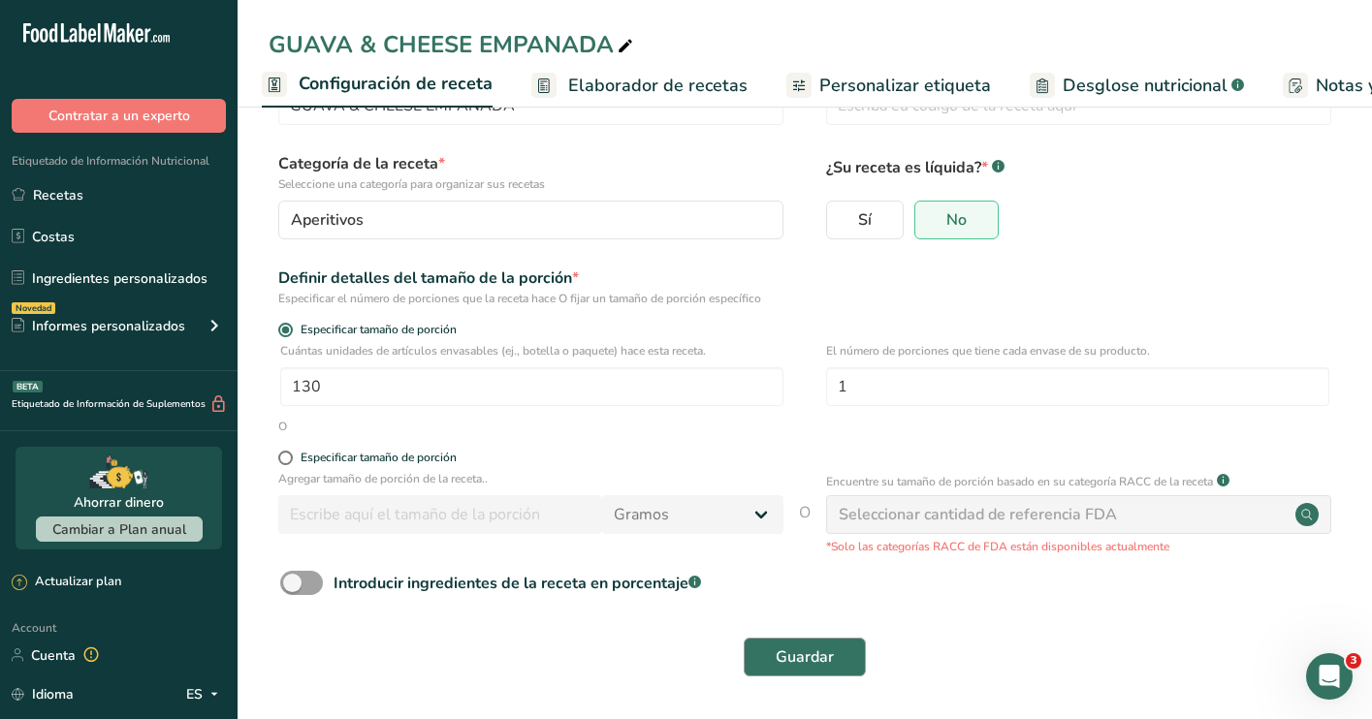
scroll to position [83, 0]
click at [813, 660] on span "Guardar" at bounding box center [805, 658] width 58 height 23
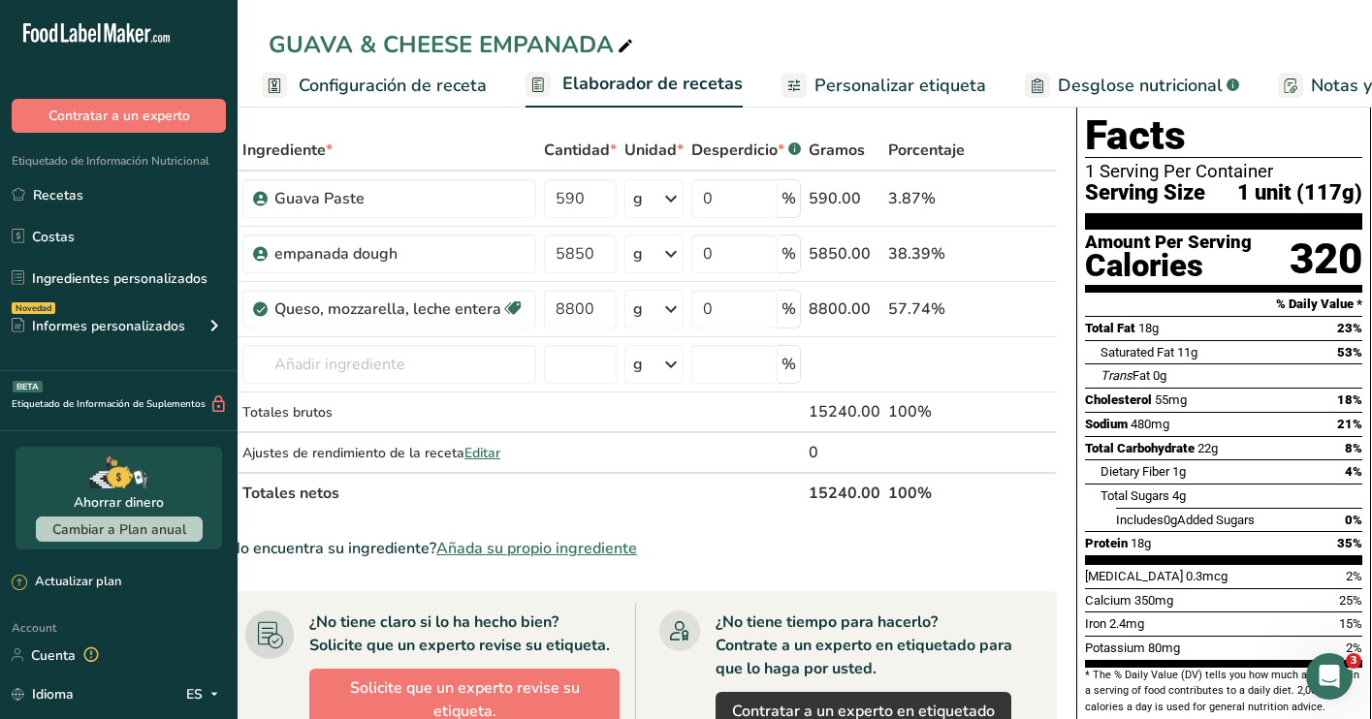
scroll to position [0, 46]
